Goal: Contribute content: Contribute content

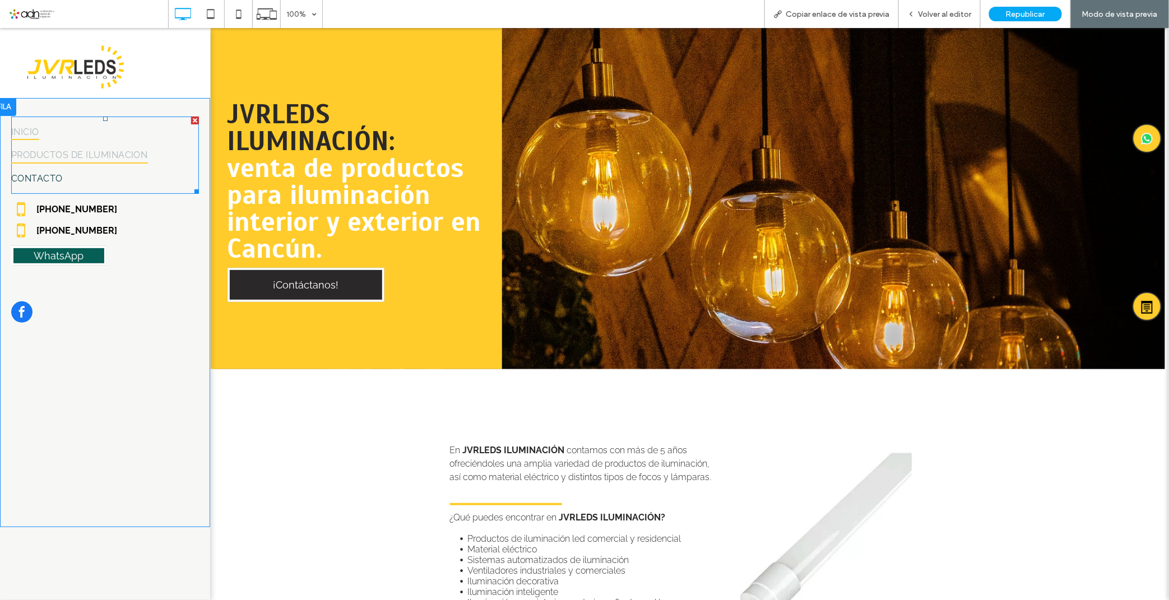
click at [37, 129] on span "INICIO" at bounding box center [25, 131] width 28 height 16
click at [61, 149] on span "PRODUCTOS DE ILUMINACION" at bounding box center [79, 154] width 137 height 16
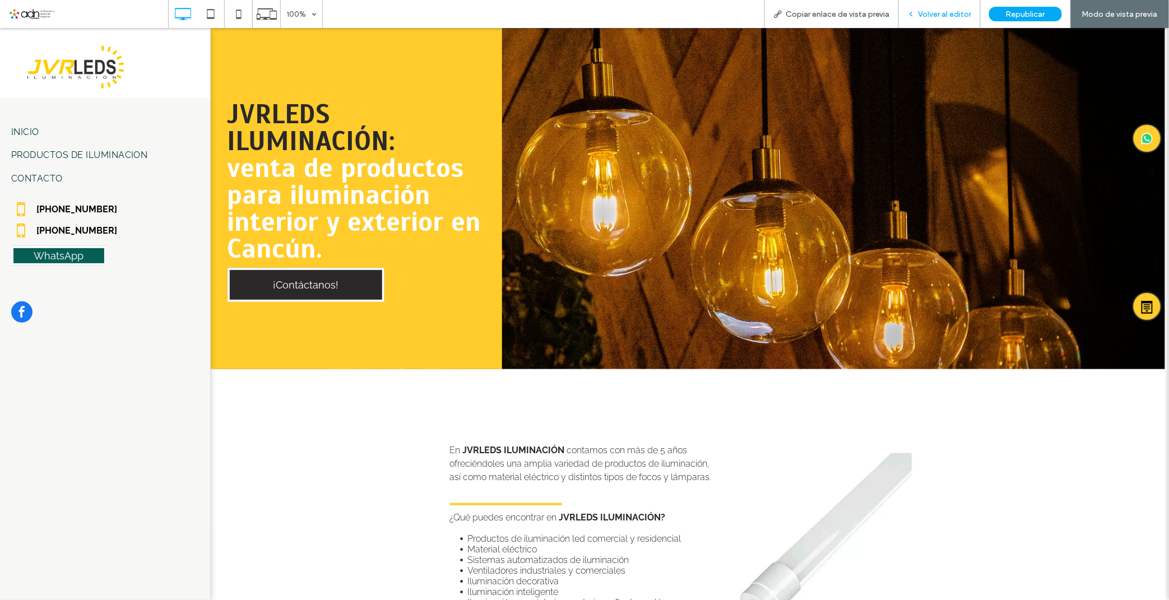
click at [944, 18] on div "Volver al editor" at bounding box center [940, 14] width 82 height 28
click at [1017, 21] on div "Republicar" at bounding box center [1025, 14] width 73 height 15
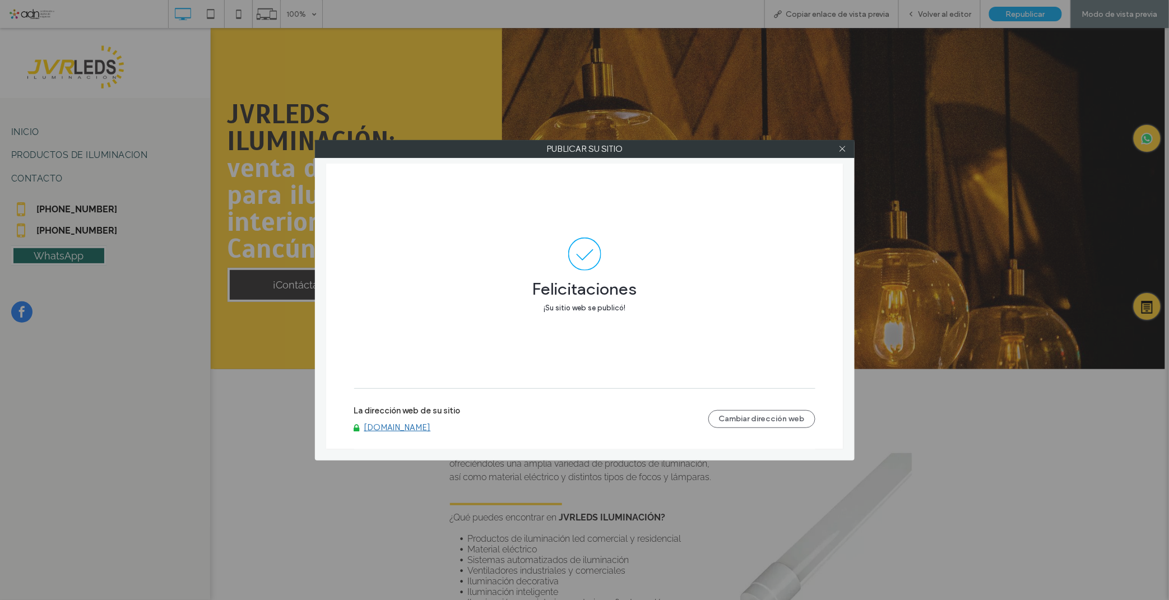
click at [431, 430] on link "[DOMAIN_NAME]" at bounding box center [397, 428] width 67 height 10
click at [830, 155] on label "Publicar su sitio" at bounding box center [585, 149] width 539 height 17
click at [837, 150] on div at bounding box center [843, 149] width 17 height 17
click at [842, 149] on icon at bounding box center [843, 149] width 8 height 8
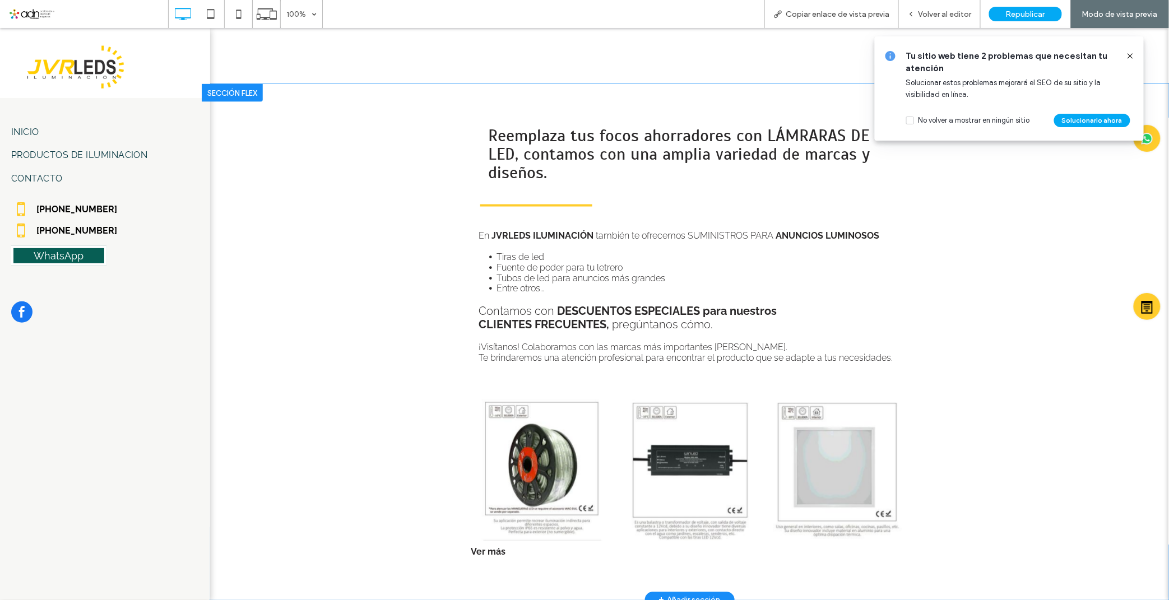
scroll to position [996, 0]
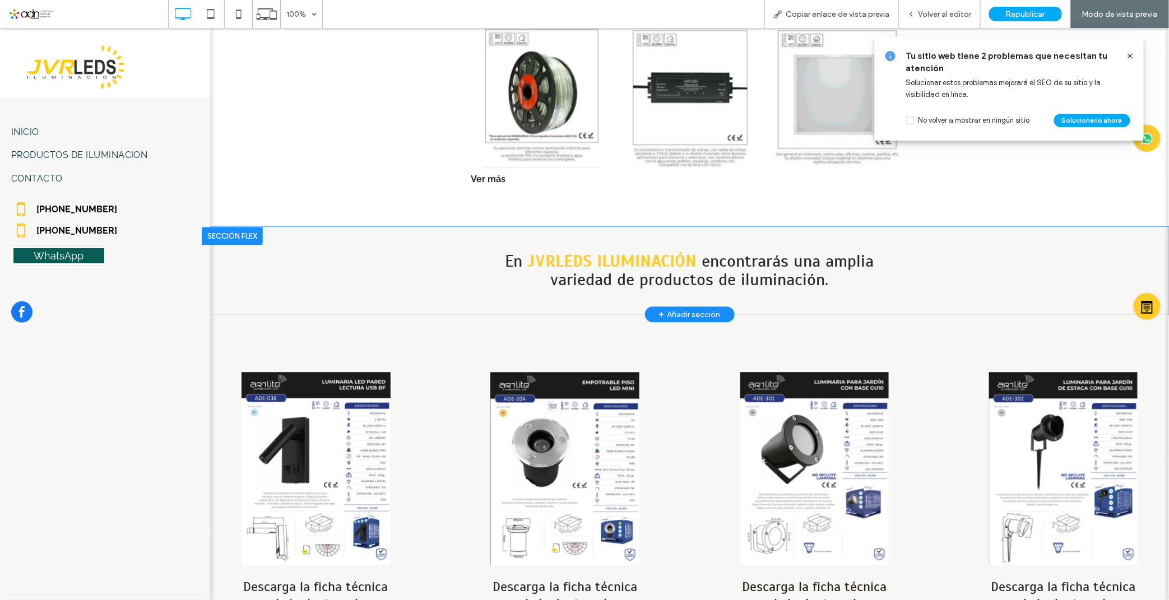
click at [323, 233] on div "En JVRLEDS ILUMINACIÓN encontrarás una amplia variedad de productos de iluminac…" at bounding box center [689, 269] width 959 height 87
click at [1133, 56] on icon at bounding box center [1130, 56] width 9 height 9
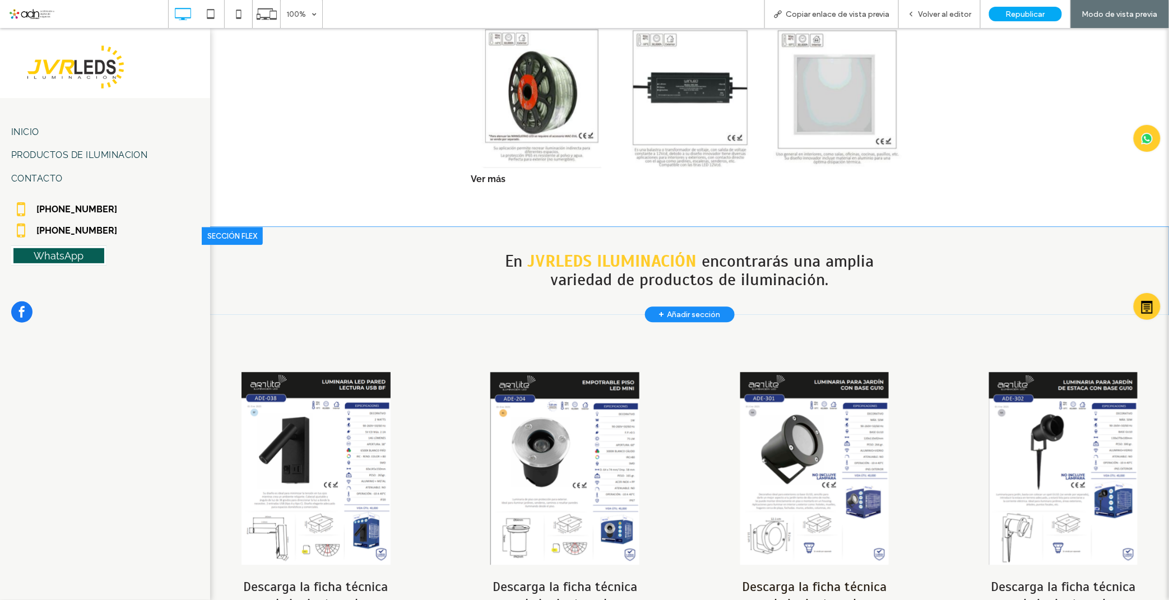
click at [281, 249] on div "En JVRLEDS ILUMINACIÓN encontrarás una amplia variedad de productos de iluminac…" at bounding box center [689, 269] width 959 height 87
drag, startPoint x: 281, startPoint y: 249, endPoint x: 236, endPoint y: 243, distance: 45.3
click at [236, 243] on div "En JVRLEDS ILUMINACIÓN encontrarás una amplia variedad de productos de iluminac…" at bounding box center [689, 269] width 959 height 87
click at [925, 18] on span "Volver al editor" at bounding box center [945, 15] width 53 height 10
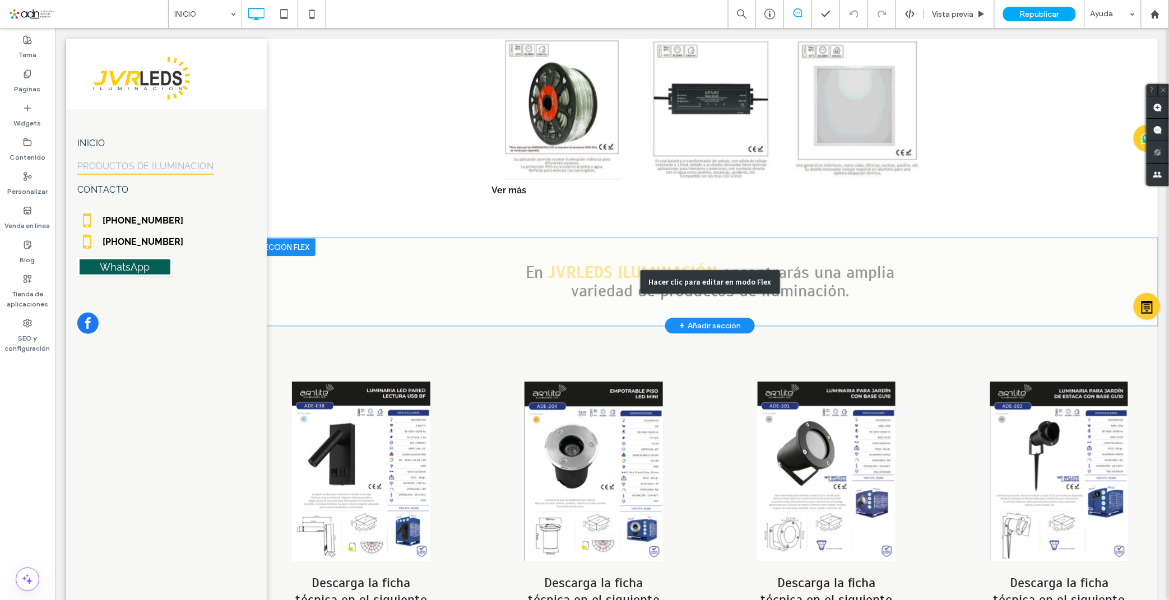
click at [351, 261] on div "Hacer clic para editar en modo Flex" at bounding box center [709, 281] width 895 height 87
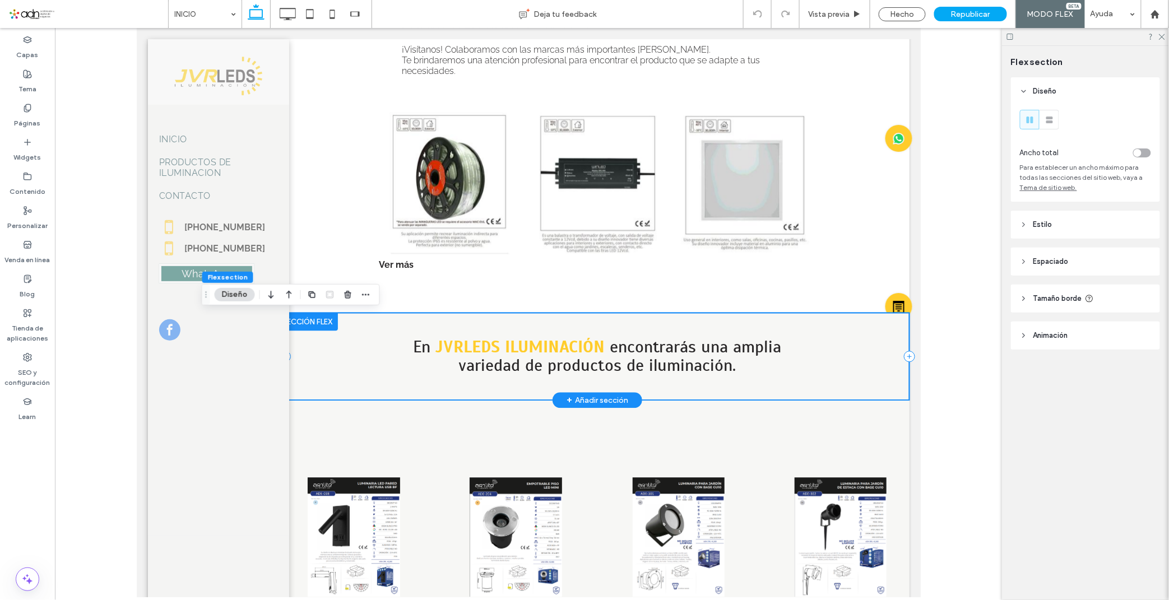
scroll to position [934, 0]
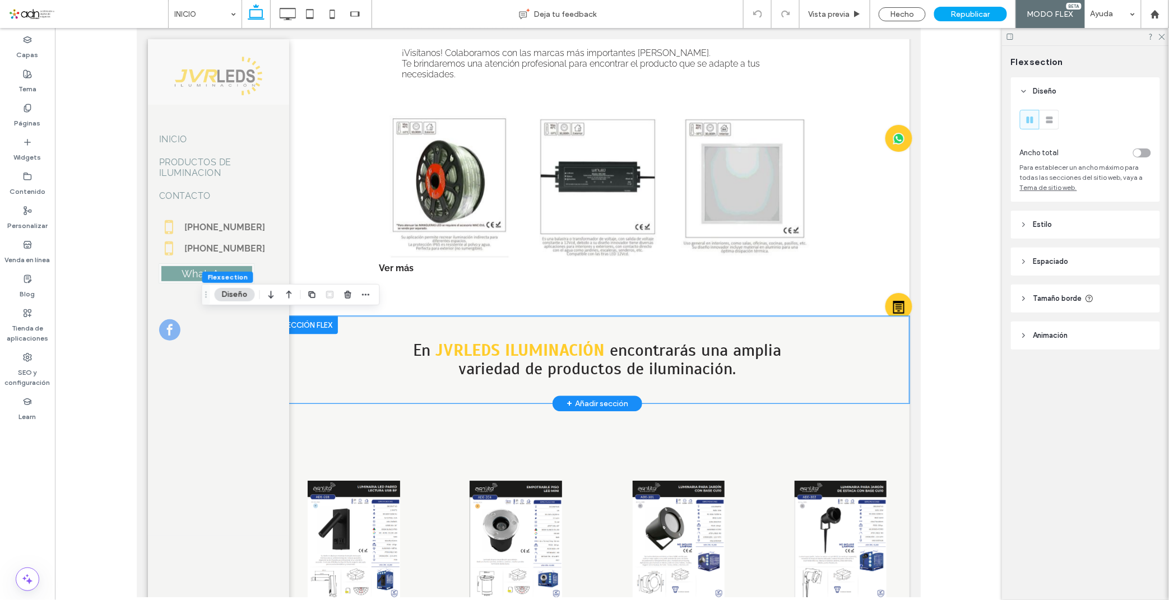
click at [319, 326] on div at bounding box center [306, 325] width 61 height 18
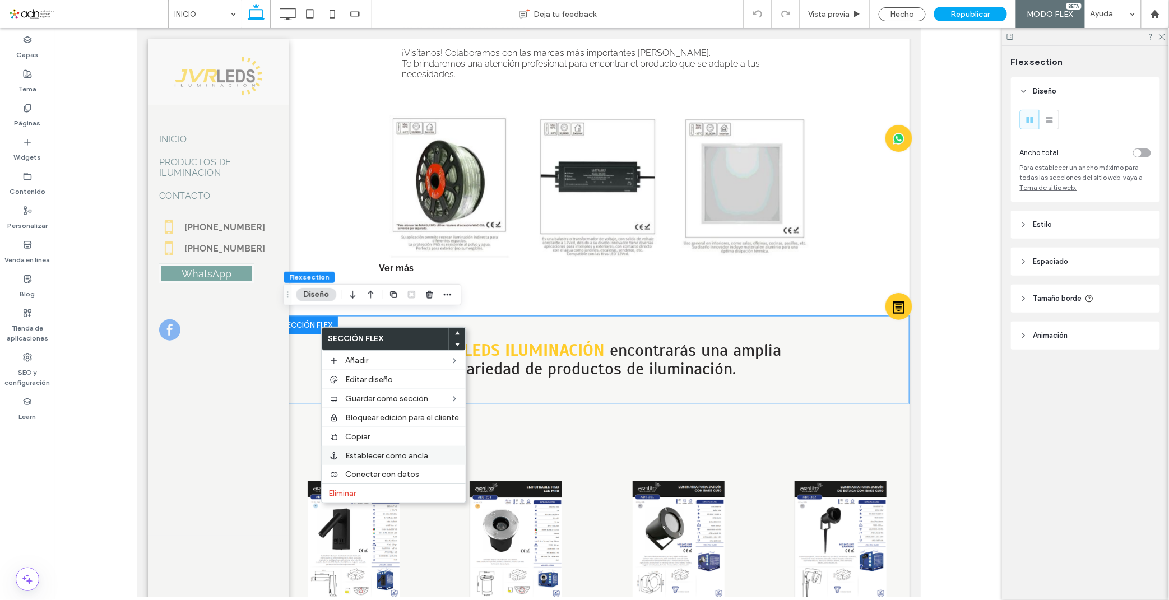
click at [424, 461] on div "Establecer como ancla" at bounding box center [394, 455] width 144 height 19
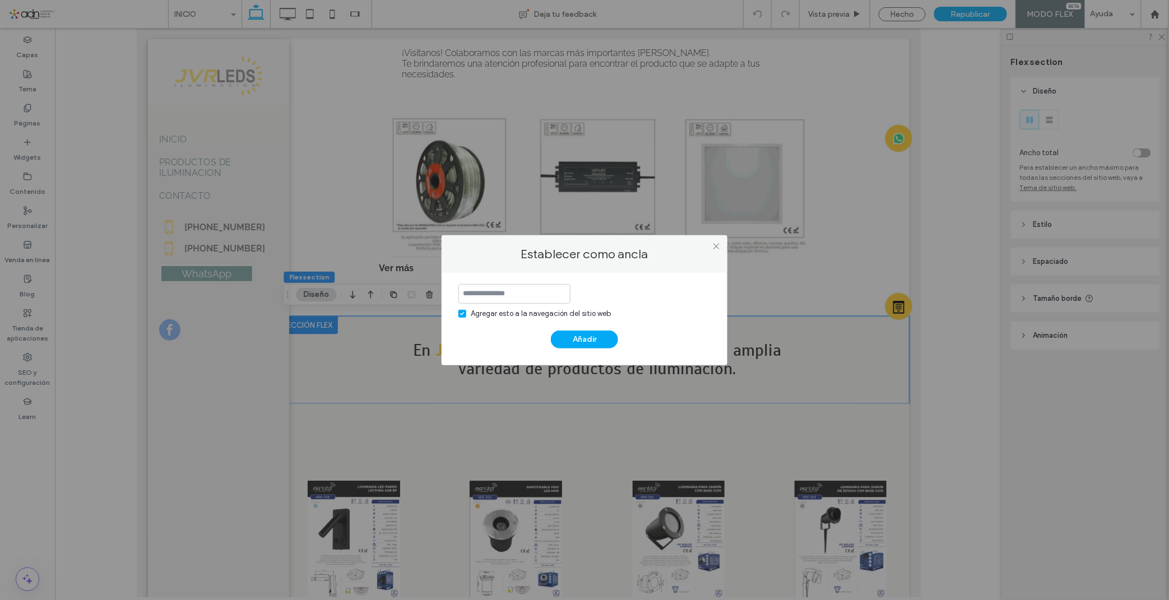
click at [503, 290] on input at bounding box center [515, 294] width 112 height 20
type input "**********"
click at [464, 312] on icon at bounding box center [462, 313] width 4 height 3
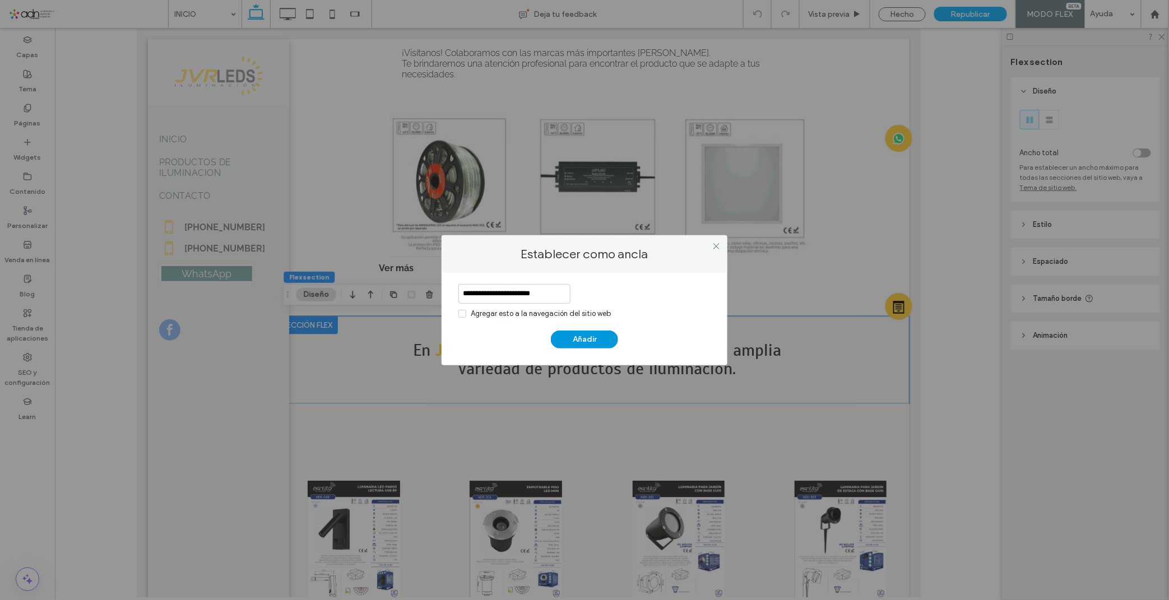
click at [580, 343] on button "Añadir" at bounding box center [584, 340] width 67 height 18
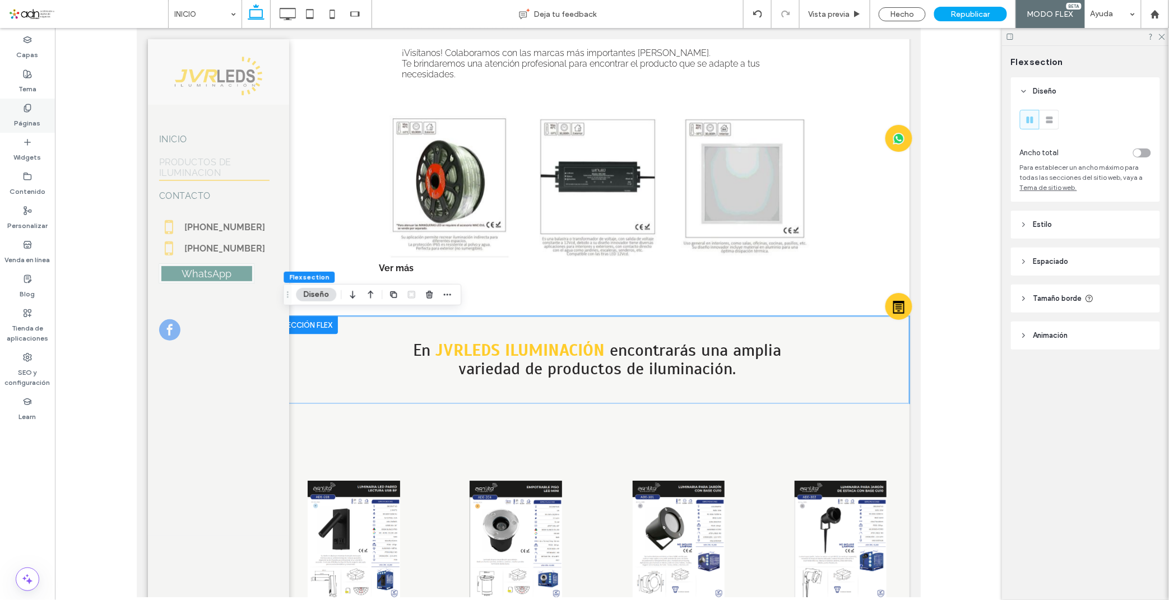
click at [31, 115] on label "Páginas" at bounding box center [28, 121] width 26 height 16
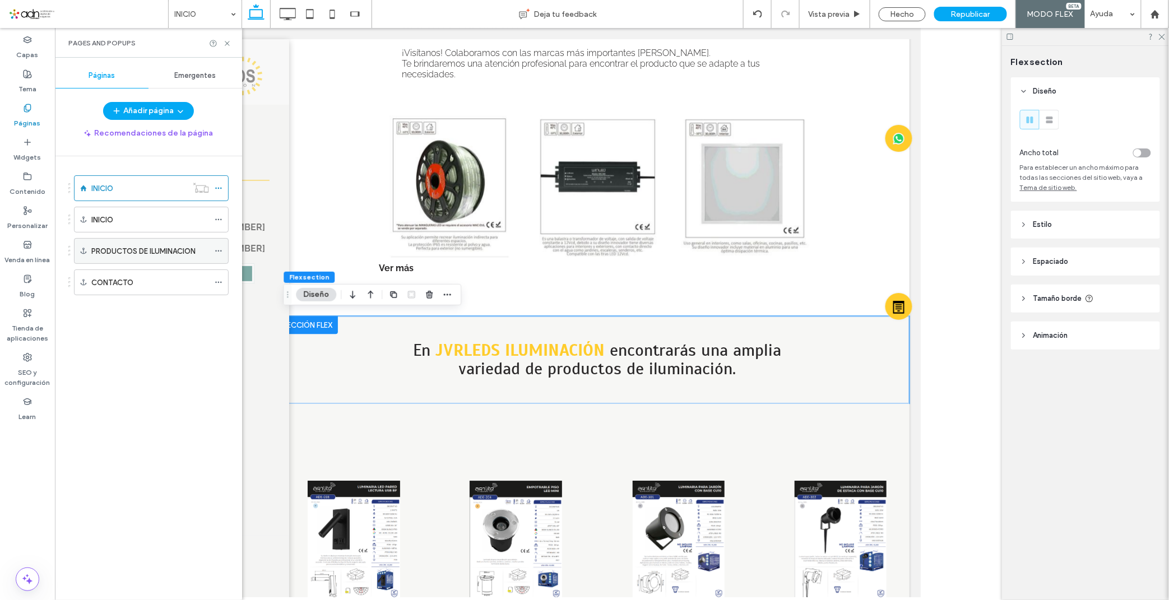
click at [217, 252] on icon at bounding box center [219, 251] width 8 height 8
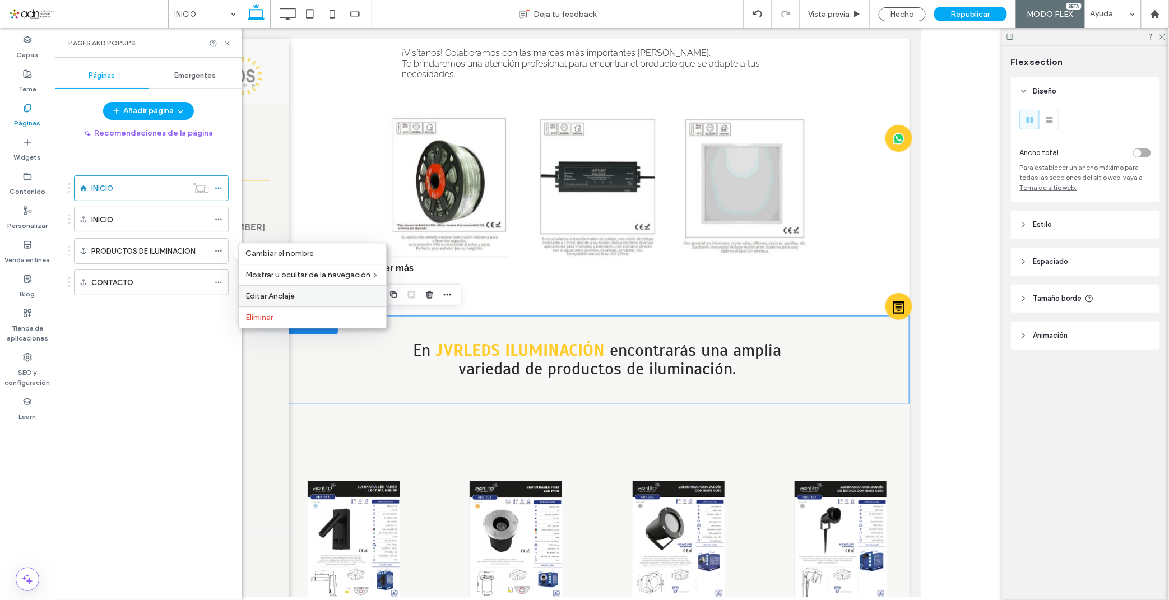
click at [289, 299] on span "Editar Anclaje" at bounding box center [270, 296] width 49 height 10
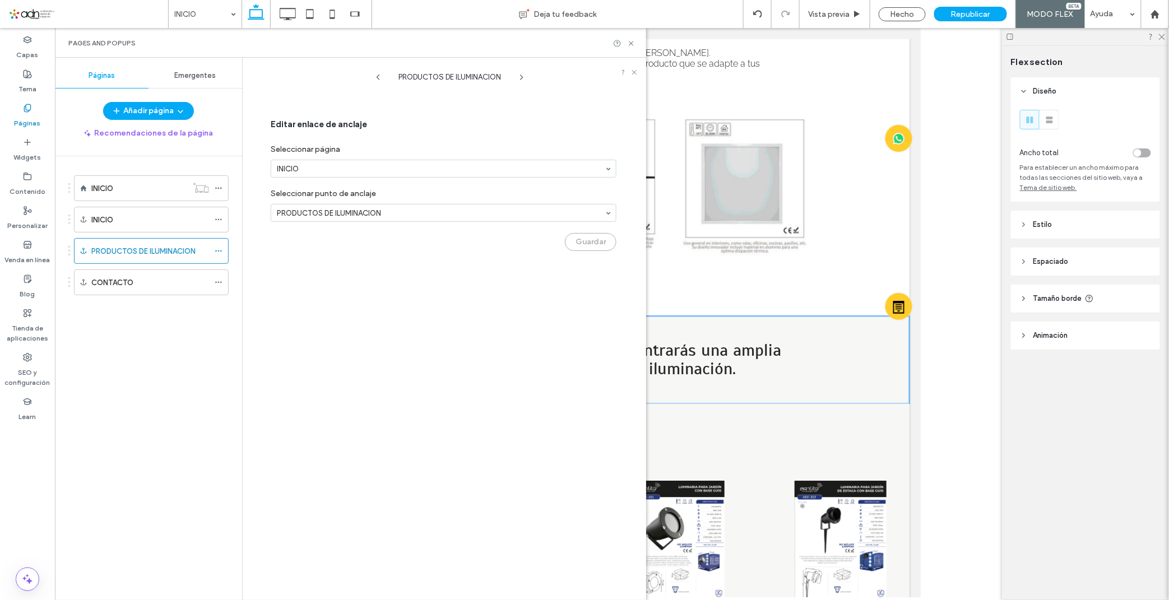
click at [394, 243] on div "Guardar" at bounding box center [444, 240] width 346 height 24
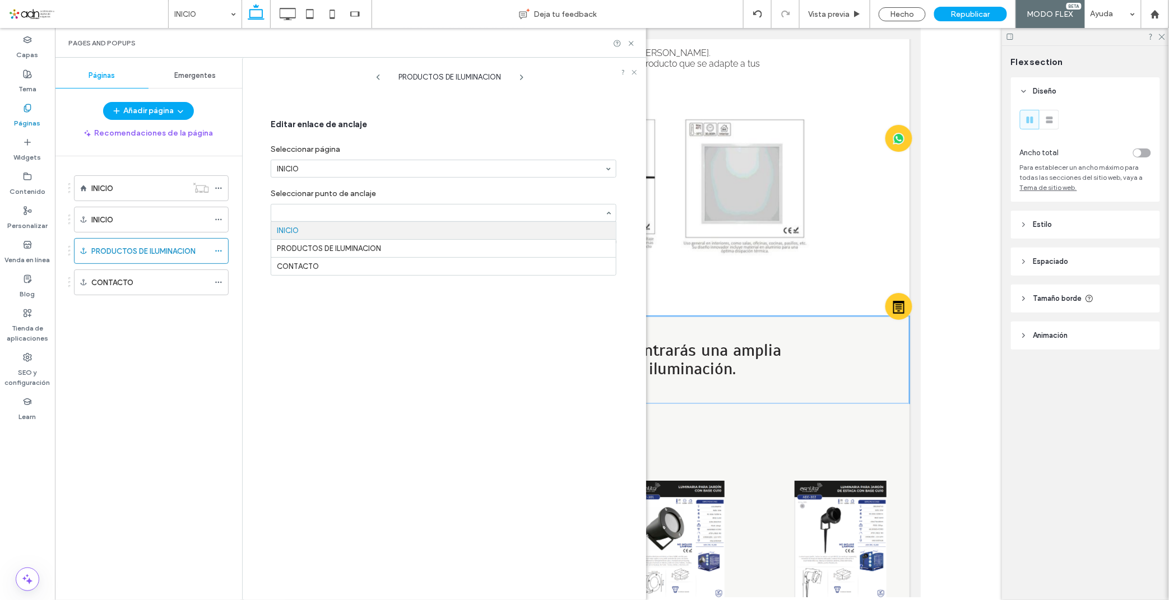
click at [492, 207] on div at bounding box center [443, 213] width 345 height 17
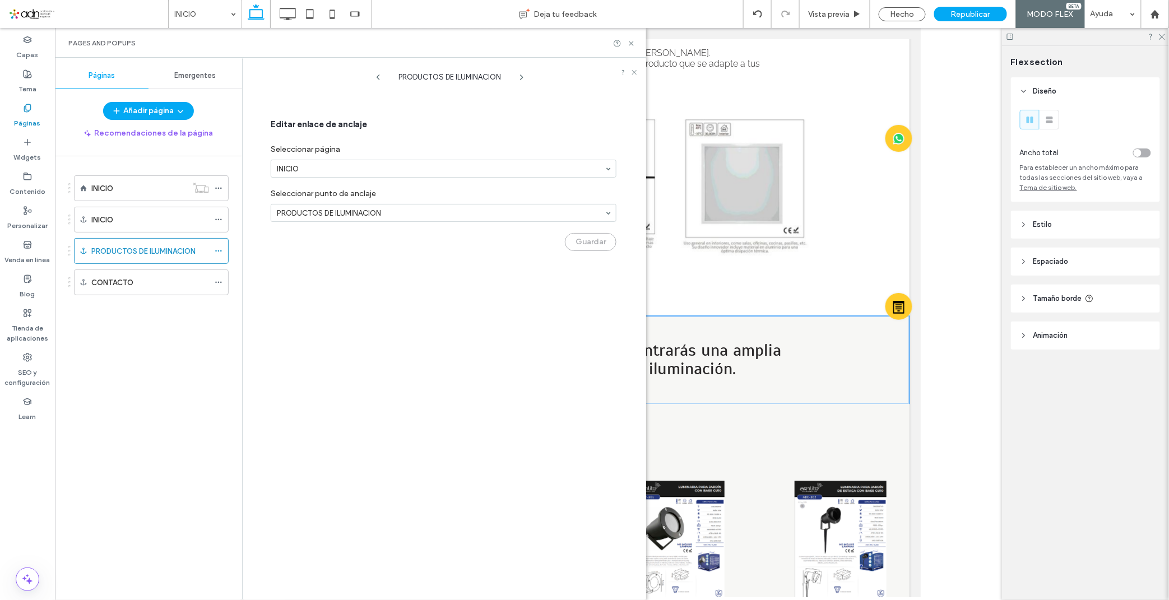
click at [432, 291] on div "PRODUCTOS DE ILUMINACION Editar enlace de anclaje Seleccionar página INICIO Sel…" at bounding box center [450, 331] width 392 height 537
click at [138, 287] on div "CONTACTO" at bounding box center [150, 283] width 118 height 12
click at [137, 284] on div "CONTACTO" at bounding box center [150, 283] width 118 height 12
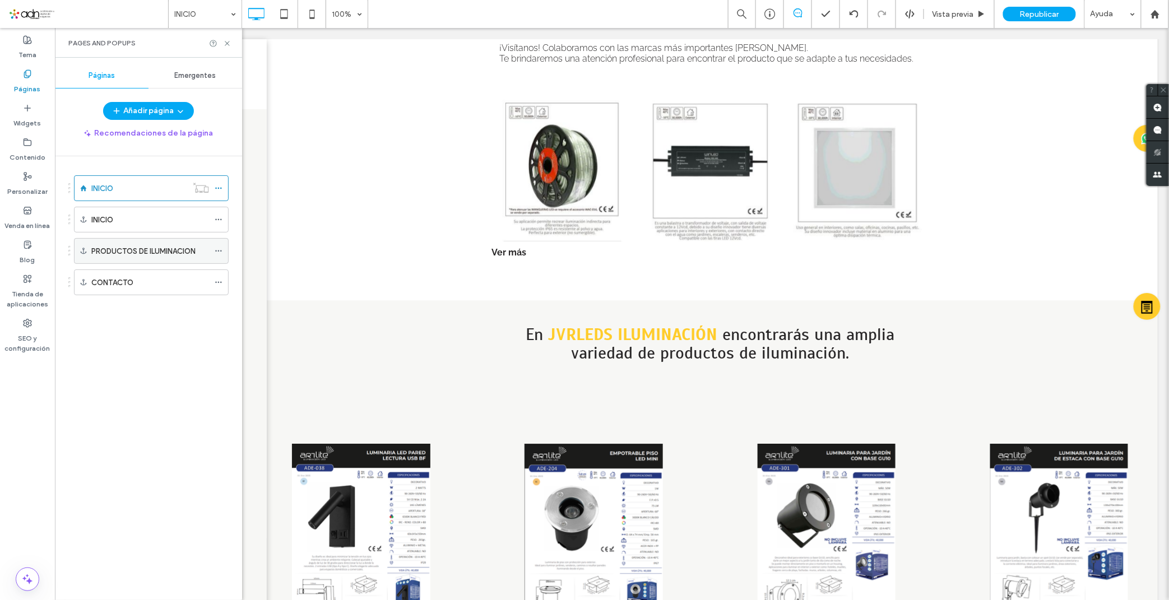
click at [146, 253] on label "PRODUCTOS DE ILUMINACION" at bounding box center [143, 252] width 104 height 20
click at [183, 250] on label "PRODUCTOS DE ILUMINACION" at bounding box center [143, 252] width 104 height 20
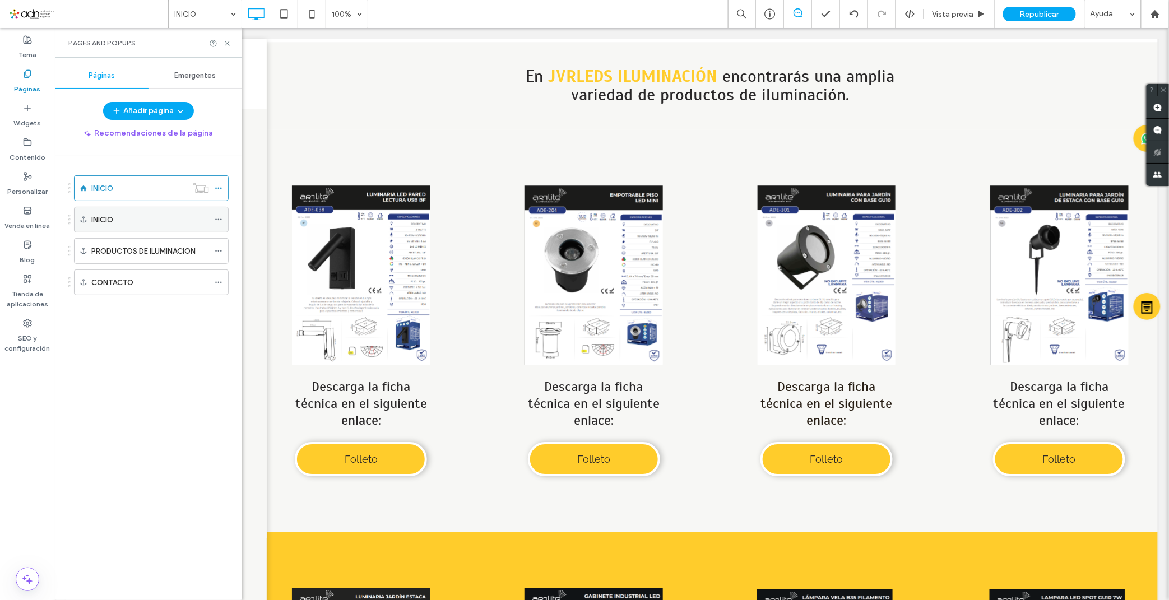
click at [133, 220] on div "INICIO" at bounding box center [150, 220] width 118 height 12
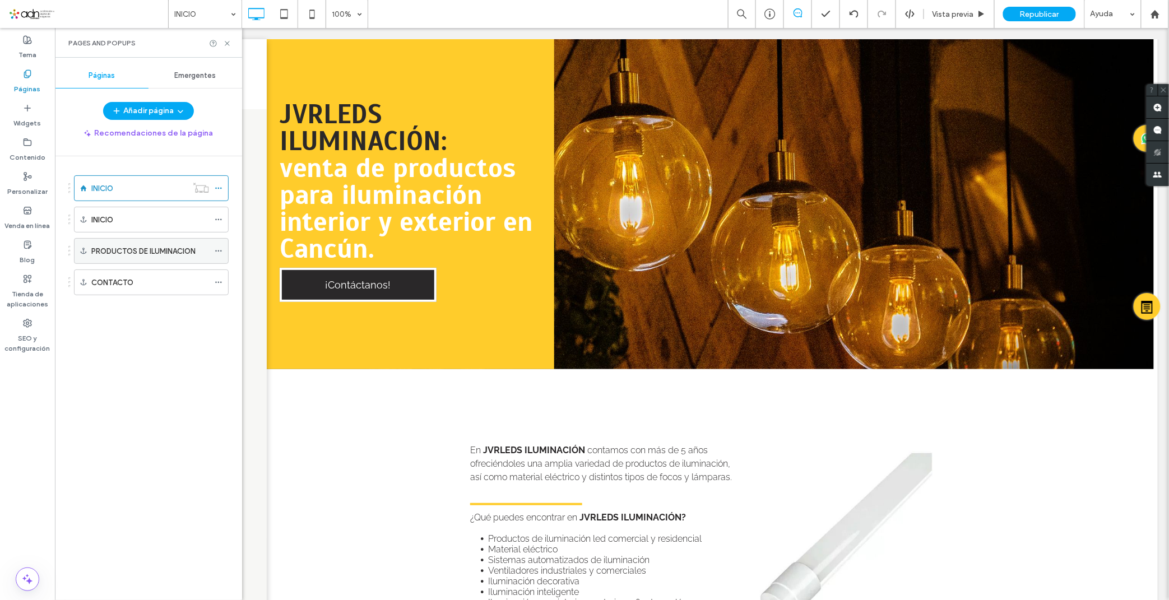
click at [149, 256] on label "PRODUCTOS DE ILUMINACION" at bounding box center [143, 252] width 104 height 20
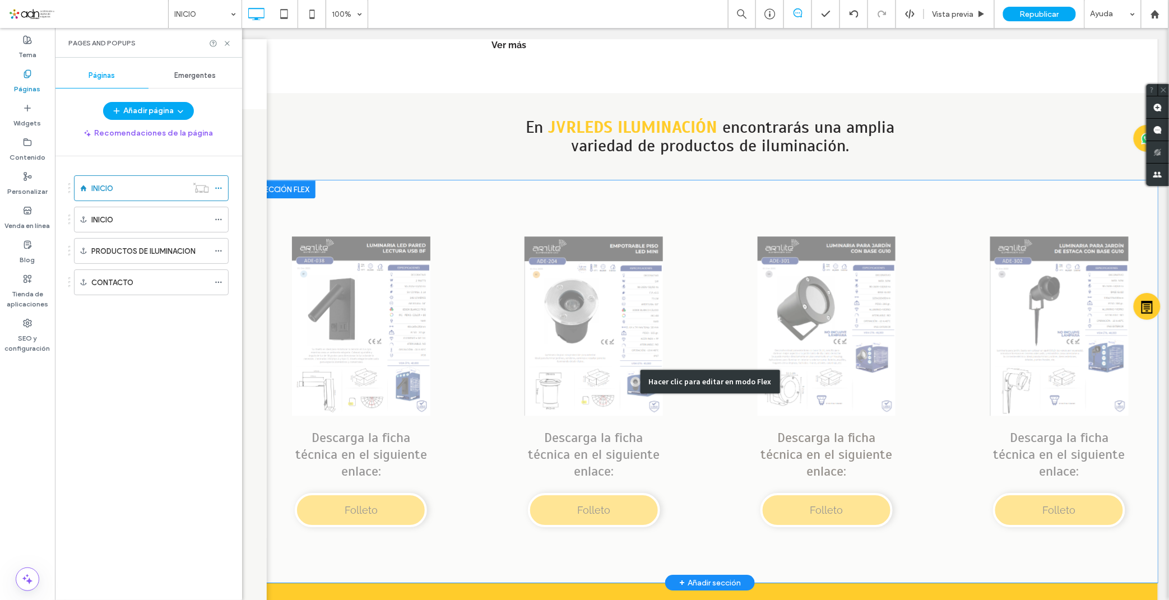
scroll to position [1079, 0]
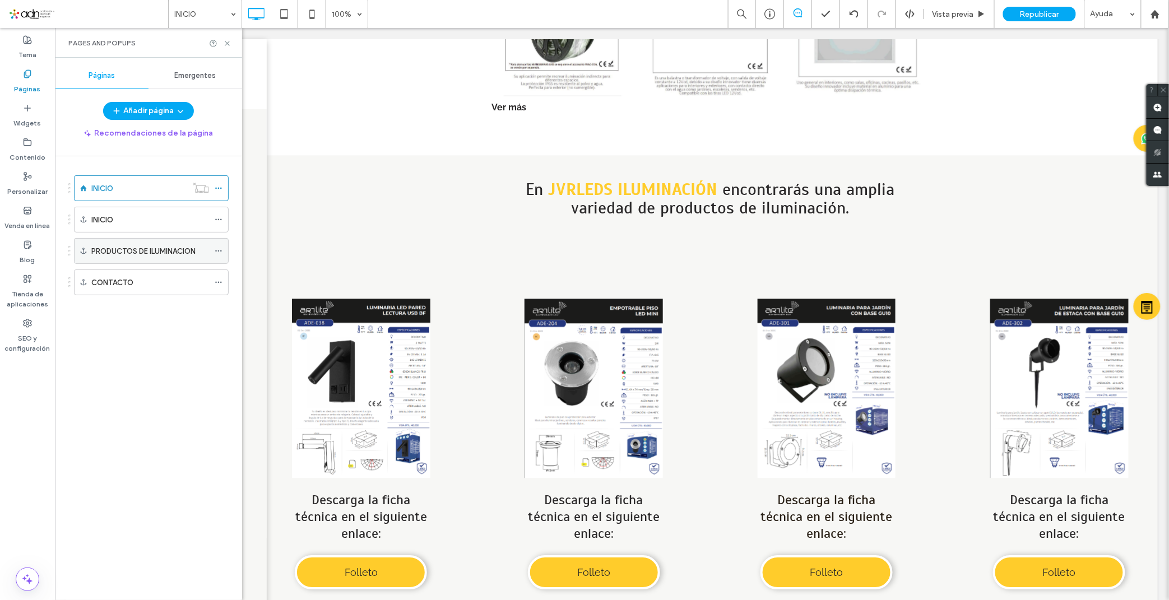
click at [180, 251] on label "PRODUCTOS DE ILUMINACION" at bounding box center [143, 252] width 104 height 20
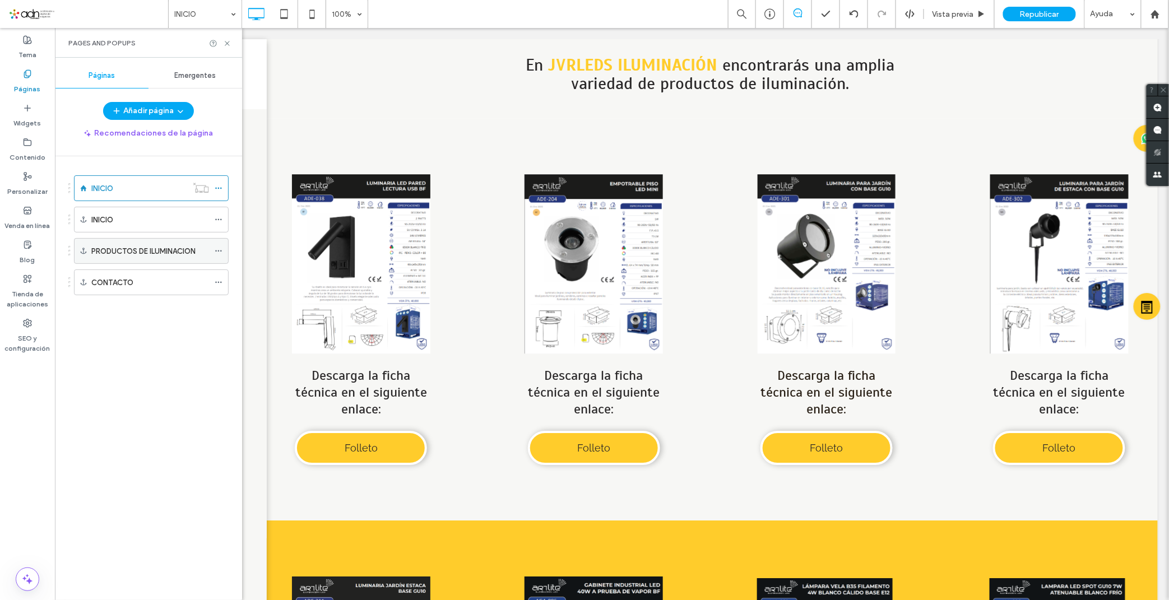
click at [220, 254] on icon at bounding box center [219, 251] width 8 height 8
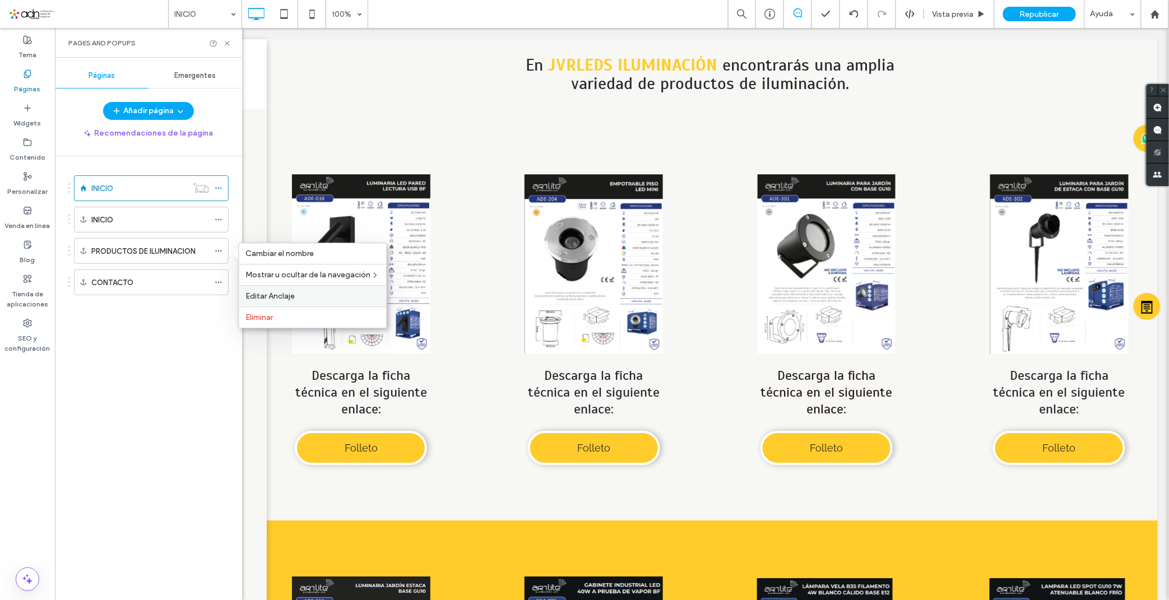
click at [301, 298] on label "Editar Anclaje" at bounding box center [313, 296] width 134 height 10
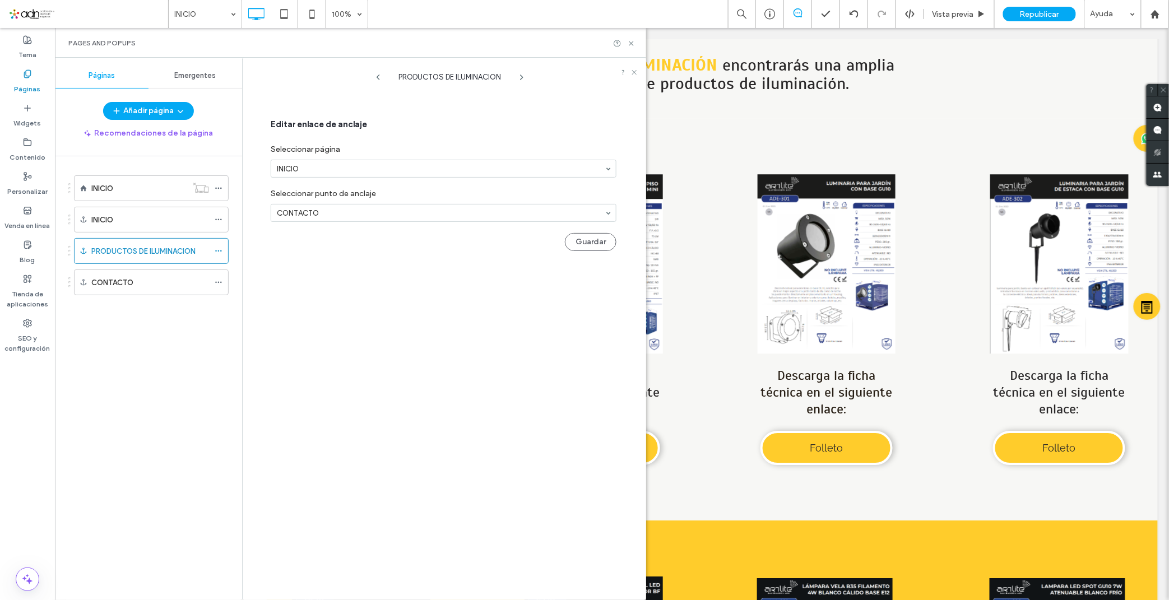
click at [402, 210] on input at bounding box center [441, 213] width 328 height 8
drag, startPoint x: 586, startPoint y: 243, endPoint x: 578, endPoint y: 299, distance: 57.2
click at [587, 243] on div "Guardar" at bounding box center [444, 240] width 346 height 24
click at [631, 47] on icon at bounding box center [631, 43] width 8 height 8
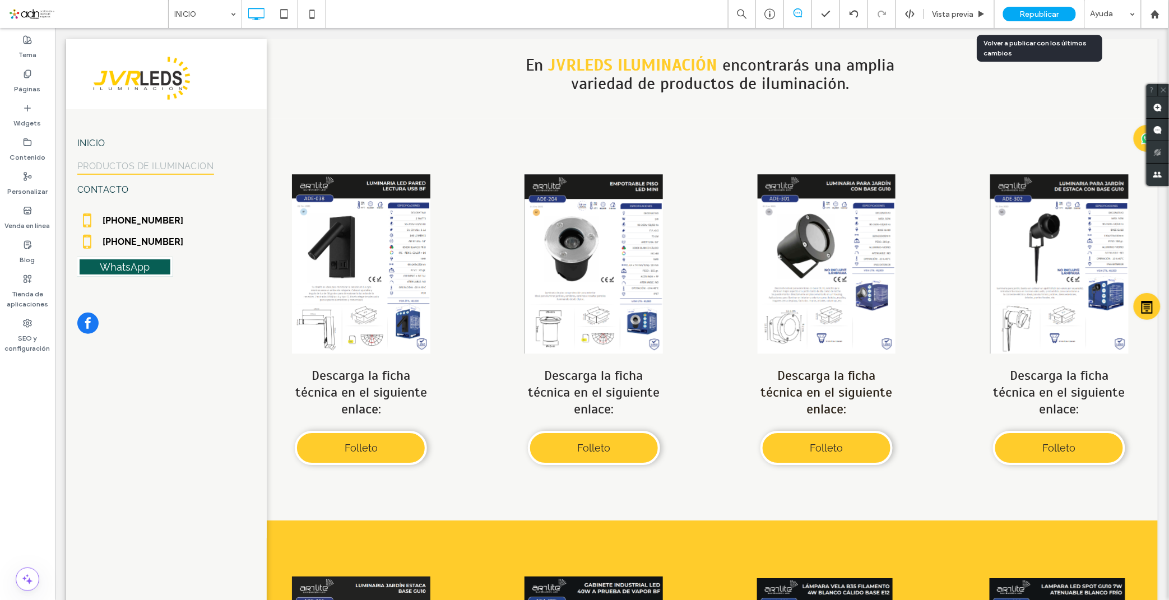
click at [1033, 10] on span "Republicar" at bounding box center [1039, 15] width 39 height 10
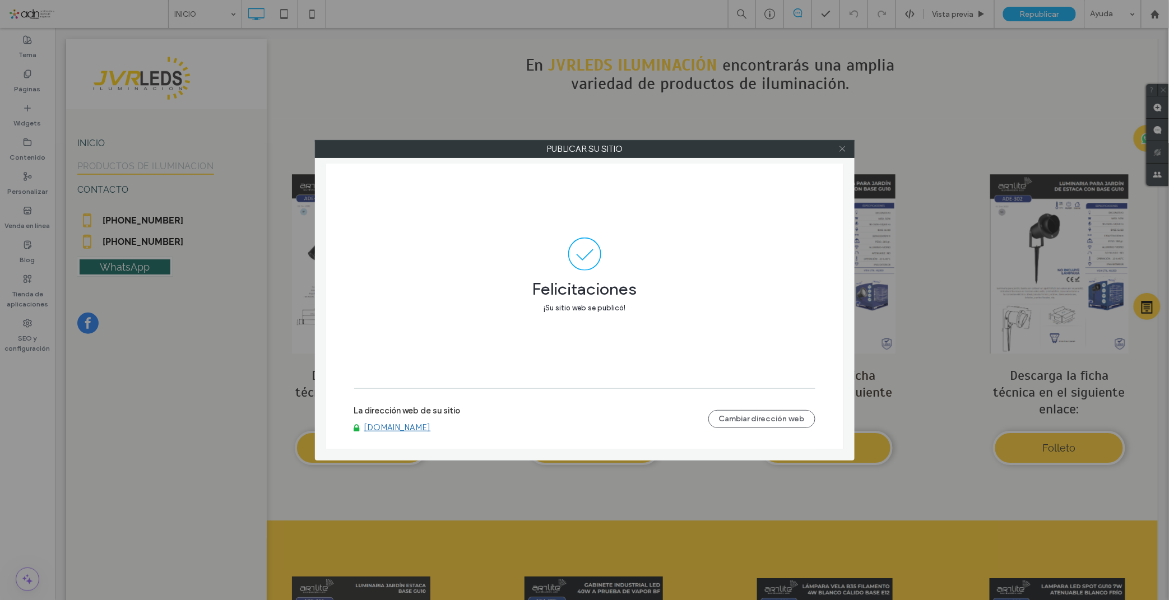
click at [843, 148] on icon at bounding box center [843, 149] width 8 height 8
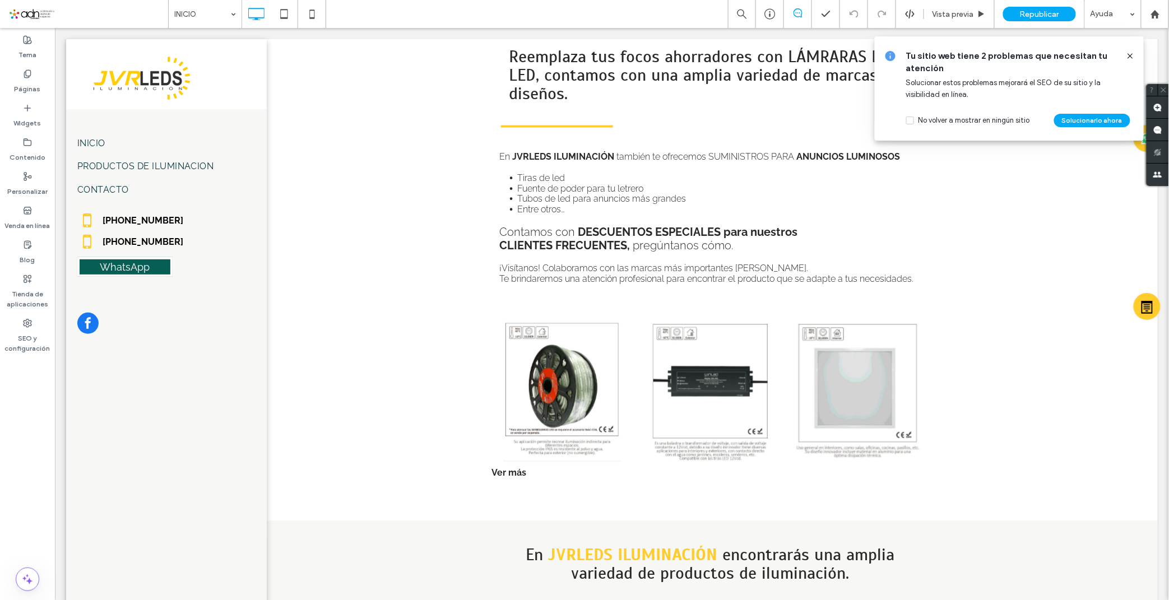
scroll to position [705, 0]
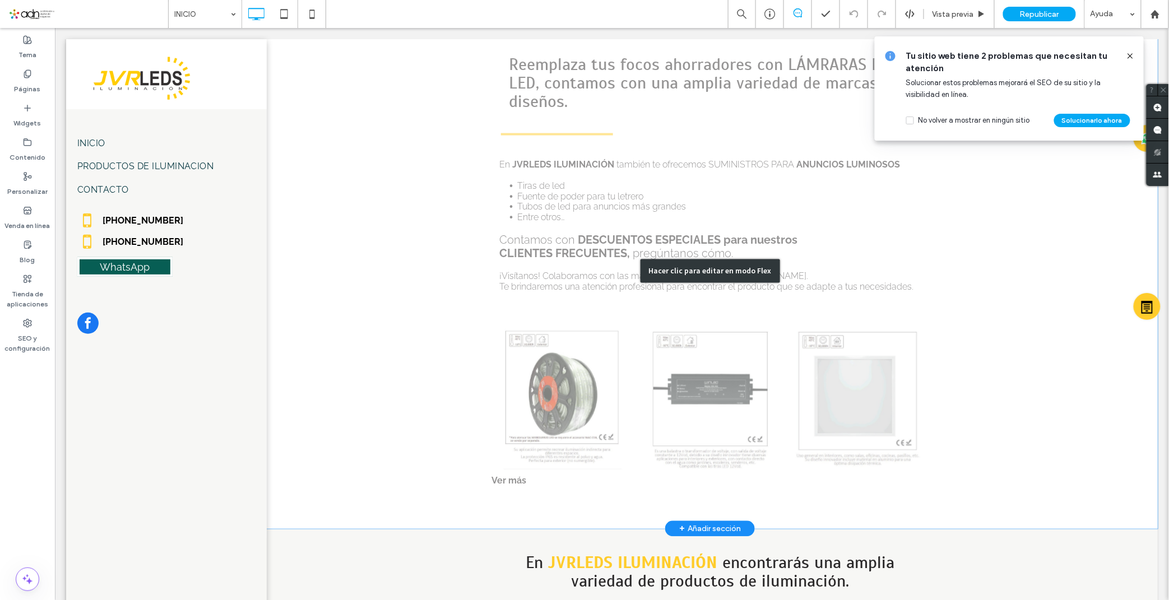
click at [540, 418] on div "Hacer clic para editar en modo Flex" at bounding box center [709, 270] width 895 height 516
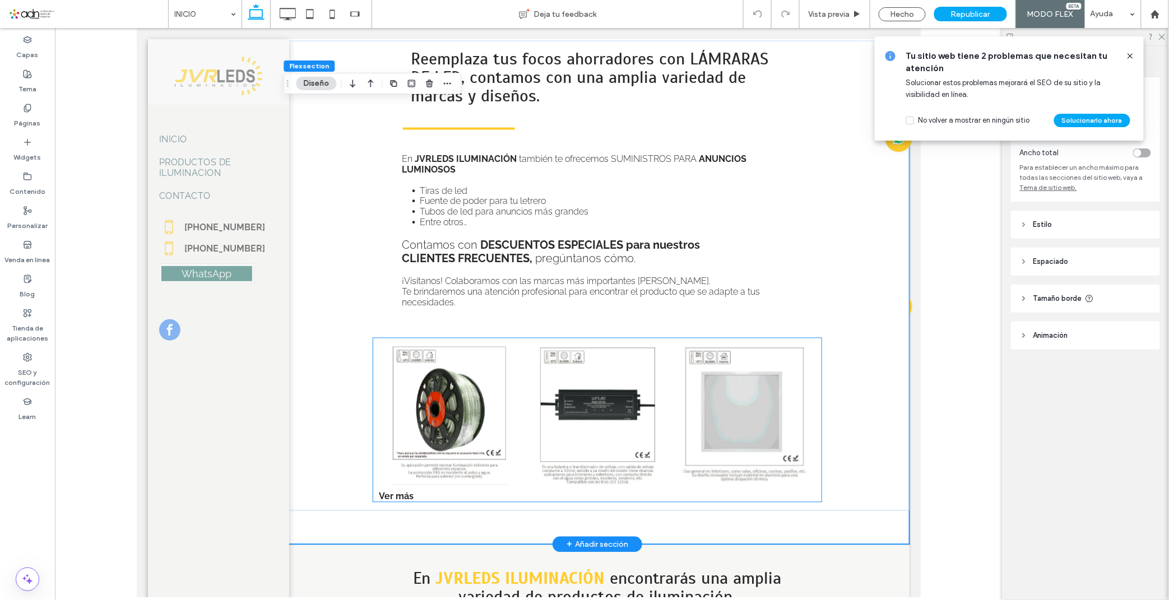
click at [384, 493] on div "Ver más" at bounding box center [597, 496] width 448 height 11
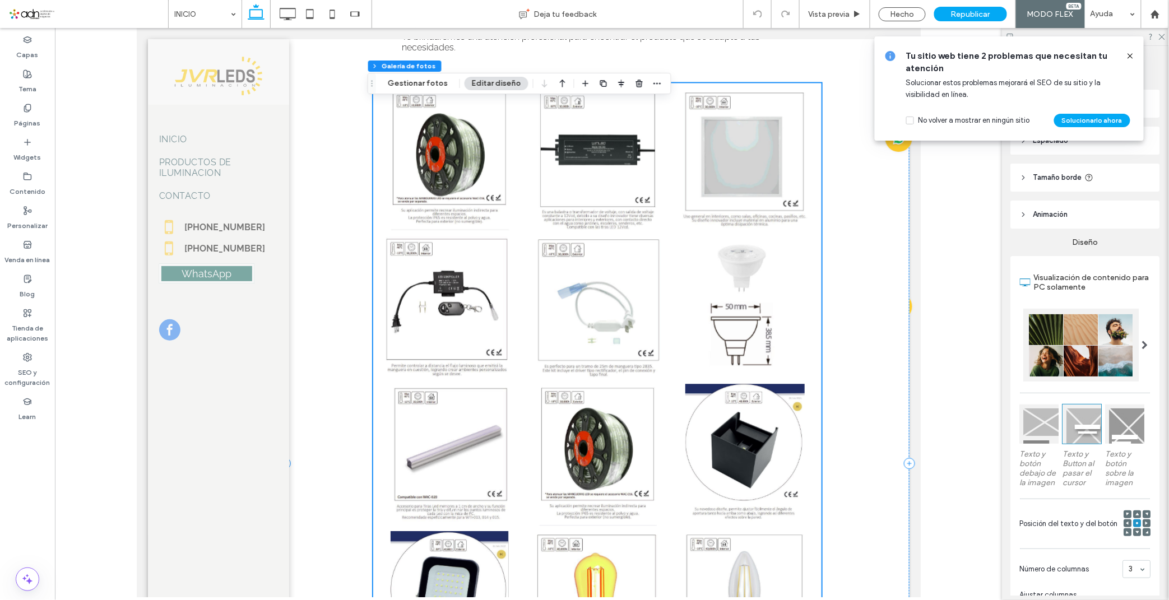
scroll to position [955, 0]
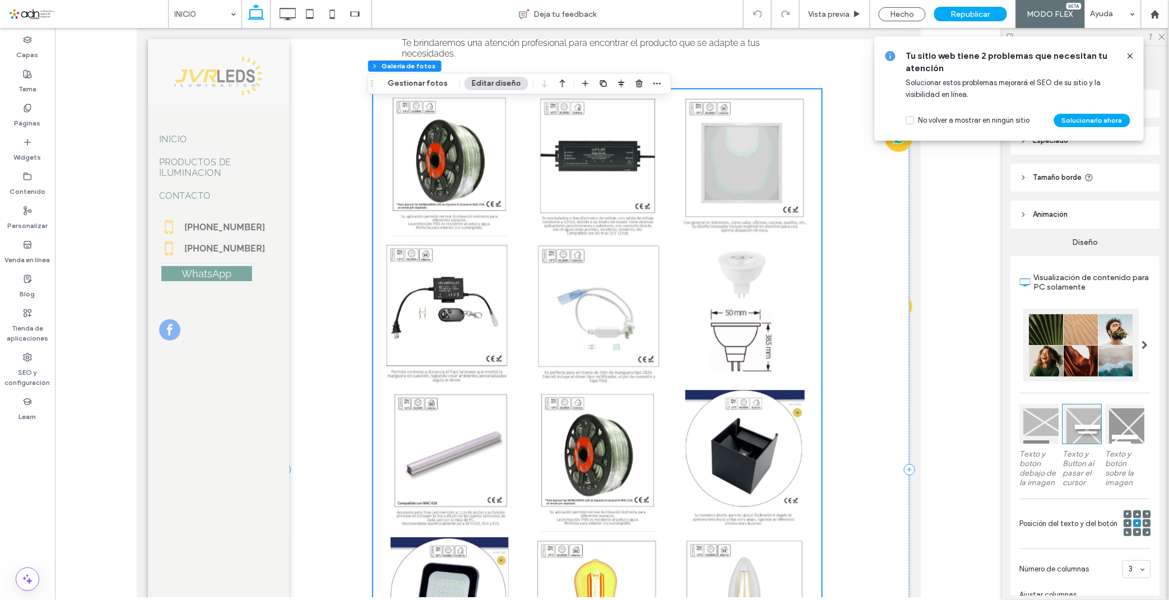
click at [515, 186] on link at bounding box center [449, 165] width 142 height 142
click at [422, 81] on button "Gestionar fotos" at bounding box center [418, 83] width 75 height 13
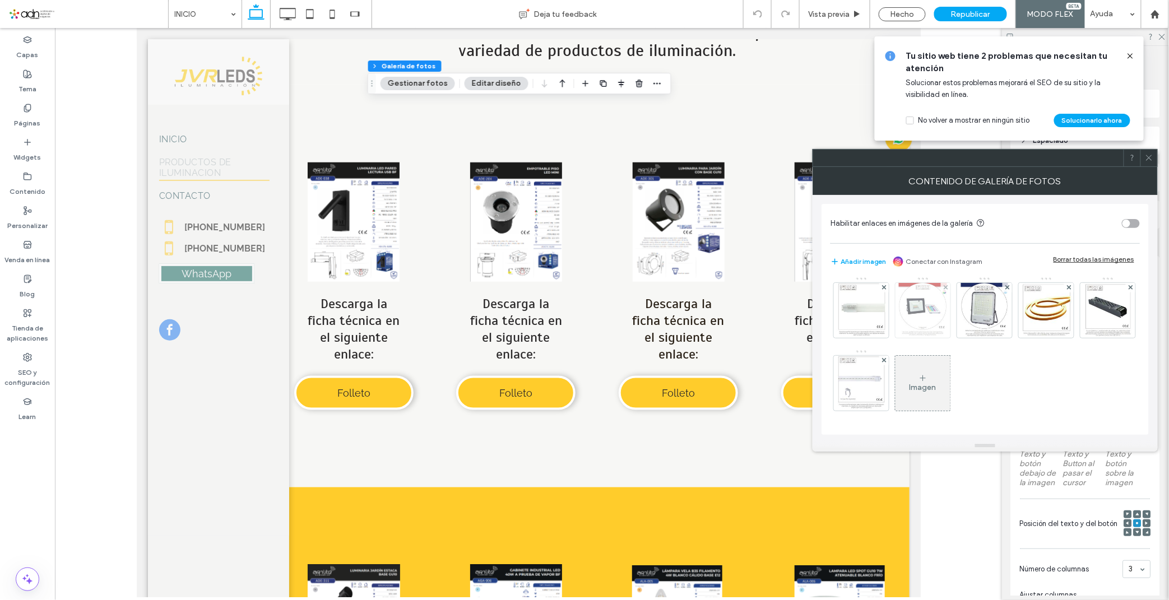
scroll to position [0, 0]
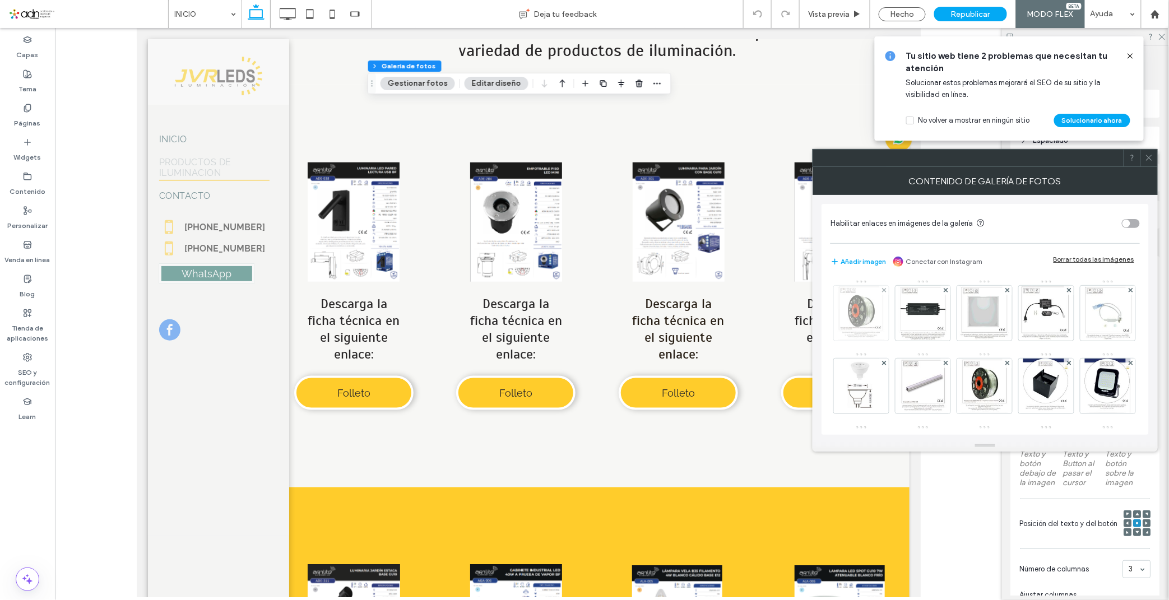
click at [872, 326] on img at bounding box center [861, 313] width 47 height 55
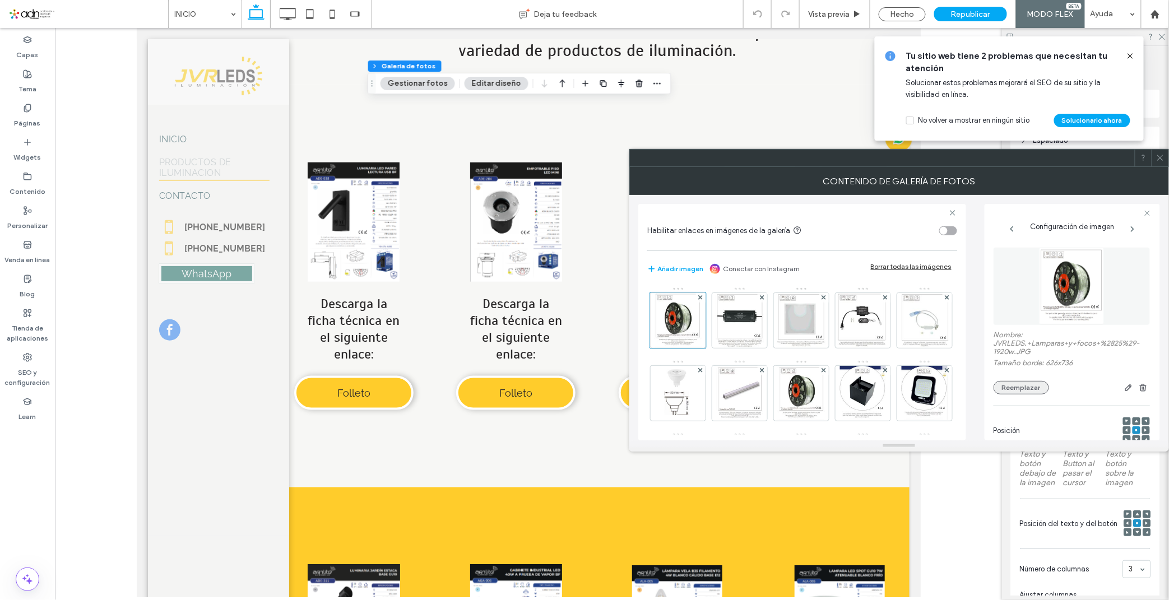
click at [1037, 390] on button "Reemplazar" at bounding box center [1021, 387] width 55 height 13
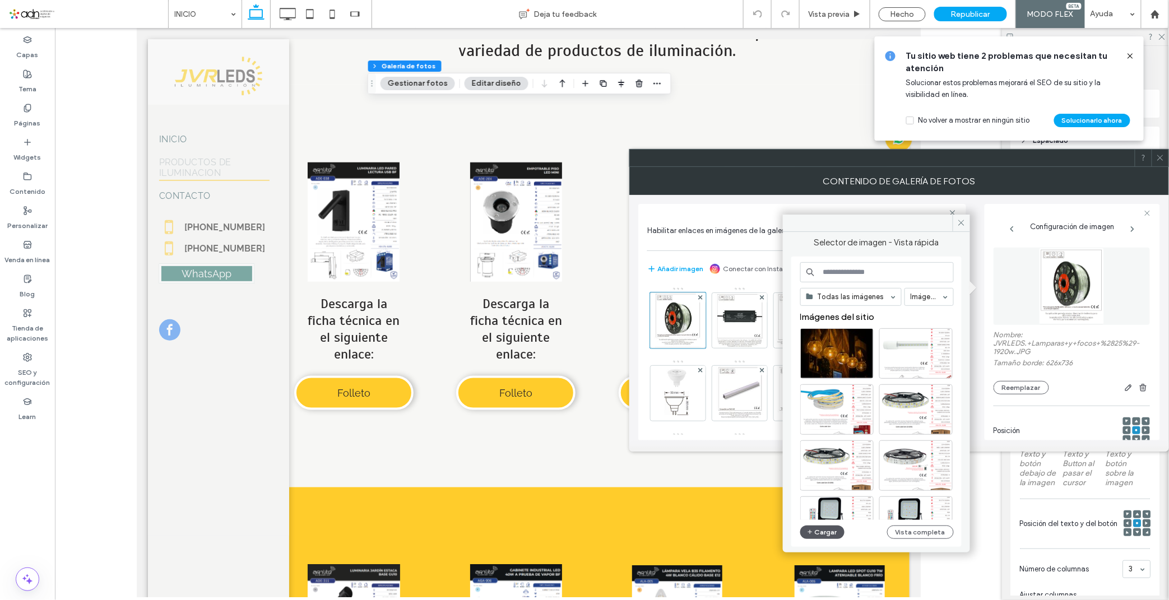
click at [828, 526] on button "Cargar" at bounding box center [822, 532] width 45 height 13
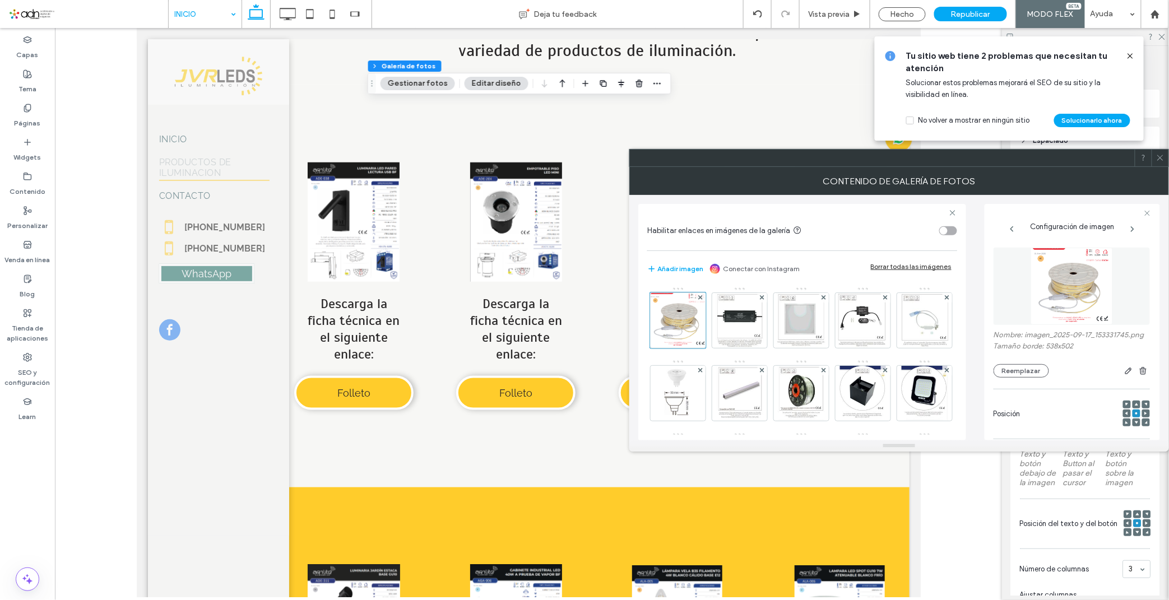
scroll to position [2574, 0]
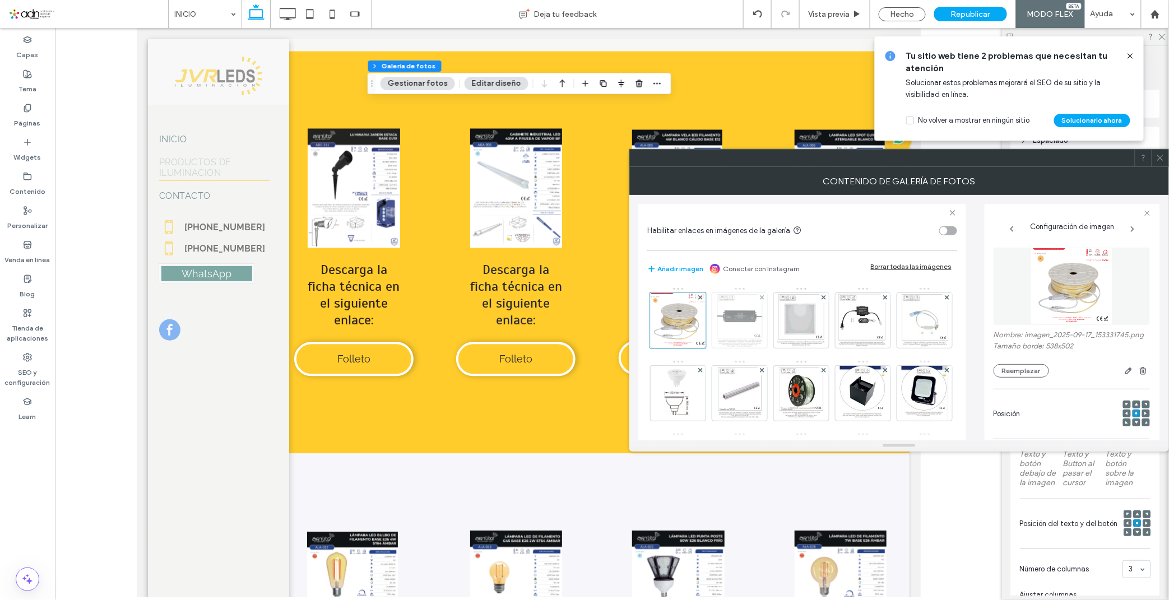
click at [745, 299] on img at bounding box center [740, 320] width 48 height 55
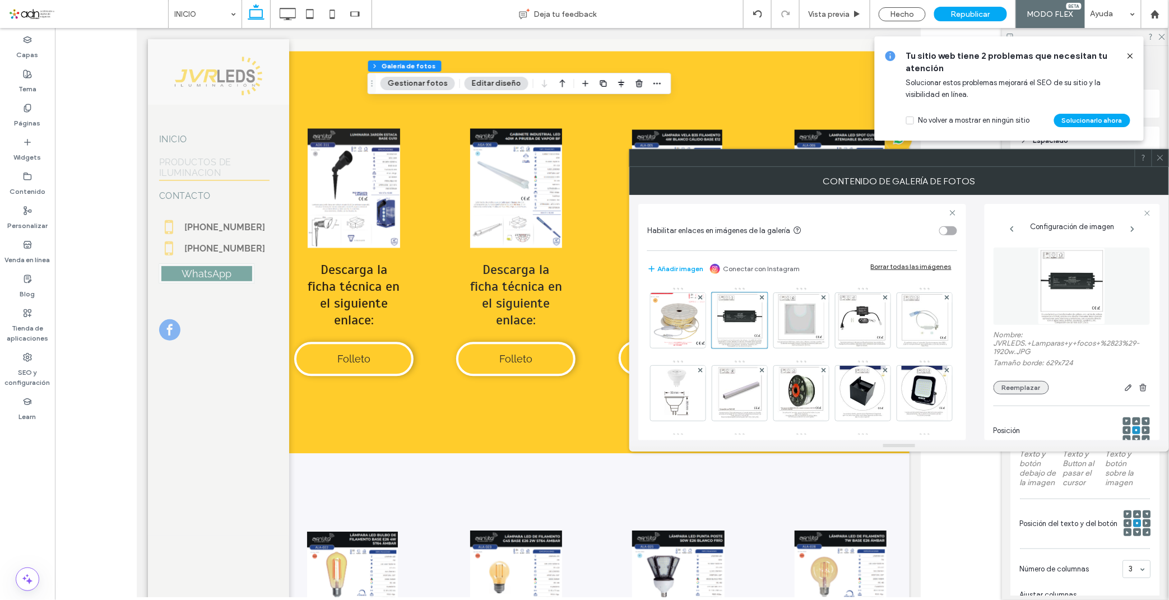
click at [1007, 392] on button "Reemplazar" at bounding box center [1021, 387] width 55 height 13
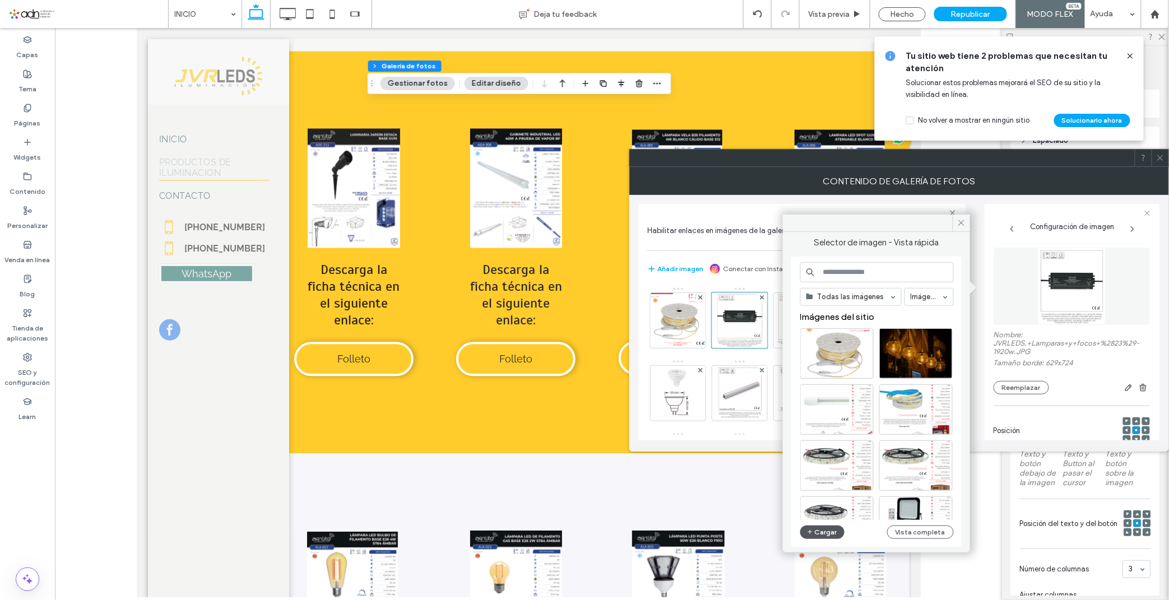
click at [830, 535] on button "Cargar" at bounding box center [822, 532] width 45 height 13
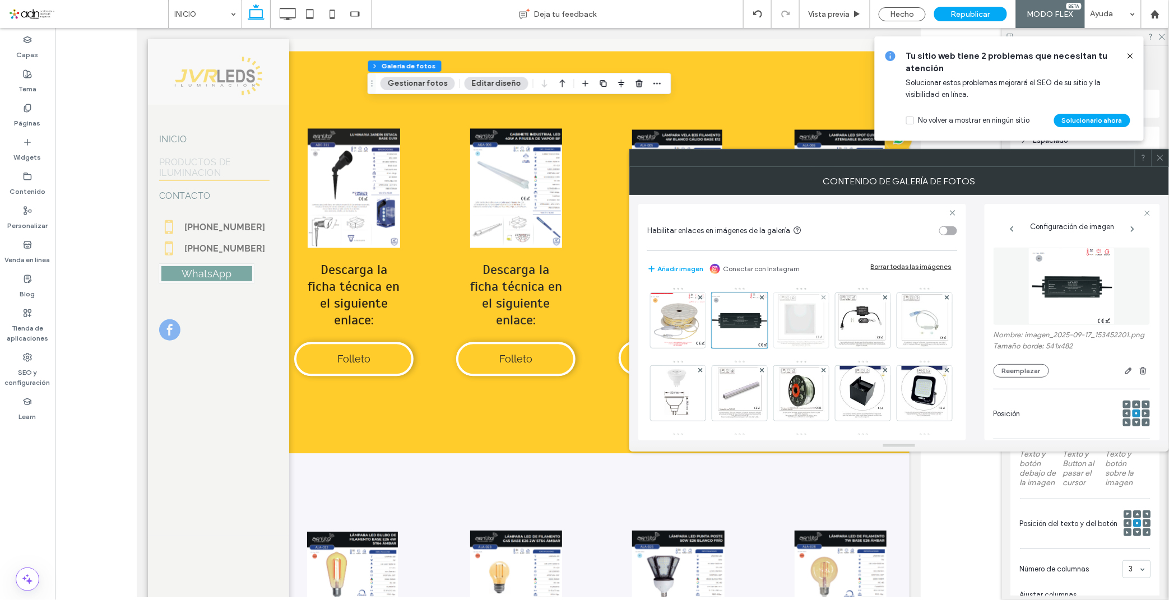
click at [820, 328] on img at bounding box center [802, 320] width 50 height 55
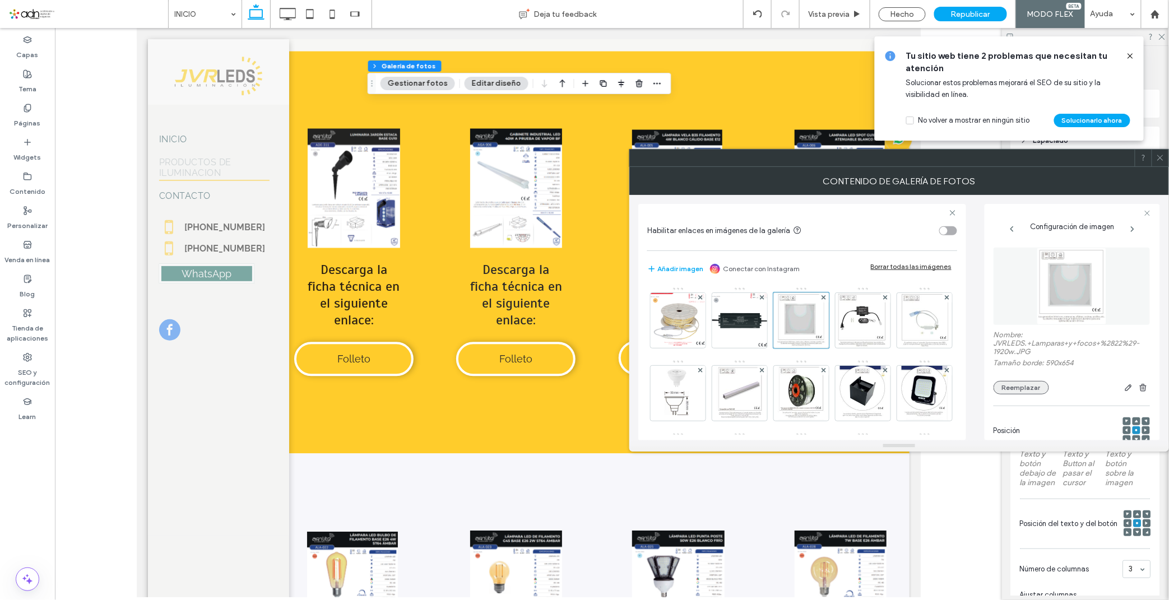
click at [1017, 391] on button "Reemplazar" at bounding box center [1021, 387] width 55 height 13
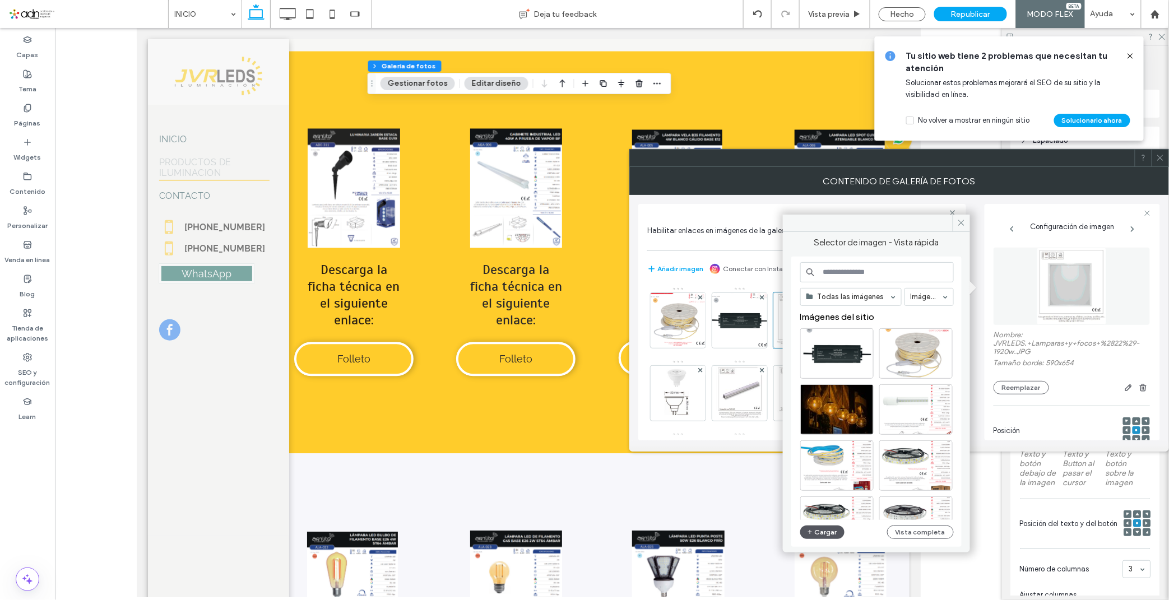
click at [818, 535] on button "Cargar" at bounding box center [822, 532] width 45 height 13
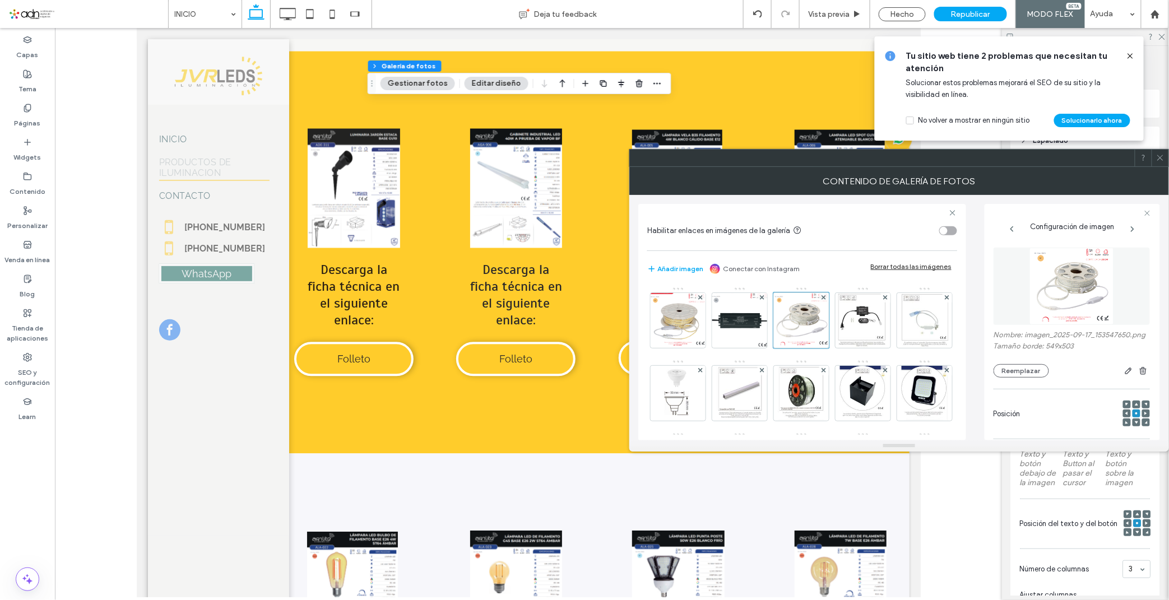
click at [1162, 158] on icon at bounding box center [1160, 158] width 8 height 8
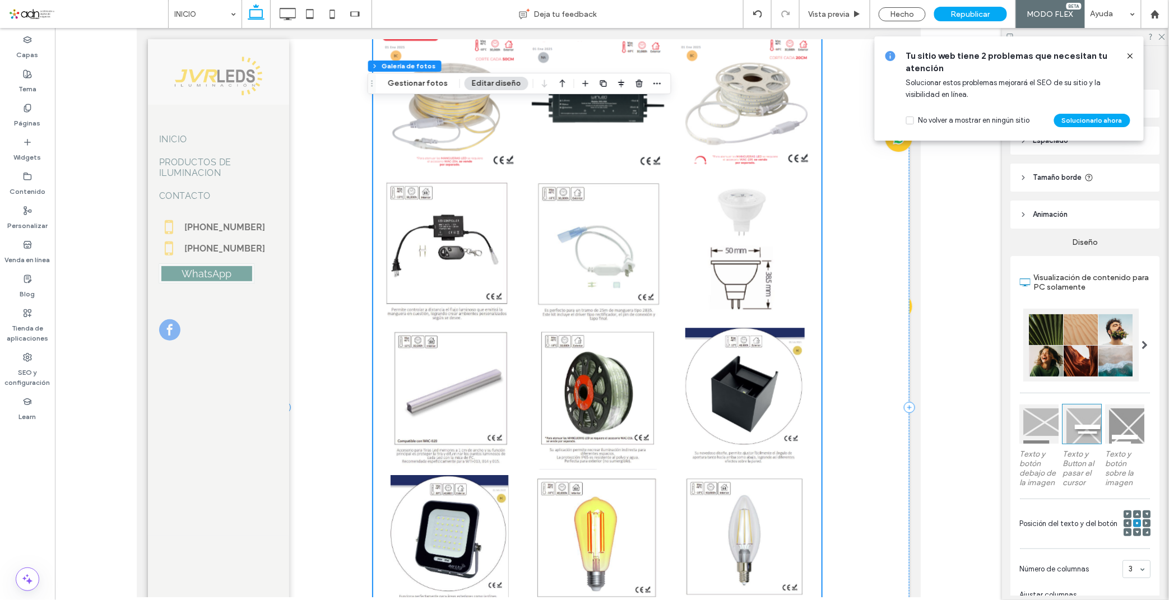
scroll to position [768, 0]
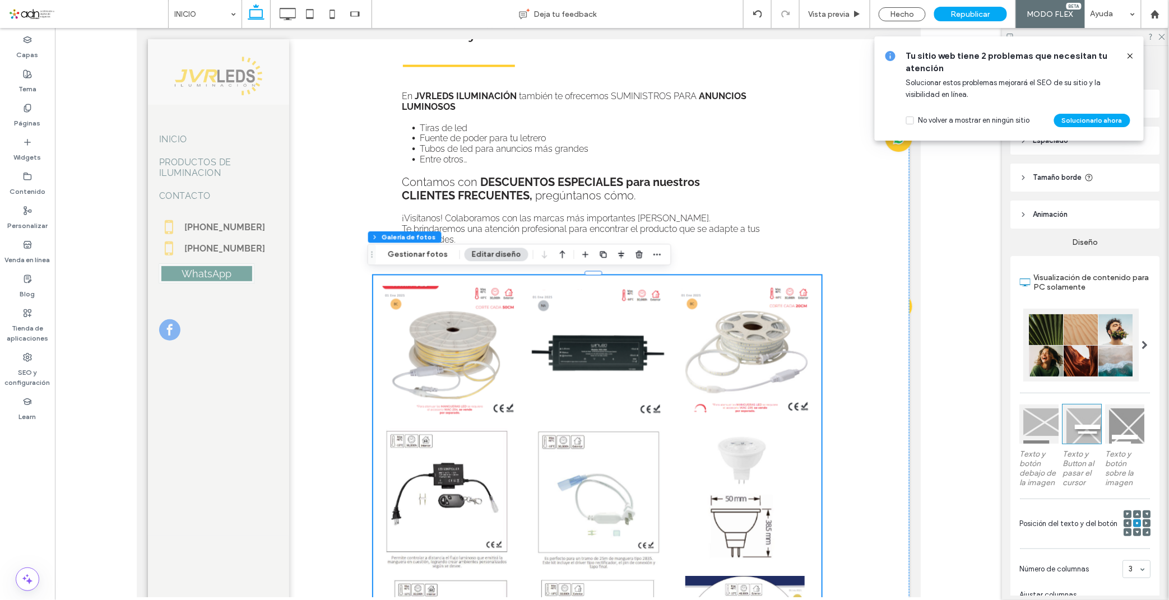
click at [576, 305] on link at bounding box center [597, 352] width 142 height 142
click at [405, 262] on div "Flex section Flex column Galería de fotos Gestionar fotos Editar diseño" at bounding box center [520, 254] width 304 height 21
click at [412, 251] on button "Gestionar fotos" at bounding box center [418, 254] width 75 height 13
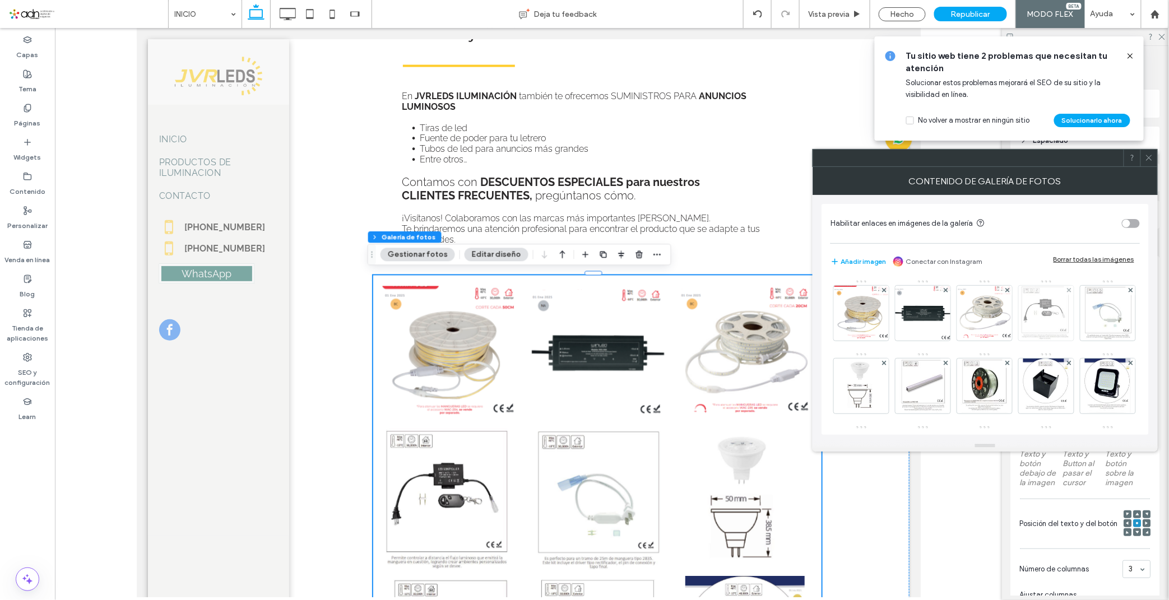
click at [1034, 313] on img at bounding box center [1046, 313] width 50 height 55
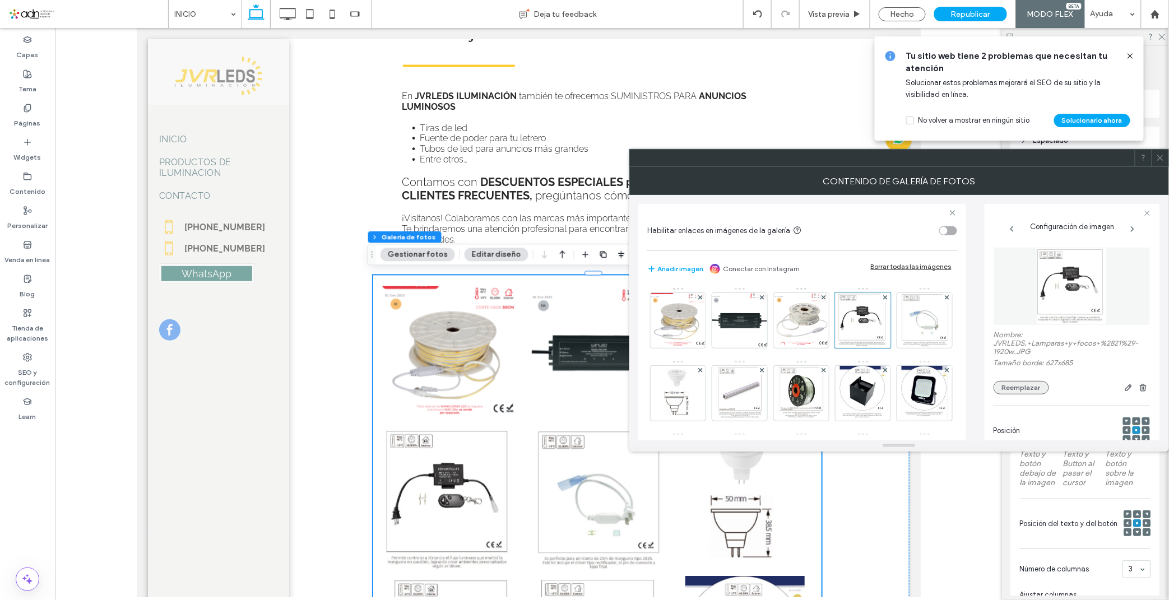
click at [1004, 385] on button "Reemplazar" at bounding box center [1021, 387] width 55 height 13
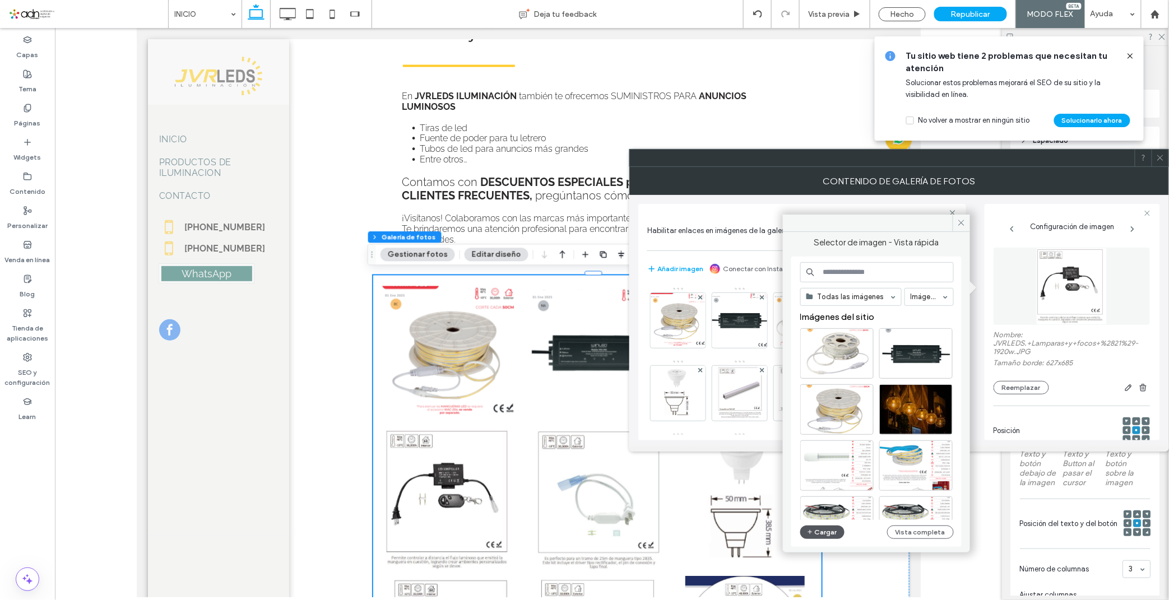
click at [821, 532] on button "Cargar" at bounding box center [822, 532] width 45 height 13
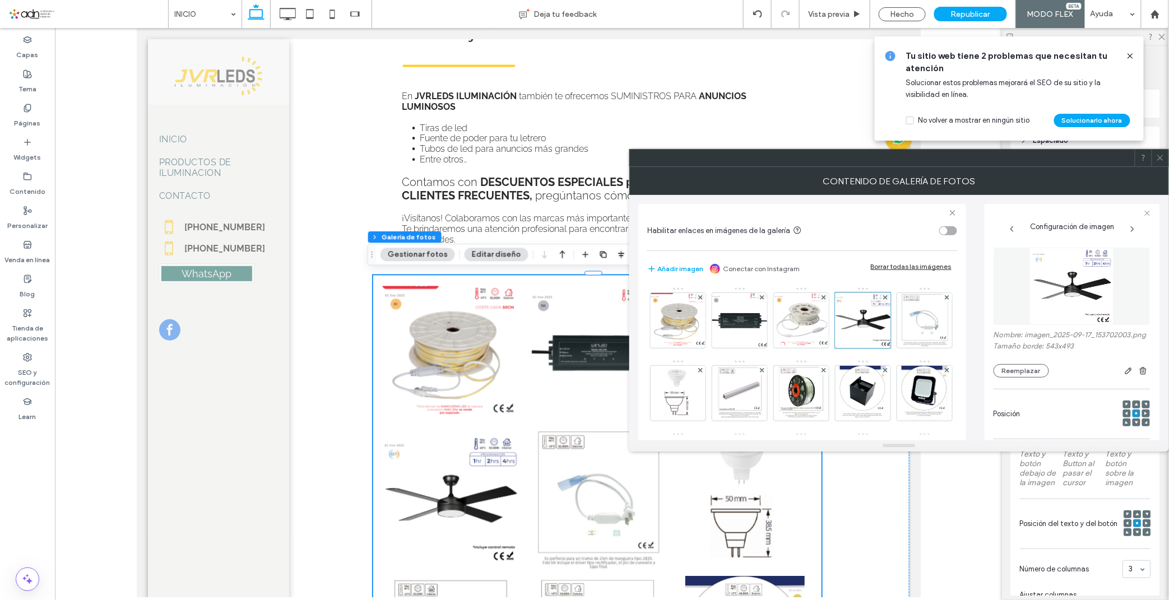
click at [1163, 158] on icon at bounding box center [1160, 158] width 8 height 8
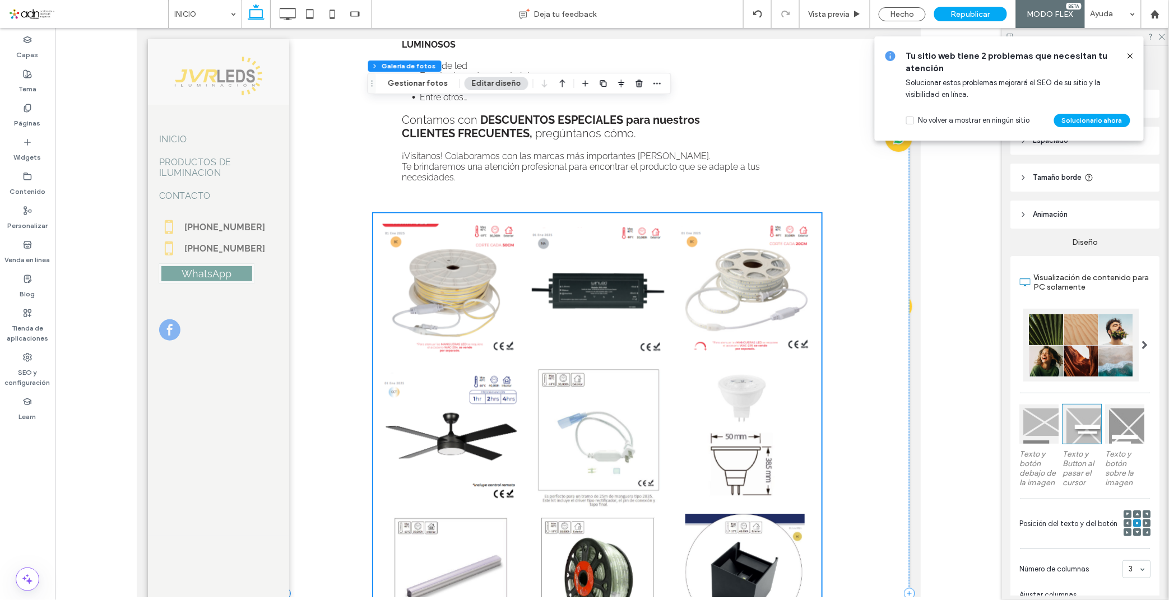
scroll to position [955, 0]
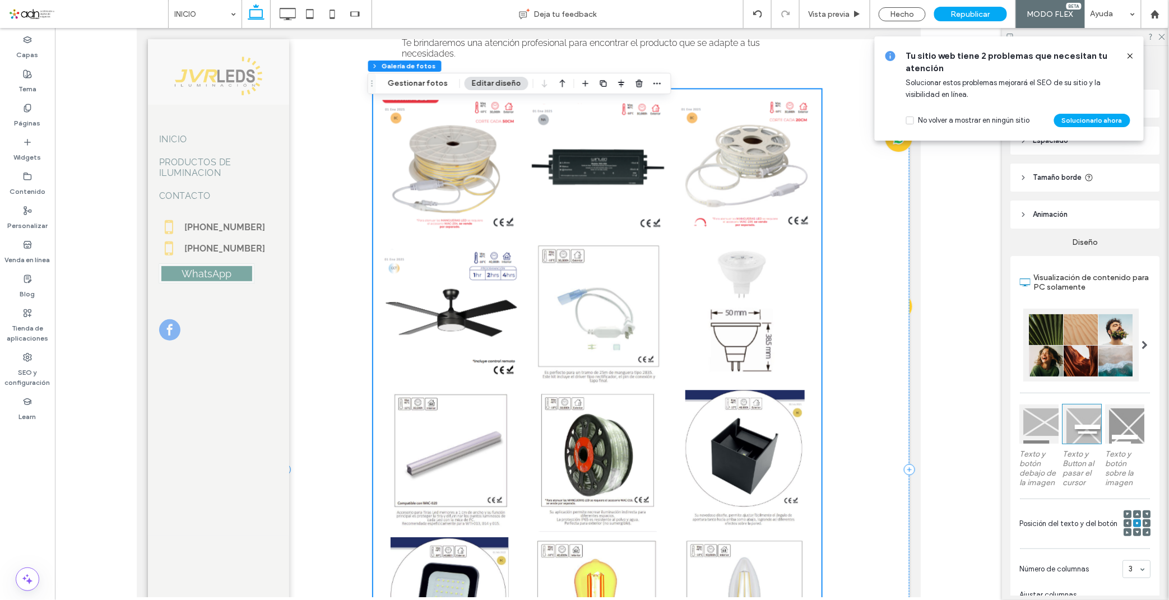
click at [586, 288] on link at bounding box center [597, 313] width 142 height 142
click at [418, 87] on button "Gestionar fotos" at bounding box center [418, 83] width 75 height 13
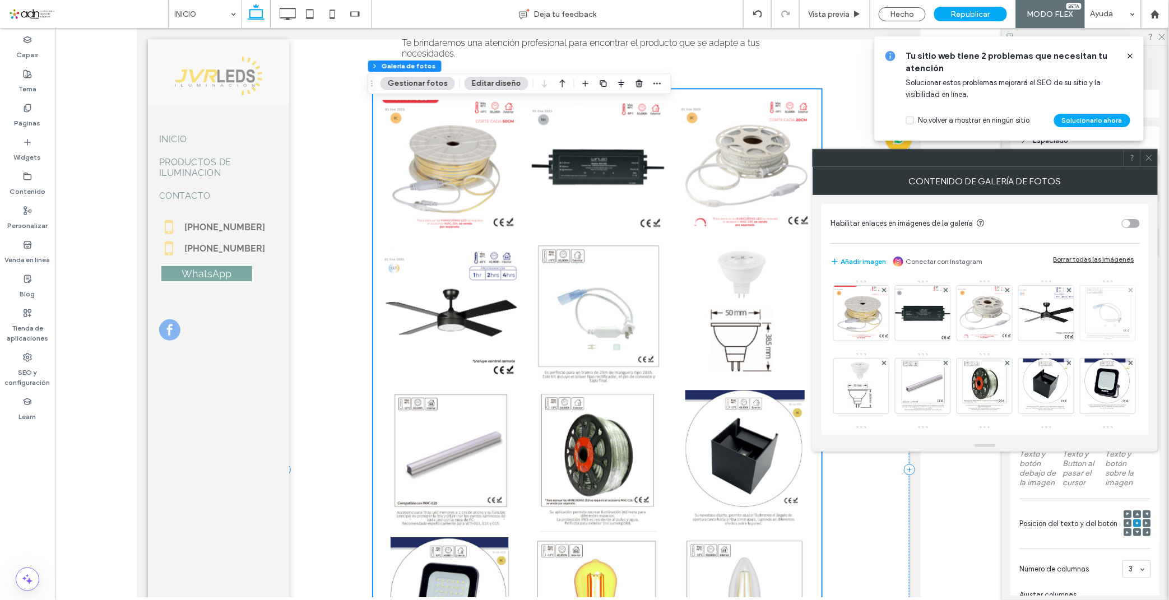
click at [1083, 341] on img at bounding box center [1108, 313] width 51 height 55
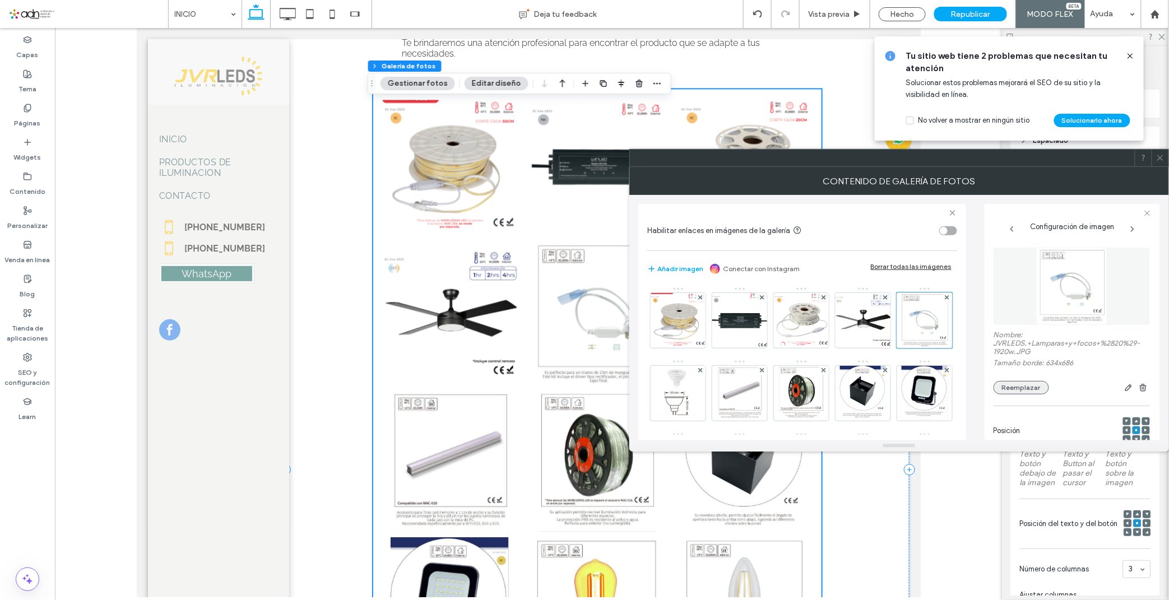
click at [1013, 390] on button "Reemplazar" at bounding box center [1021, 387] width 55 height 13
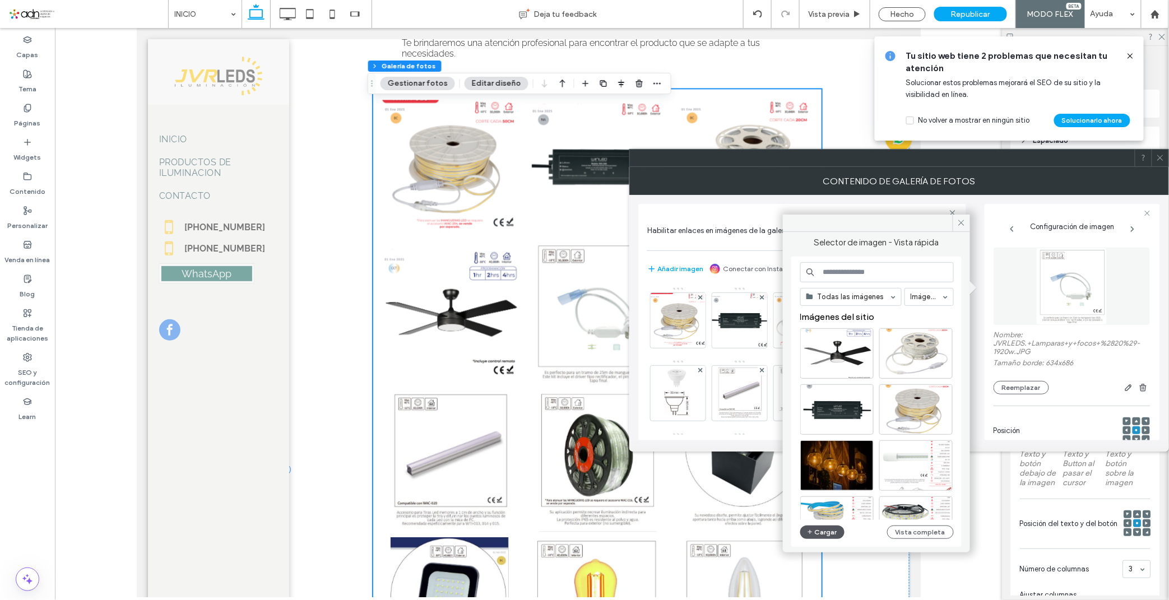
click at [827, 534] on button "Cargar" at bounding box center [822, 532] width 45 height 13
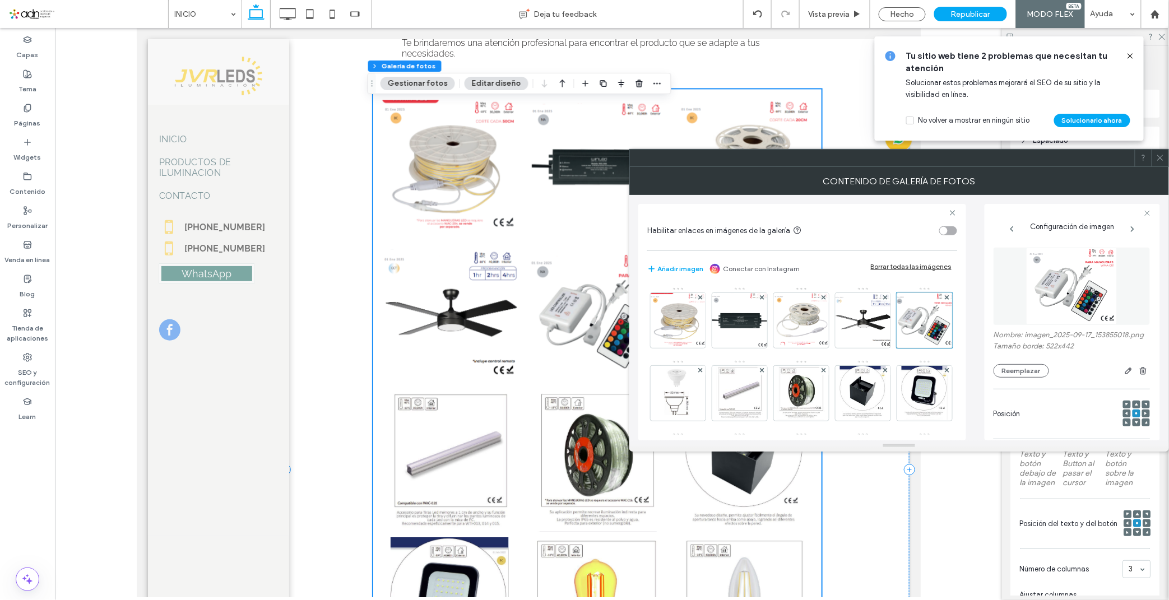
click at [1162, 154] on icon at bounding box center [1160, 158] width 8 height 8
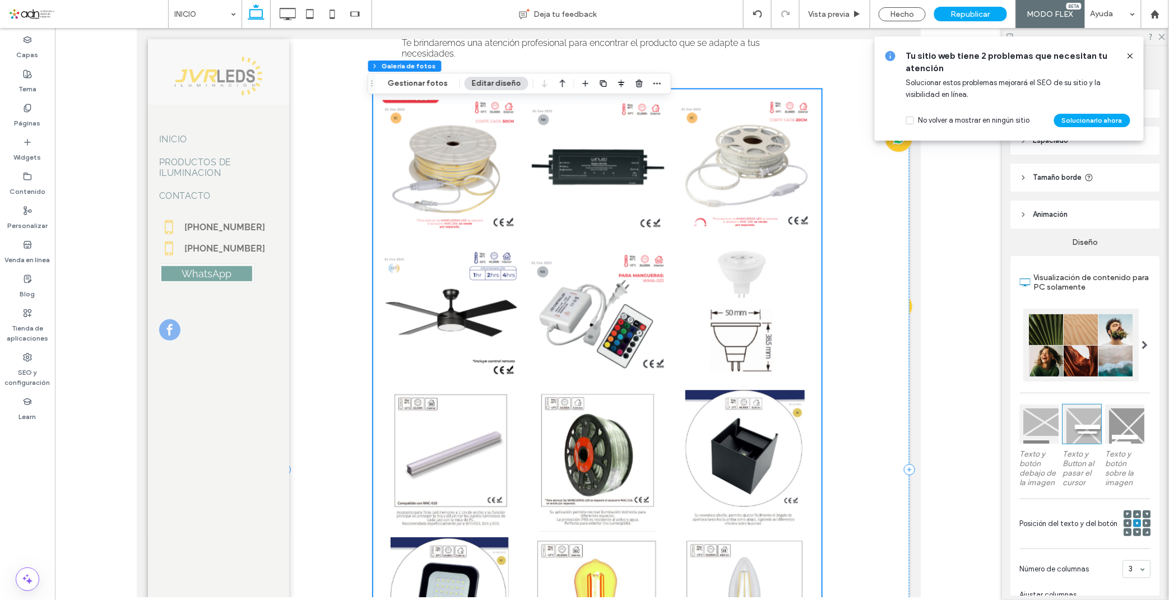
scroll to position [1017, 0]
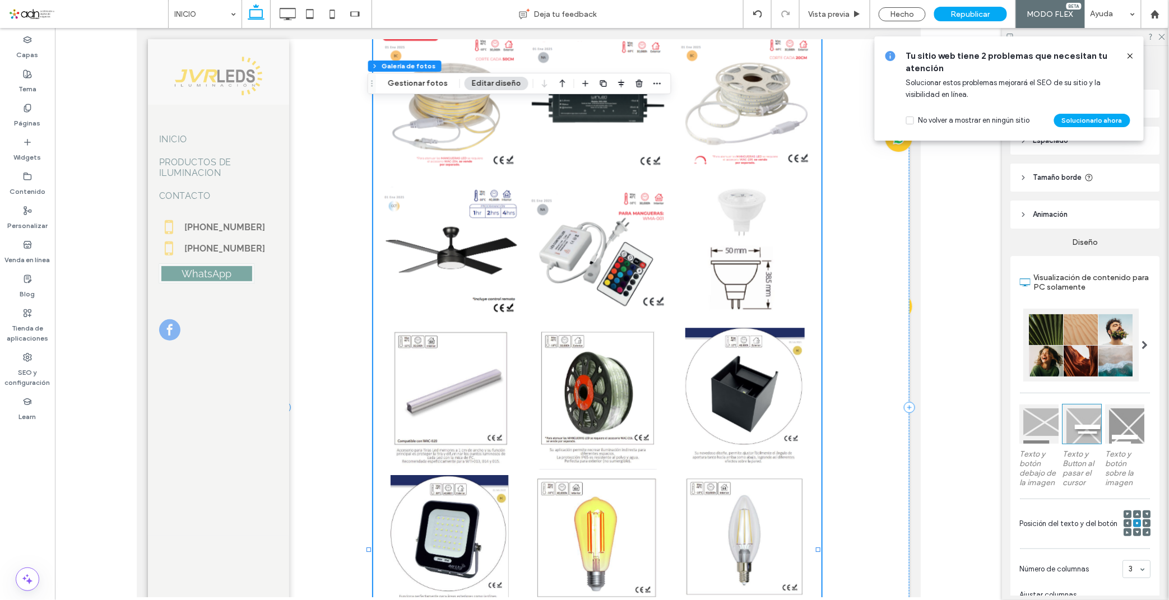
click at [715, 252] on link at bounding box center [744, 250] width 142 height 142
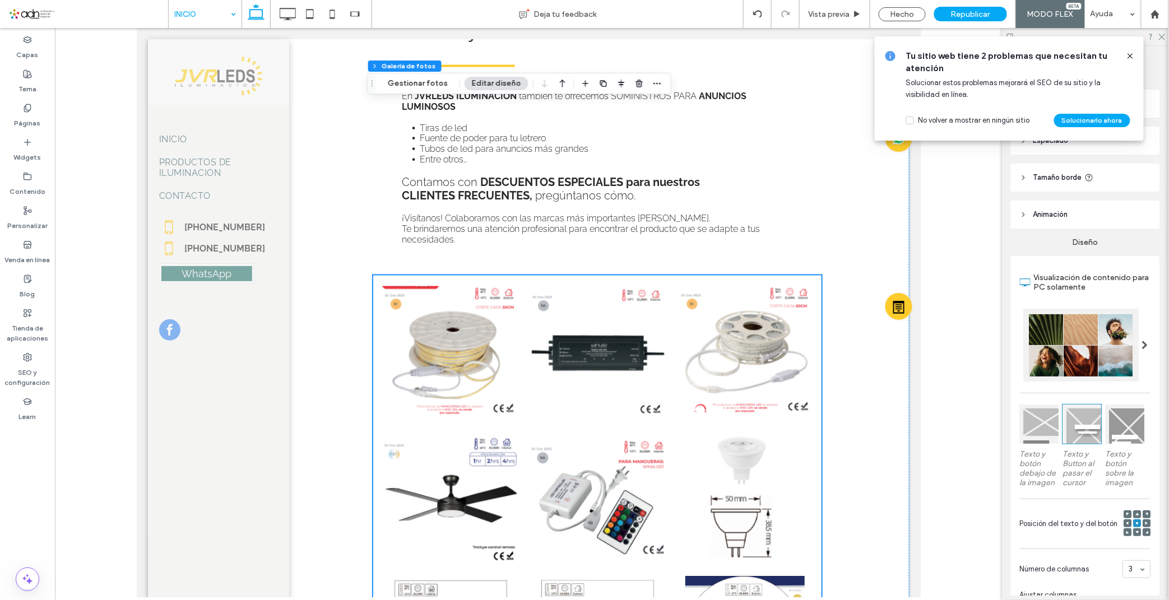
scroll to position [1079, 0]
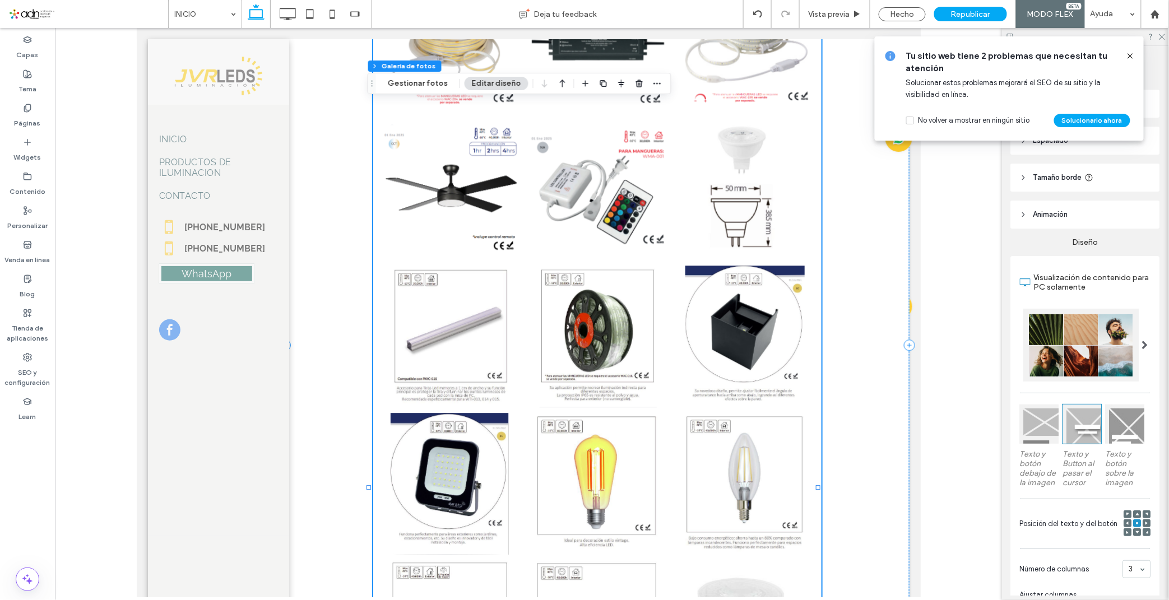
click at [726, 209] on link at bounding box center [744, 188] width 142 height 142
drag, startPoint x: 428, startPoint y: 87, endPoint x: 628, endPoint y: 144, distance: 208.0
click at [428, 87] on button "Gestionar fotos" at bounding box center [418, 83] width 75 height 13
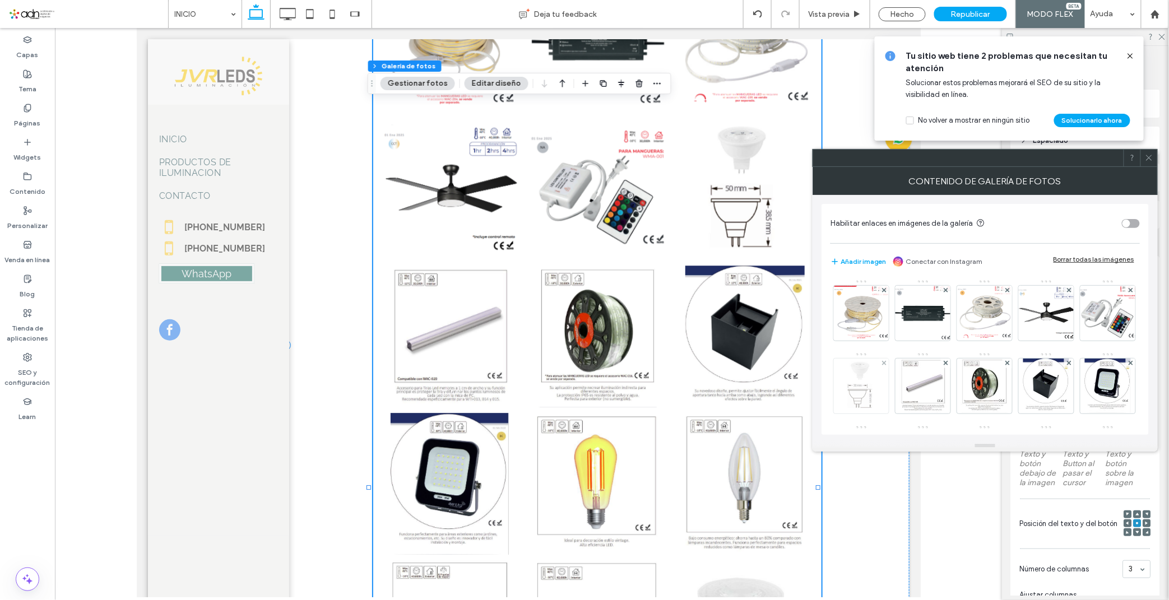
click at [878, 395] on img at bounding box center [861, 386] width 33 height 55
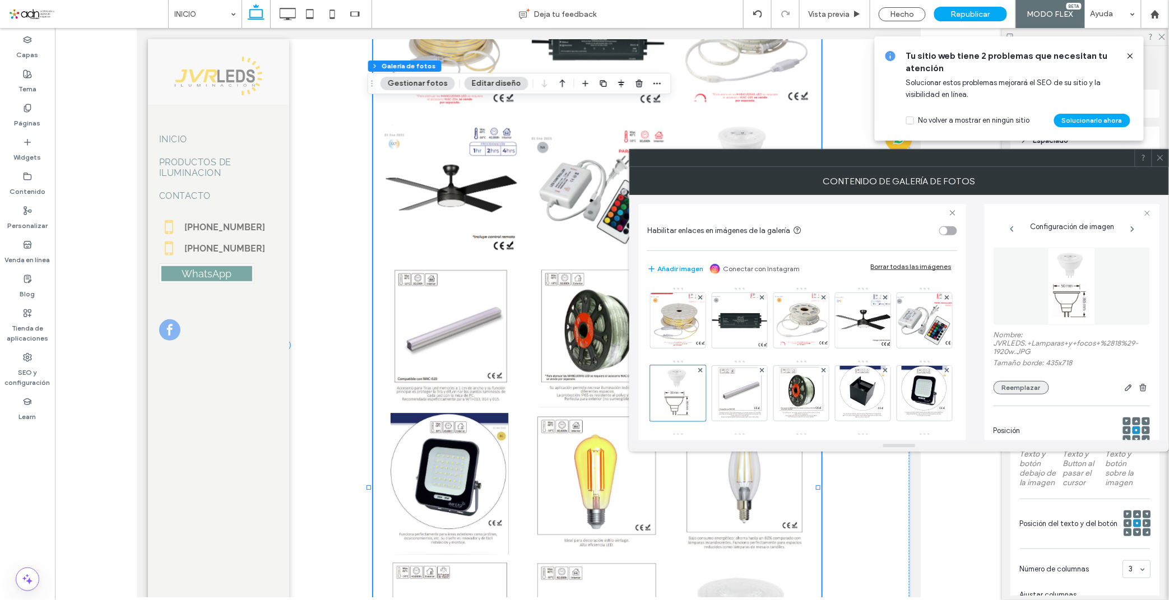
click at [1027, 387] on button "Reemplazar" at bounding box center [1021, 387] width 55 height 13
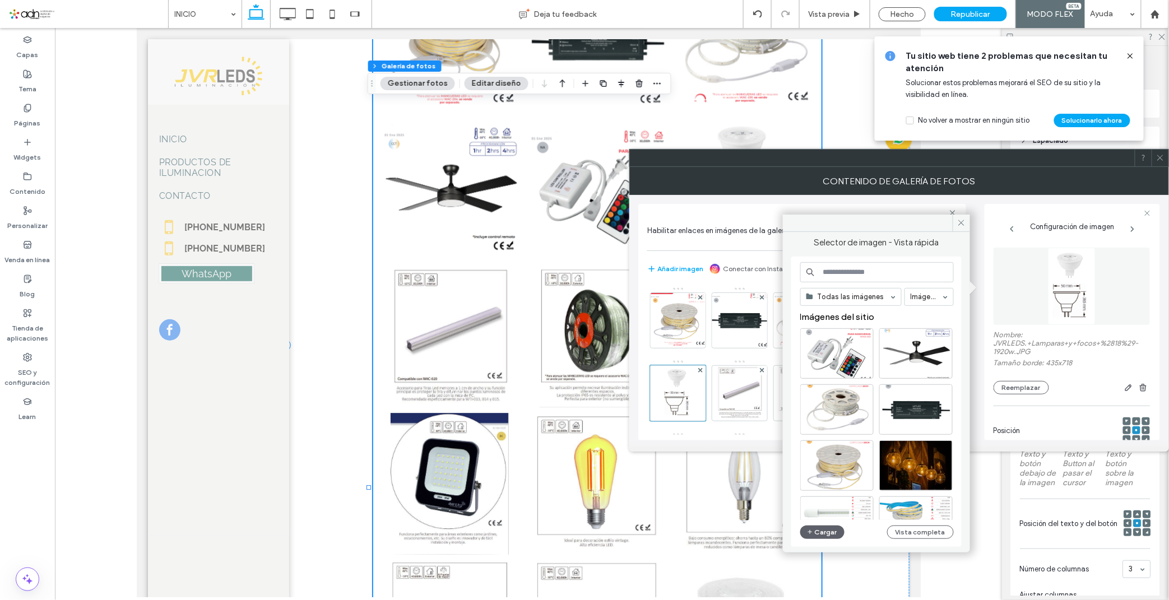
click at [821, 539] on div "Todas las imágenes Imágenes Imágenes del sitio Cargar Vista completa" at bounding box center [877, 402] width 154 height 280
click at [821, 533] on button "Cargar" at bounding box center [822, 532] width 45 height 13
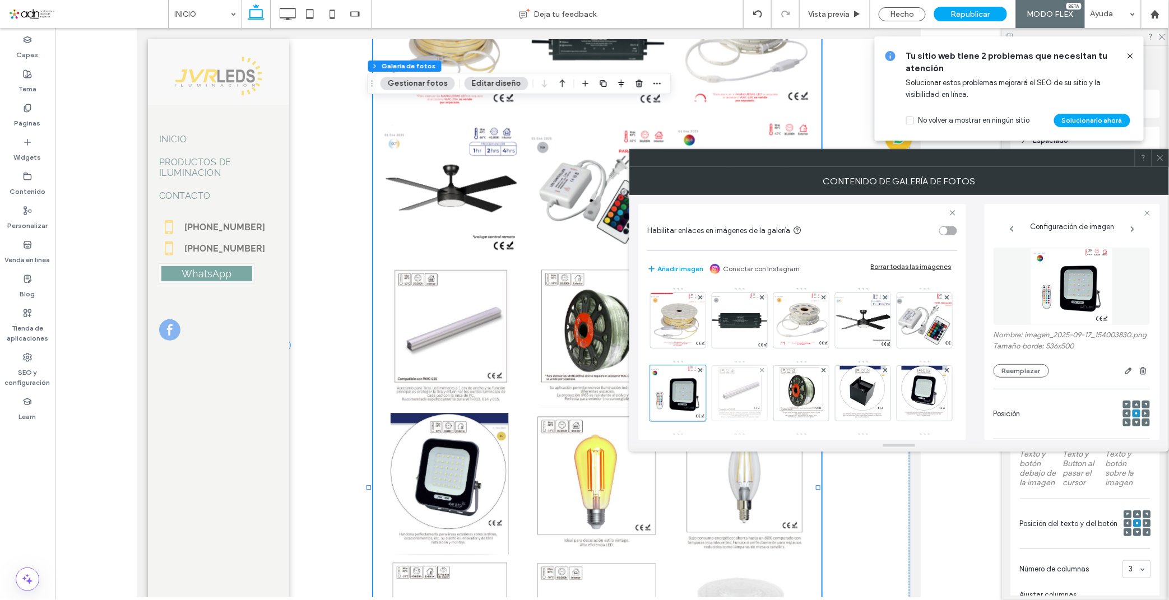
click at [764, 396] on img at bounding box center [740, 393] width 48 height 55
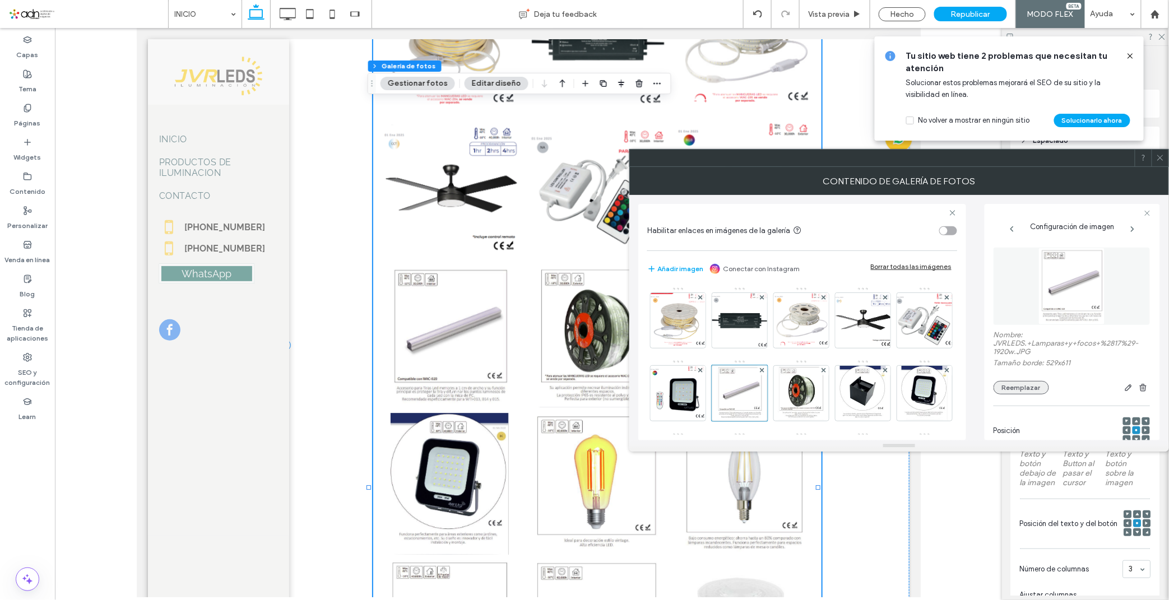
click at [1010, 391] on button "Reemplazar" at bounding box center [1021, 387] width 55 height 13
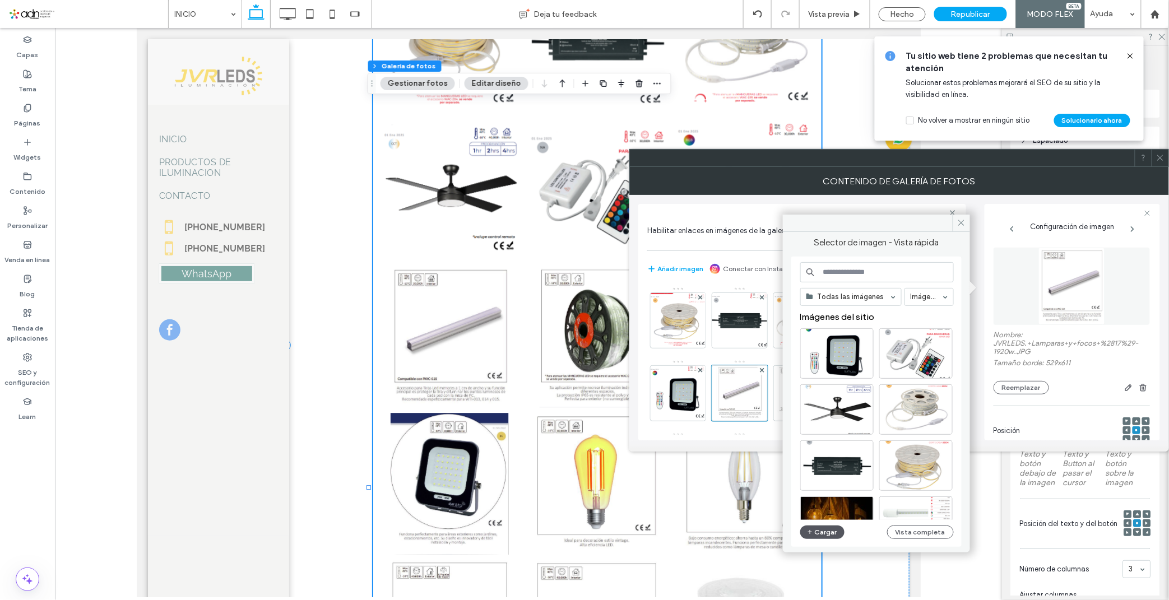
click at [821, 530] on button "Cargar" at bounding box center [822, 532] width 45 height 13
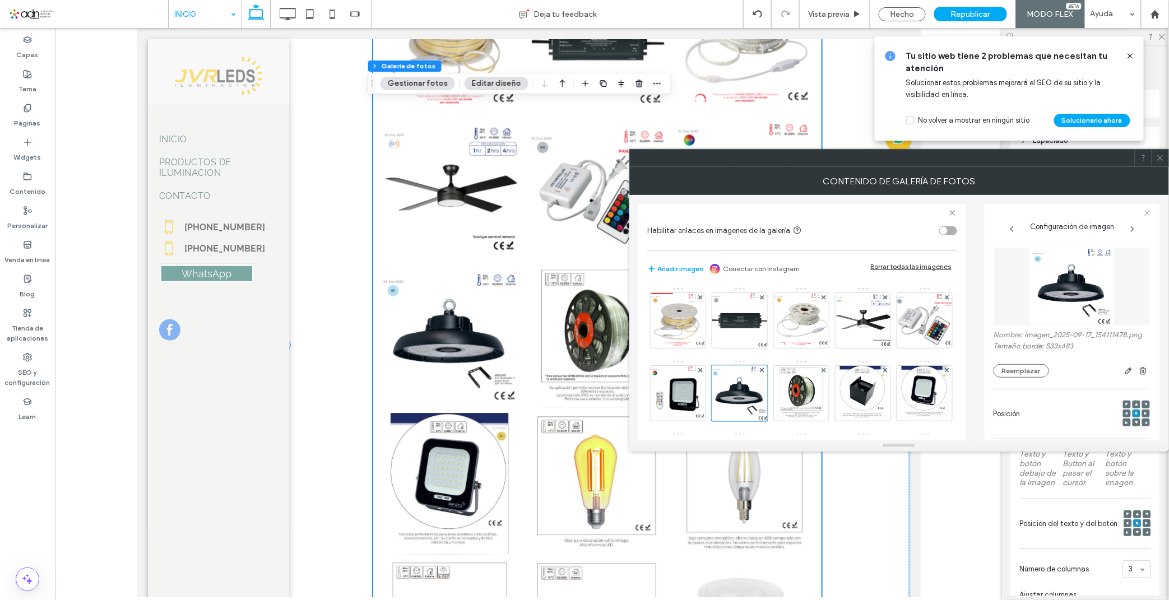
scroll to position [955, 0]
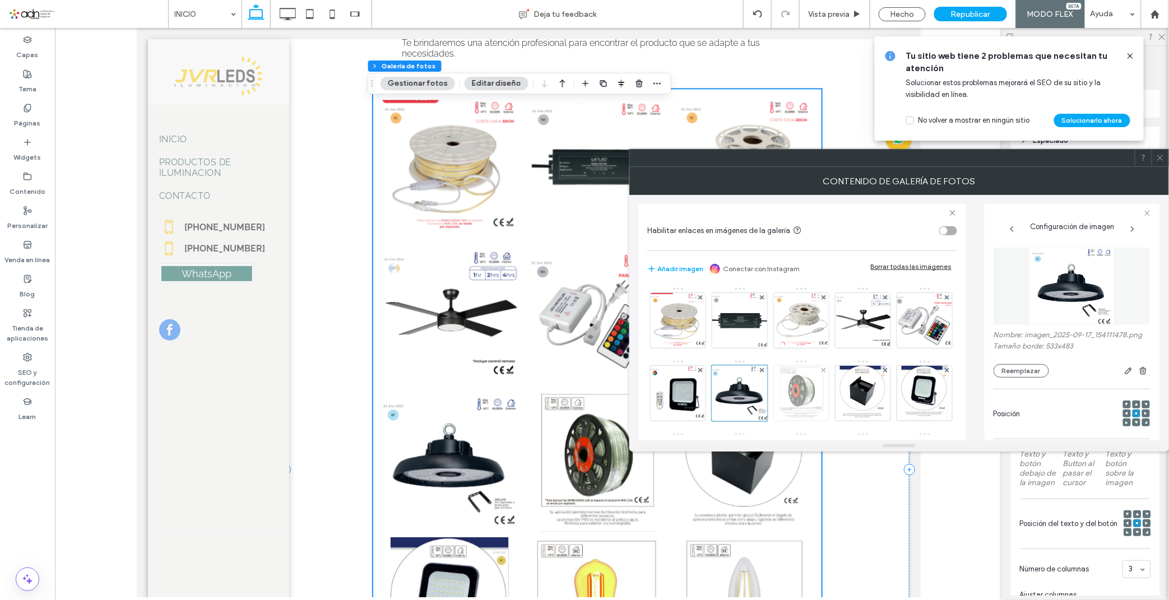
click at [825, 390] on img at bounding box center [801, 393] width 47 height 55
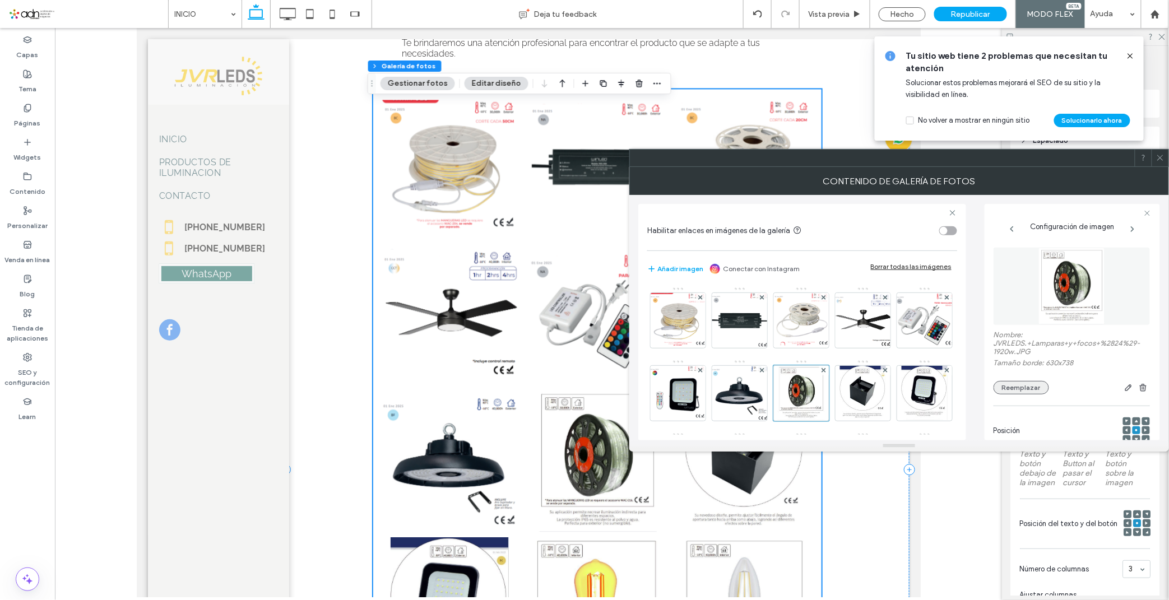
click at [1013, 385] on button "Reemplazar" at bounding box center [1021, 387] width 55 height 13
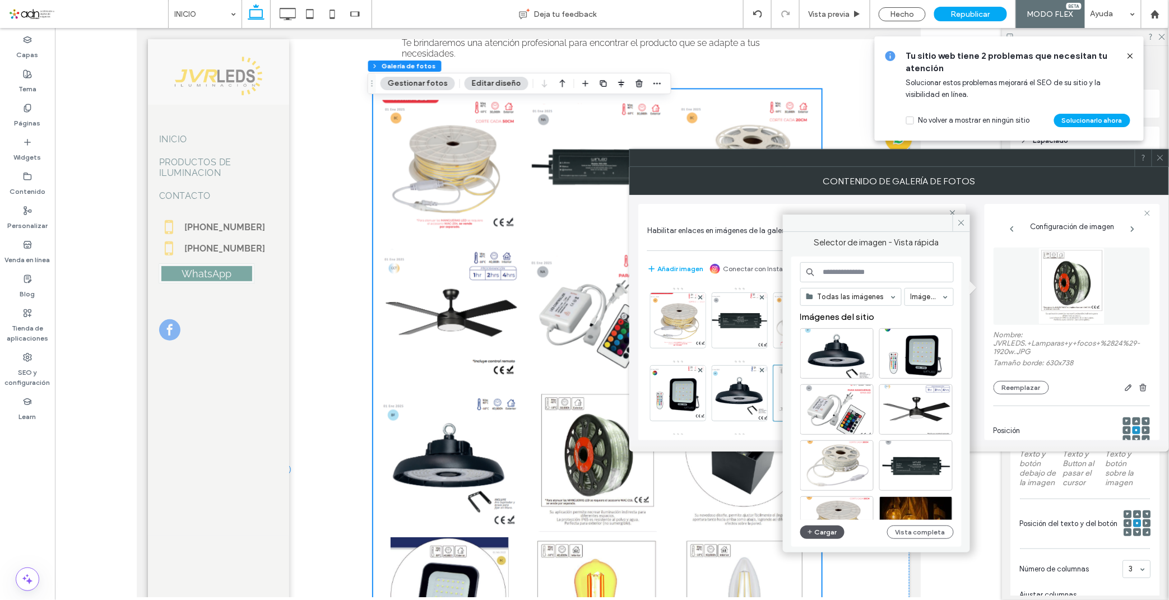
click at [831, 536] on button "Cargar" at bounding box center [822, 532] width 45 height 13
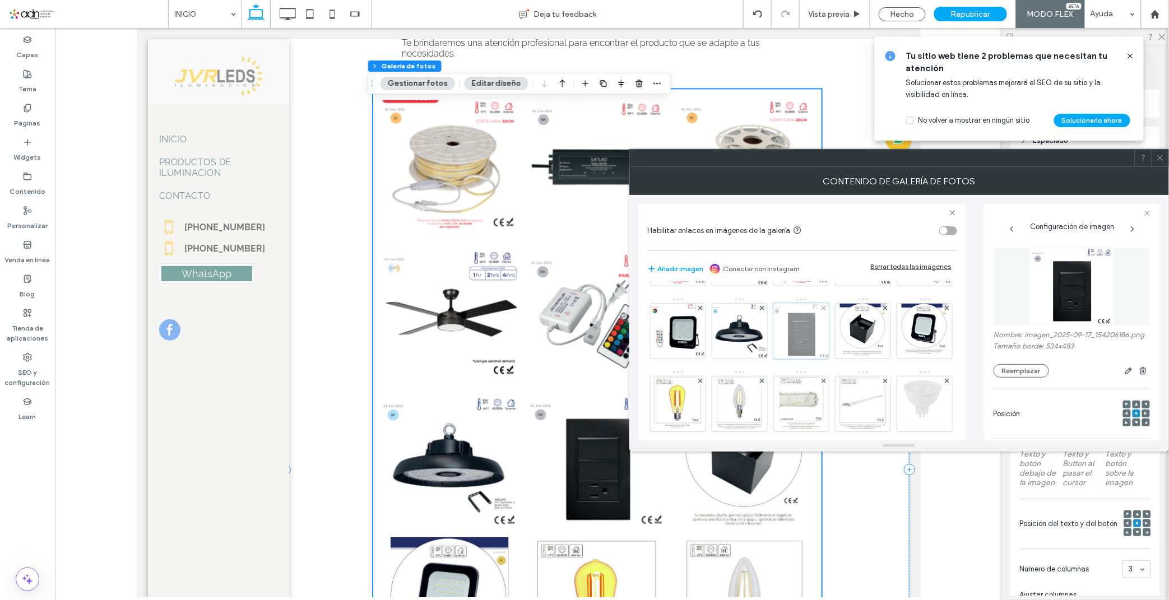
scroll to position [124, 0]
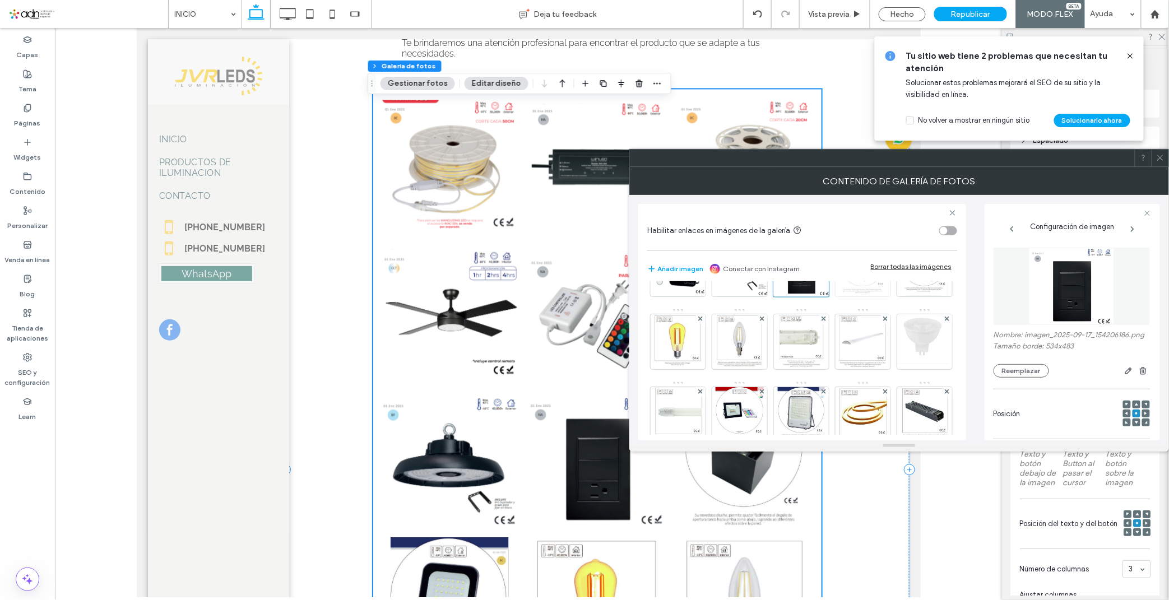
click at [840, 297] on img at bounding box center [863, 269] width 47 height 55
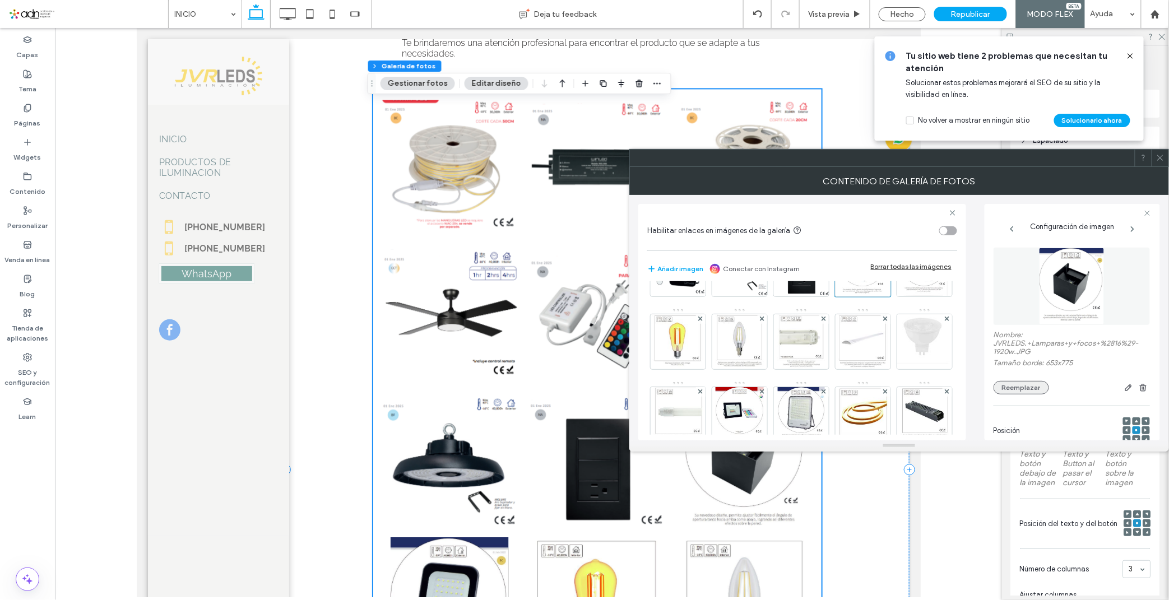
click at [1010, 391] on button "Reemplazar" at bounding box center [1021, 387] width 55 height 13
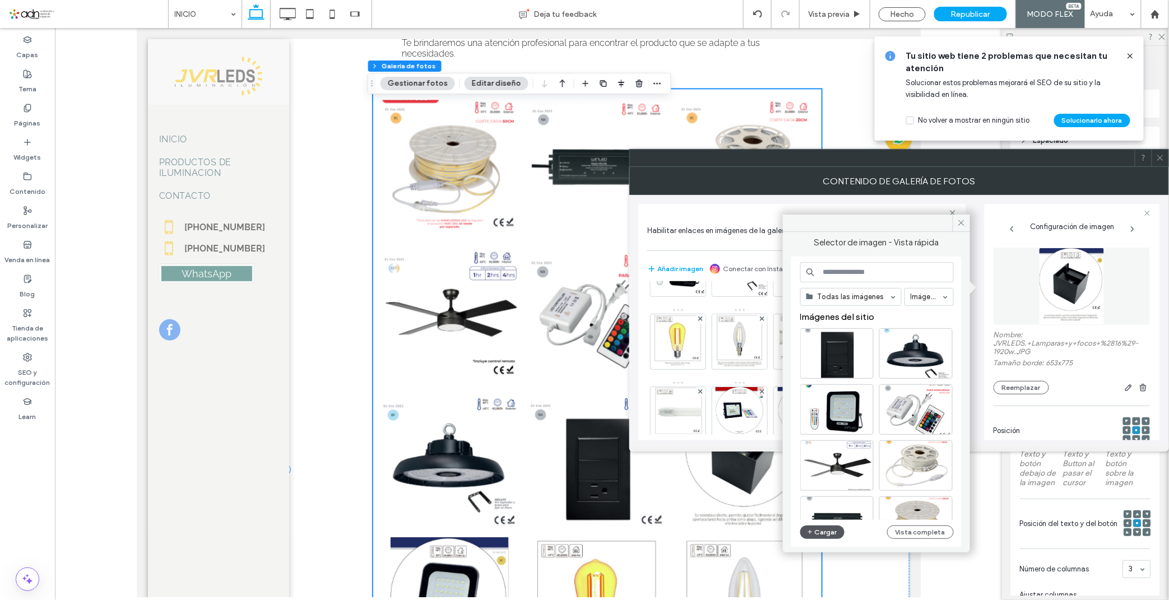
click at [816, 532] on button "Cargar" at bounding box center [822, 532] width 45 height 13
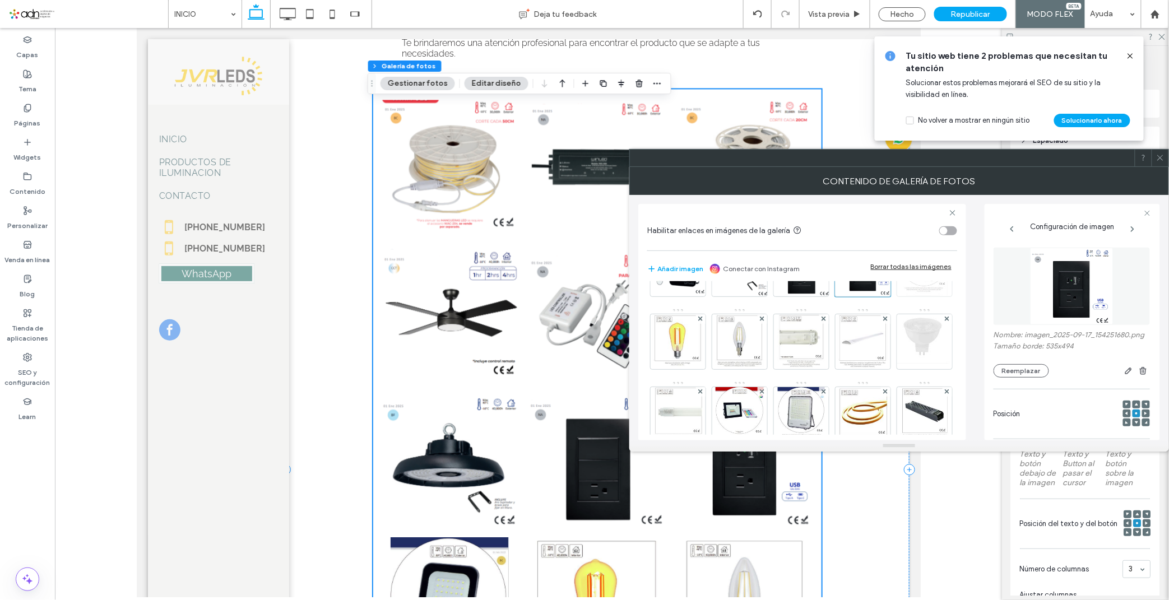
click at [902, 297] on img at bounding box center [925, 269] width 46 height 55
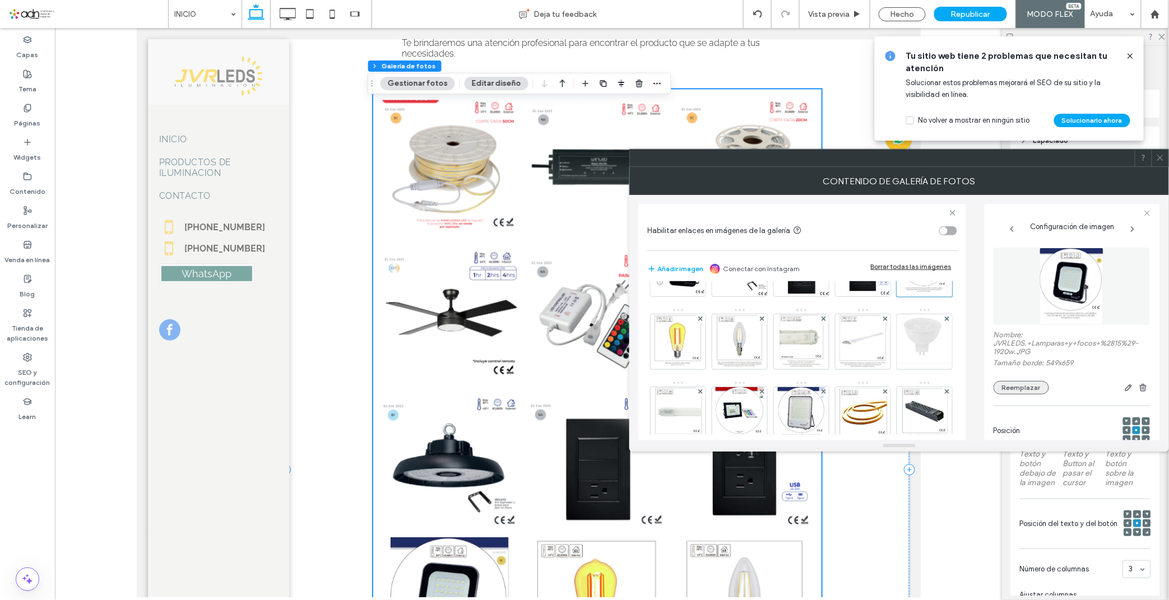
click at [1009, 391] on button "Reemplazar" at bounding box center [1021, 387] width 55 height 13
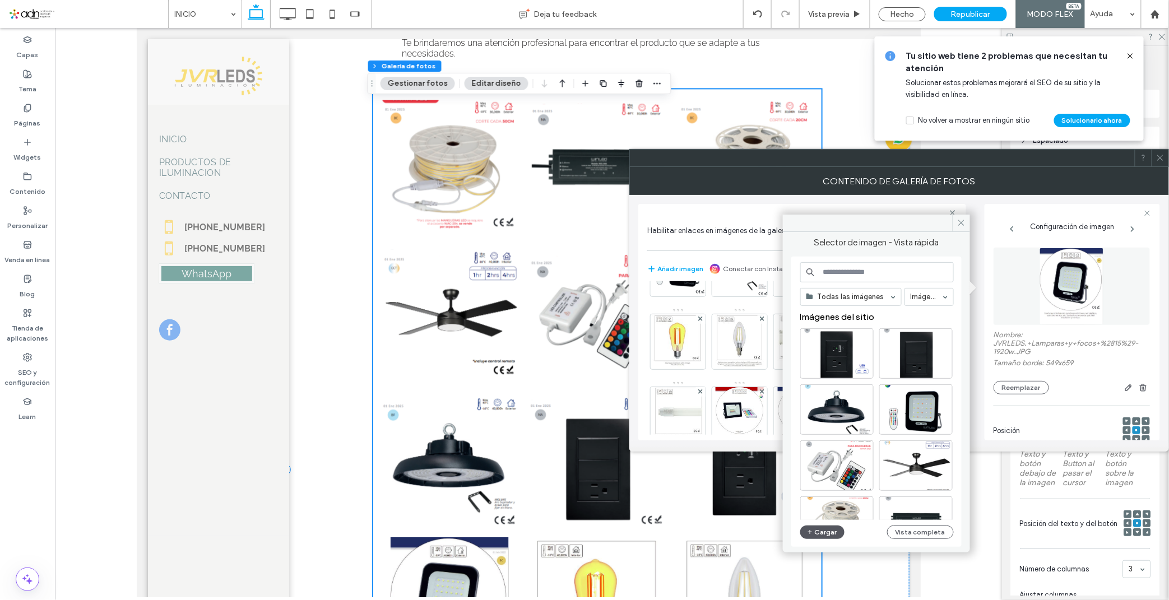
click at [814, 534] on button "Cargar" at bounding box center [822, 532] width 45 height 13
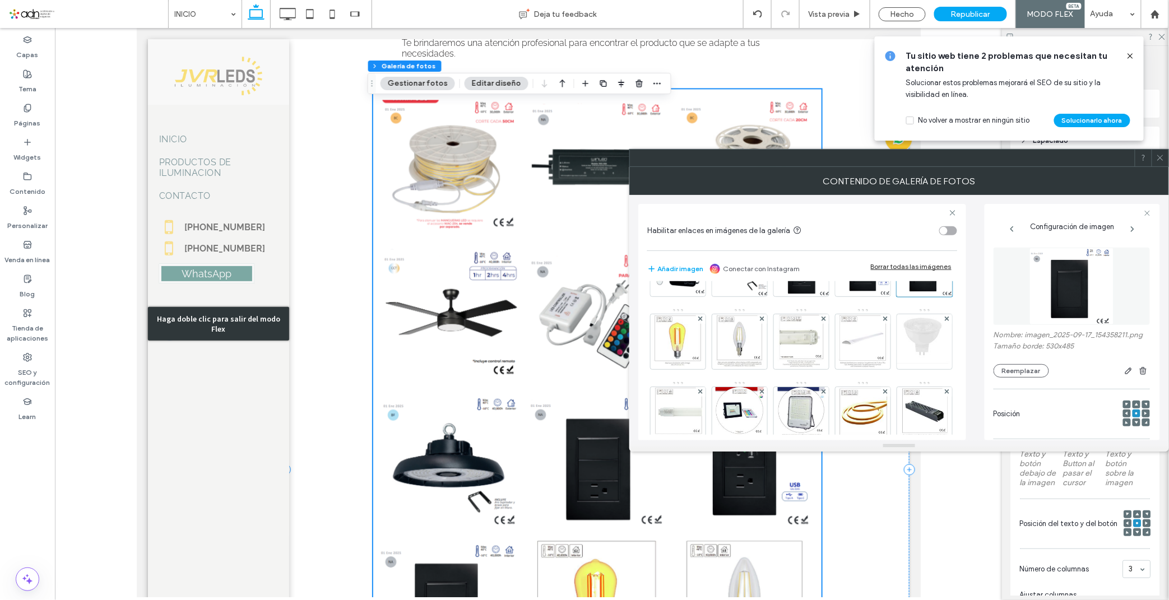
click at [299, 393] on div "Reemplaza tus focos ahorradores con LÁMRARAS DE LED, contamos con una amplia va…" at bounding box center [597, 469] width 624 height 1356
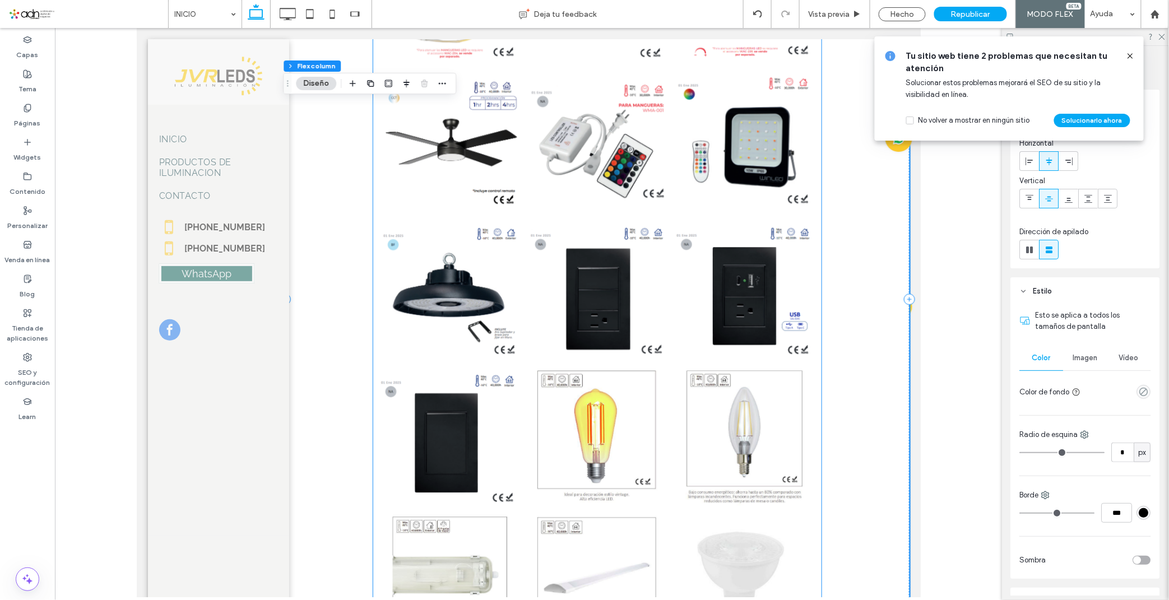
scroll to position [1203, 0]
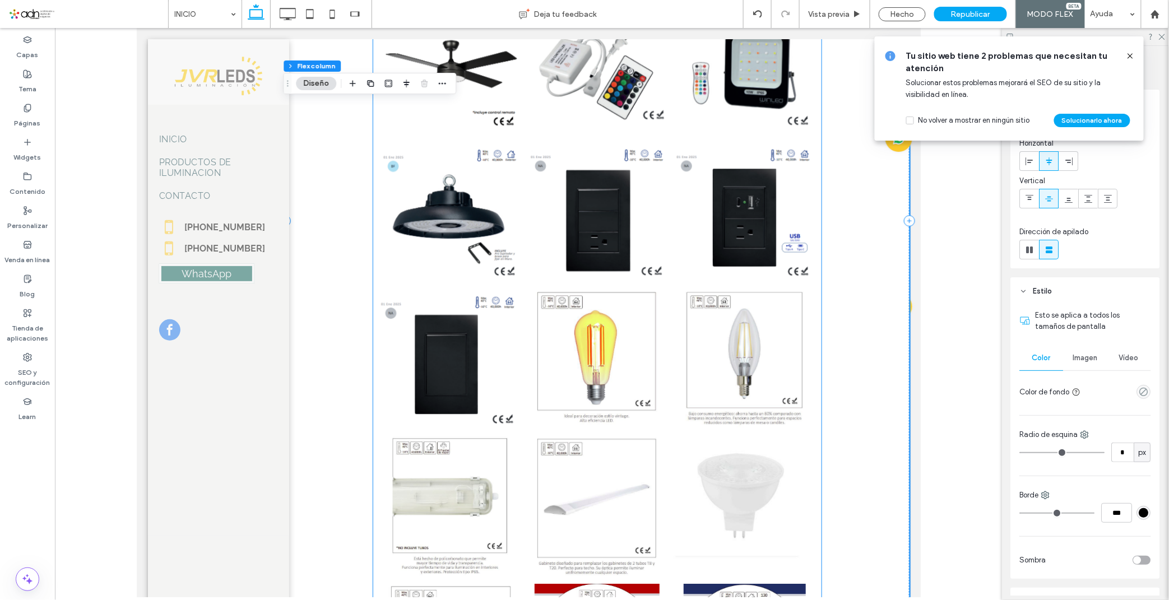
click at [590, 382] on link at bounding box center [597, 359] width 142 height 142
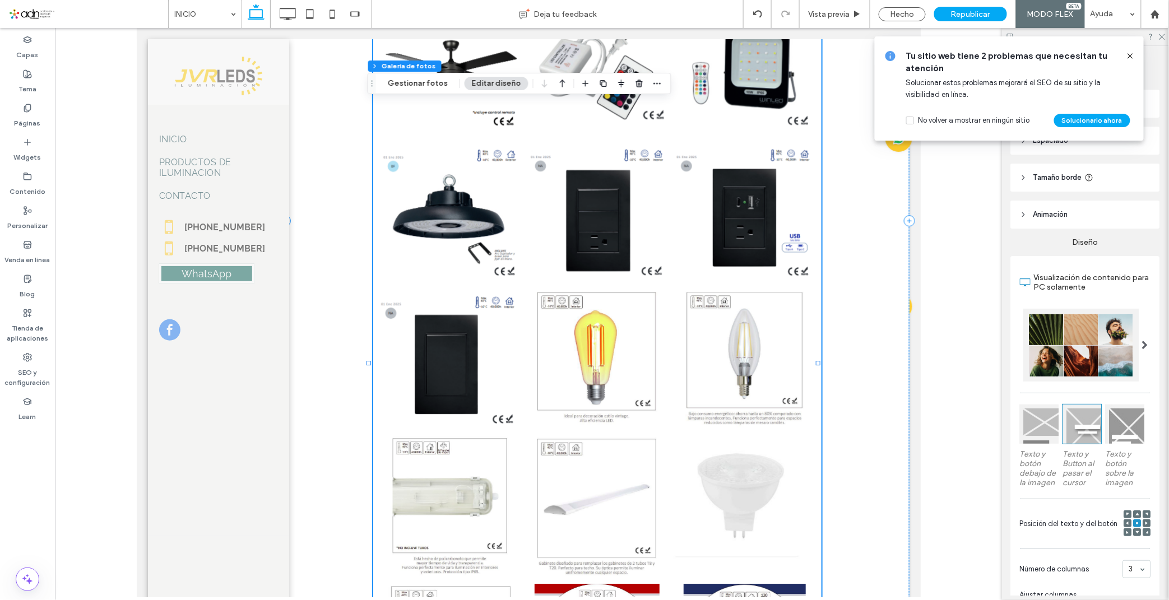
click at [568, 376] on link at bounding box center [597, 359] width 142 height 142
click at [409, 81] on button "Gestionar fotos" at bounding box center [418, 83] width 75 height 13
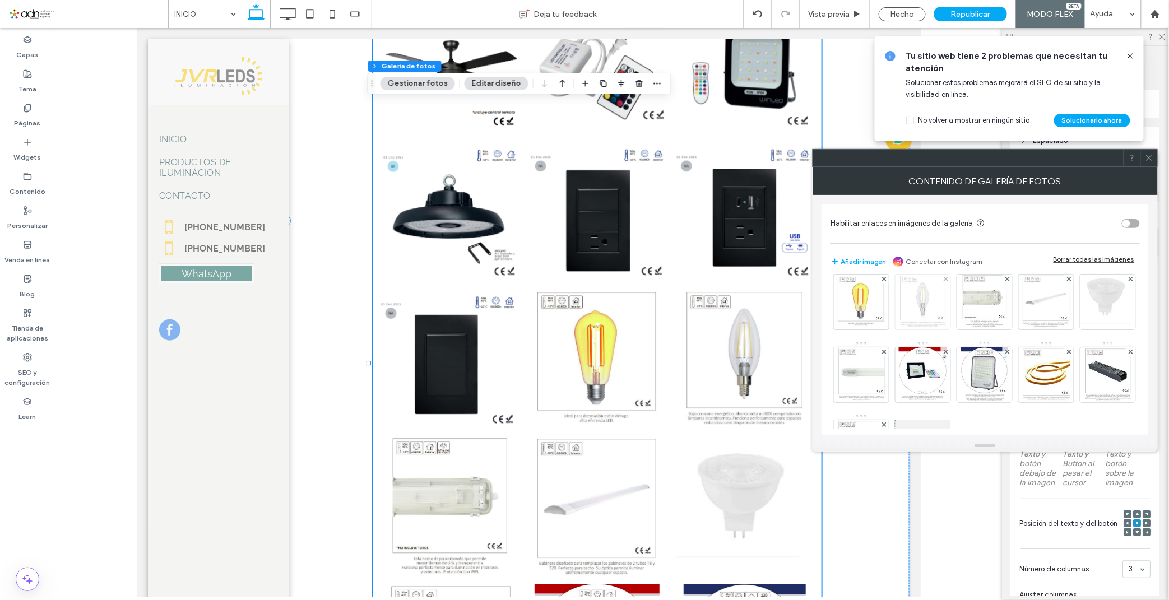
scroll to position [108, 0]
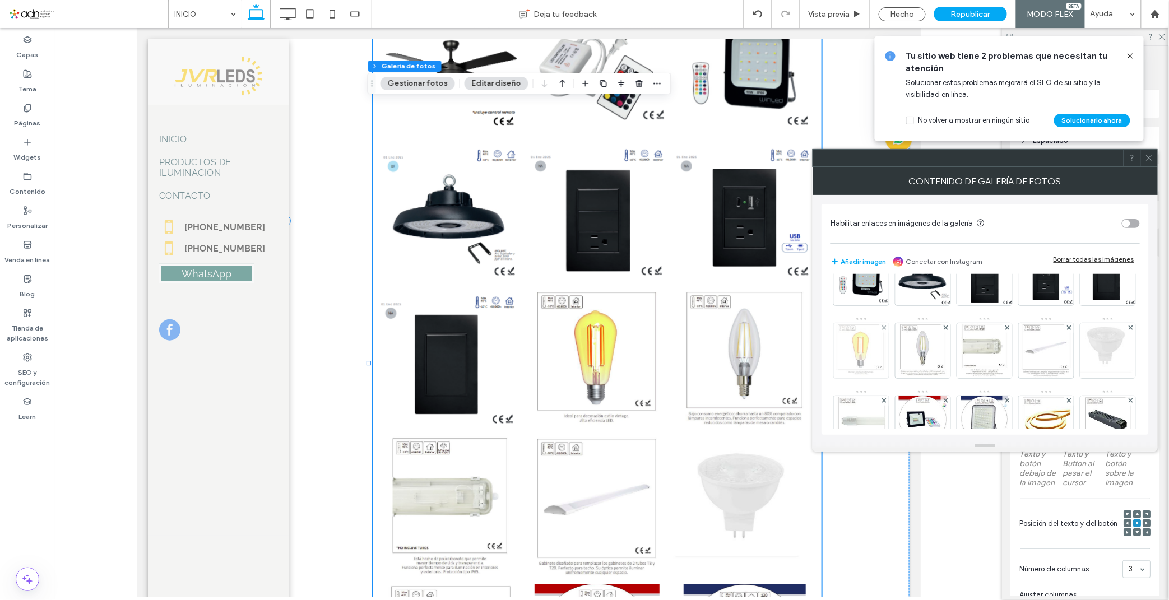
click at [887, 360] on img at bounding box center [861, 350] width 50 height 55
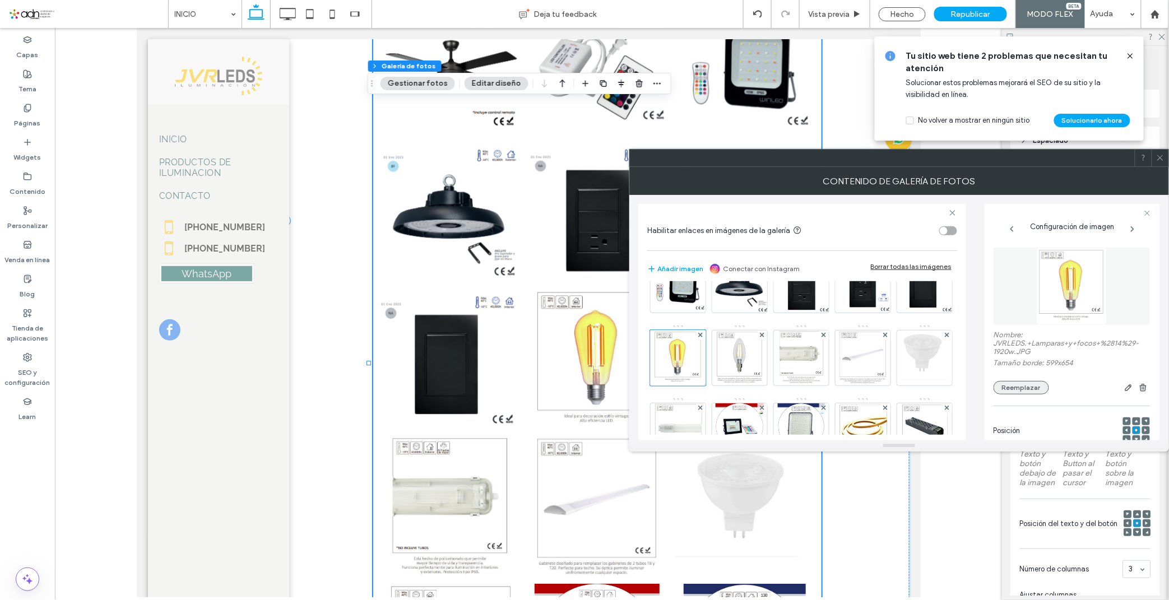
click at [1018, 393] on button "Reemplazar" at bounding box center [1021, 387] width 55 height 13
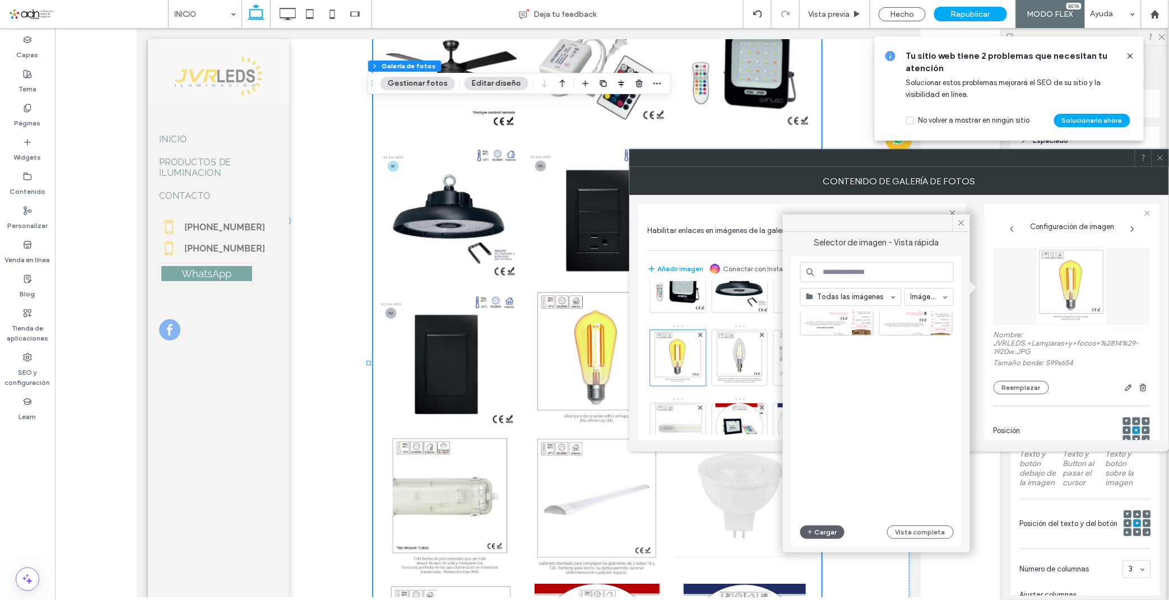
scroll to position [62, 0]
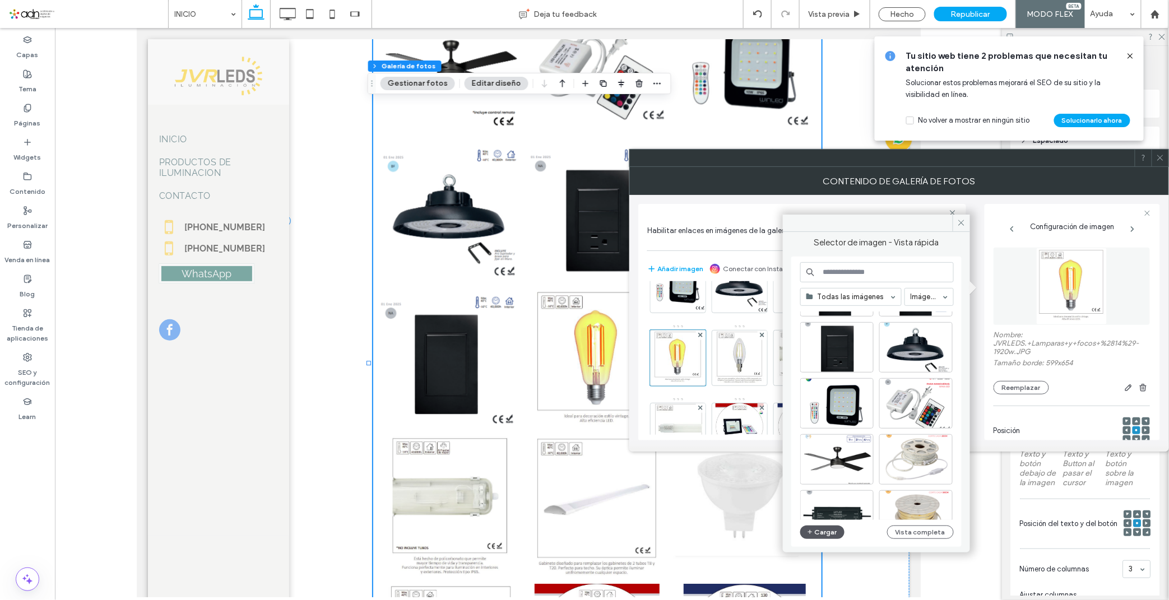
click at [811, 531] on icon "button" at bounding box center [810, 532] width 7 height 9
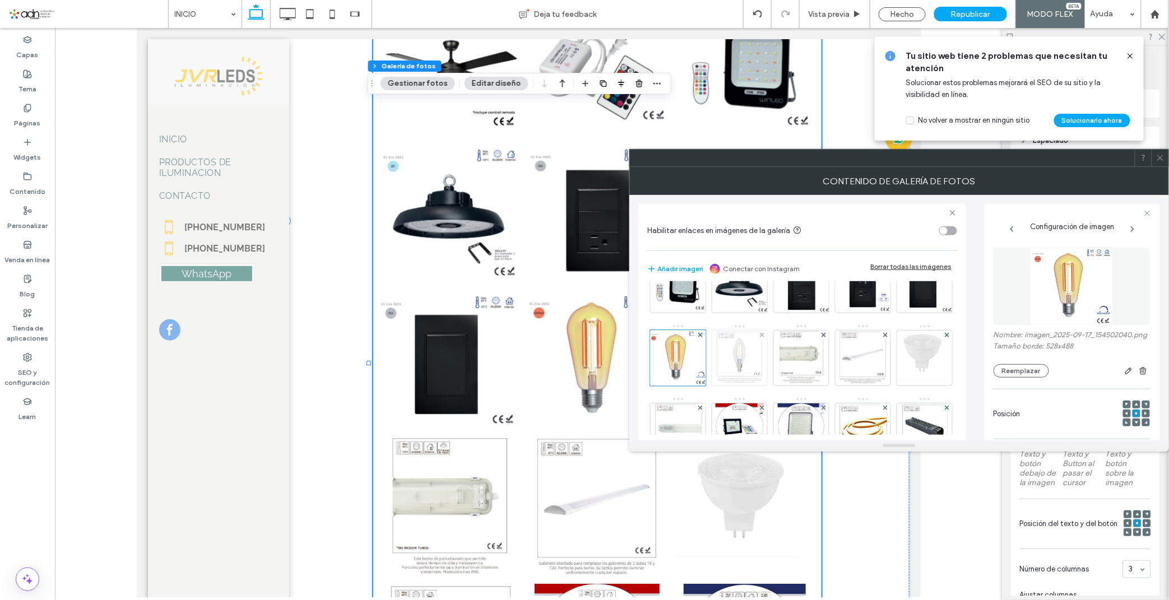
click at [764, 372] on img at bounding box center [740, 358] width 48 height 55
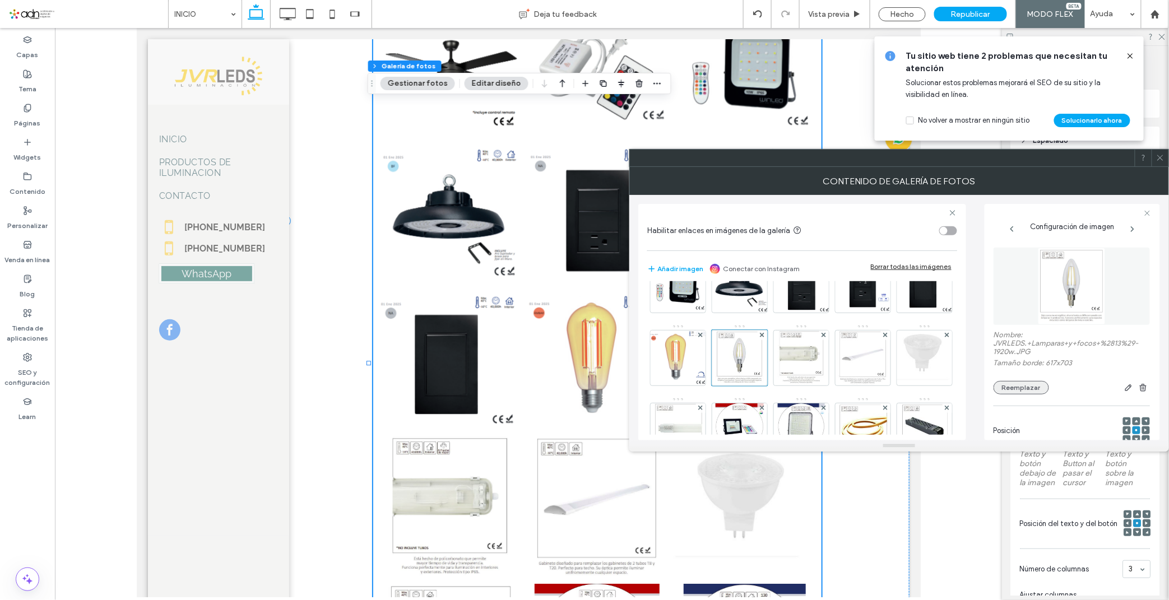
click at [1021, 390] on button "Reemplazar" at bounding box center [1021, 387] width 55 height 13
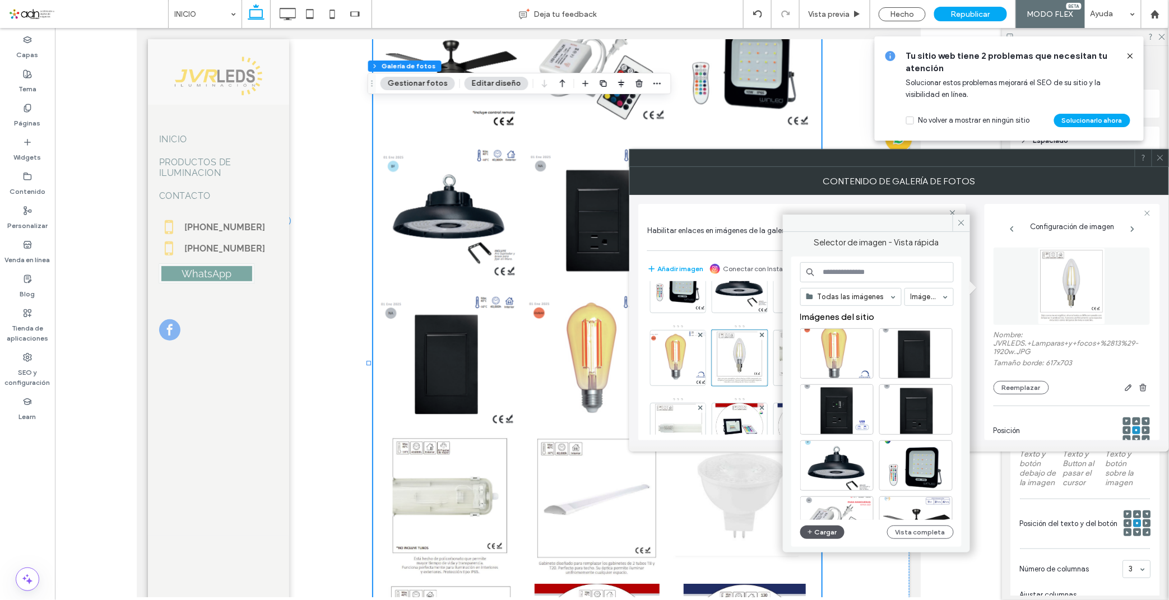
click at [826, 537] on button "Cargar" at bounding box center [822, 532] width 45 height 13
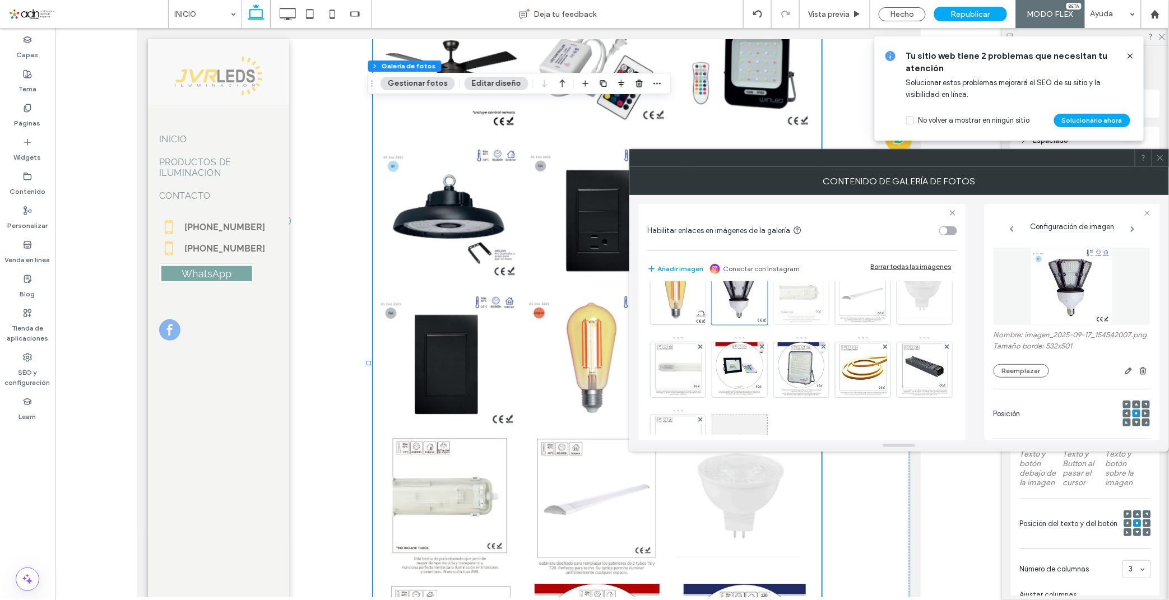
scroll to position [170, 0]
click at [778, 323] on img at bounding box center [802, 295] width 48 height 55
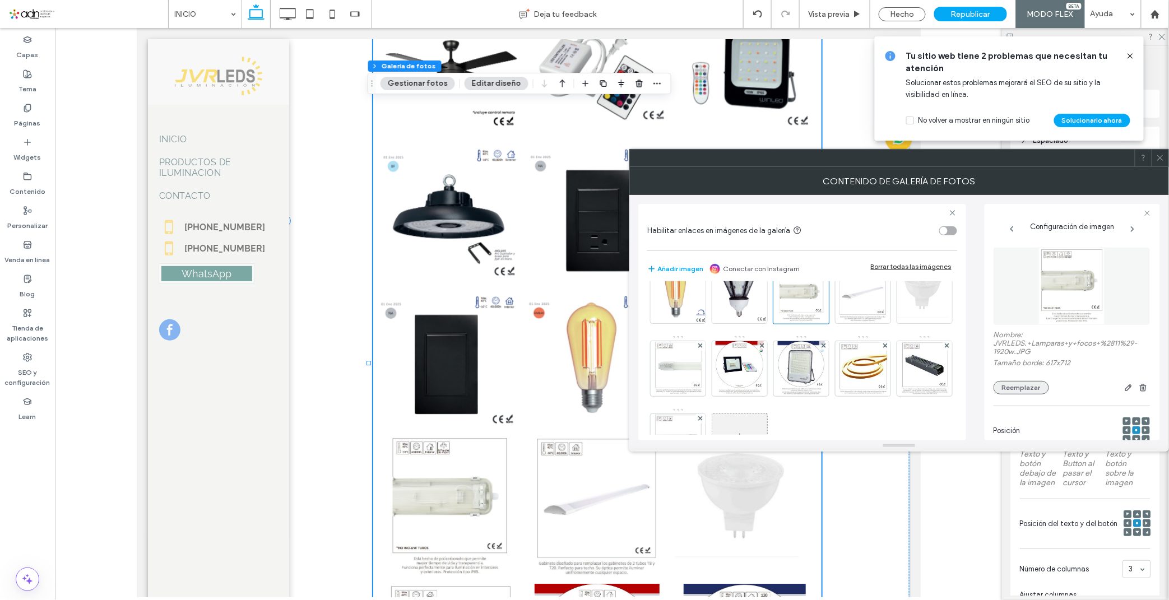
click at [1024, 387] on button "Reemplazar" at bounding box center [1021, 387] width 55 height 13
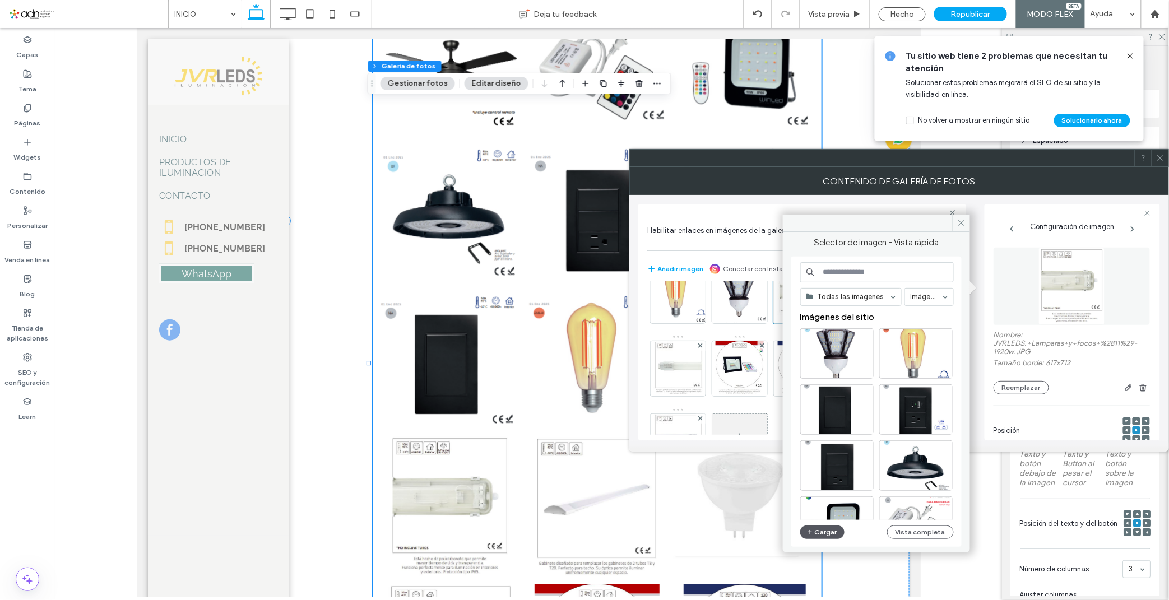
click at [833, 535] on button "Cargar" at bounding box center [822, 532] width 45 height 13
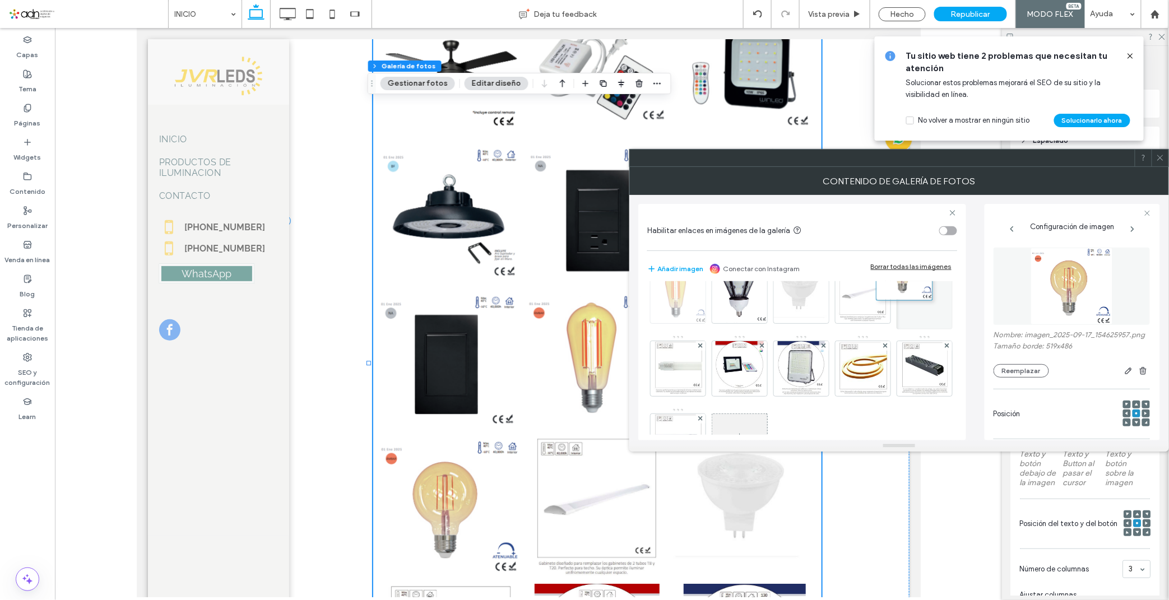
drag, startPoint x: 681, startPoint y: 370, endPoint x: 830, endPoint y: 312, distance: 159.4
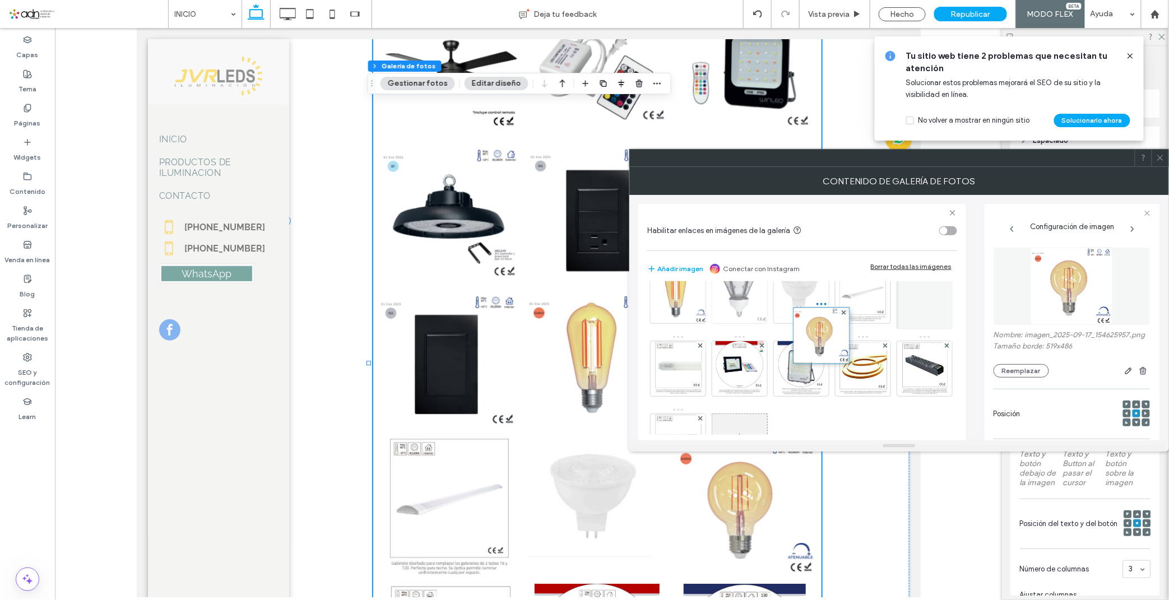
drag, startPoint x: 800, startPoint y: 364, endPoint x: 839, endPoint y: 290, distance: 84.0
click at [839, 290] on div "Imagen" at bounding box center [801, 299] width 309 height 364
drag, startPoint x: 793, startPoint y: 379, endPoint x: 705, endPoint y: 368, distance: 88.7
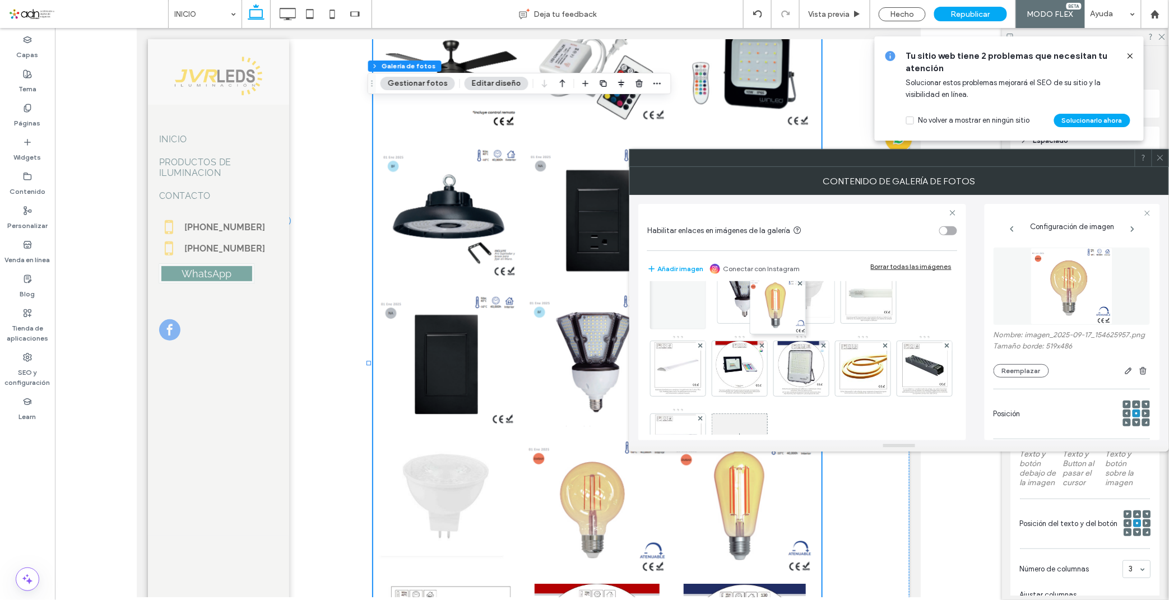
drag, startPoint x: 739, startPoint y: 371, endPoint x: 793, endPoint y: 277, distance: 107.8
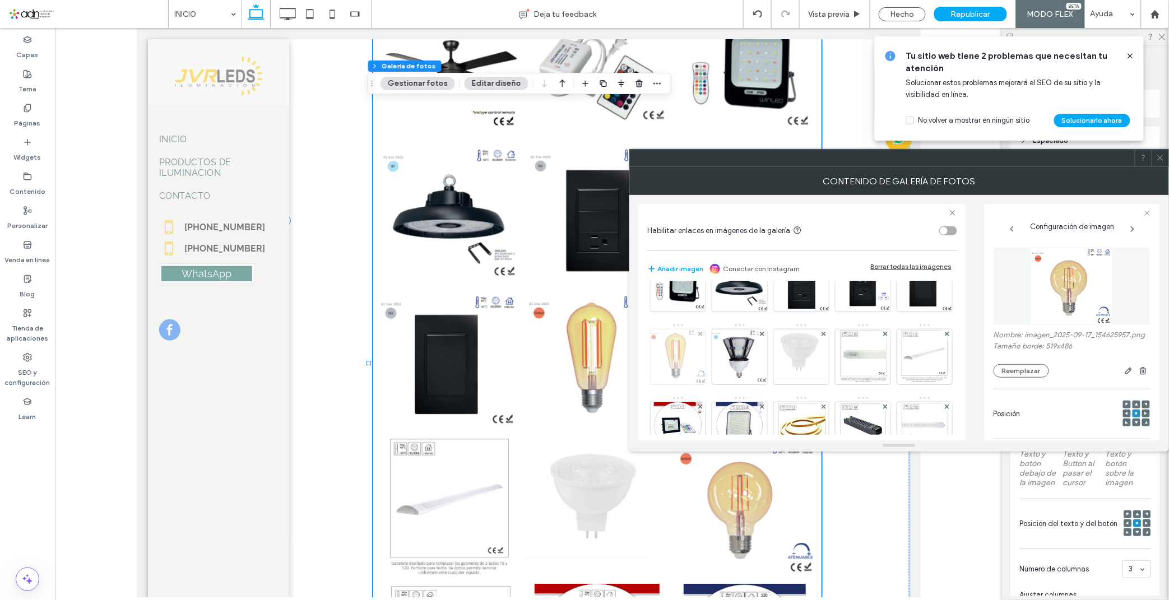
scroll to position [172, 0]
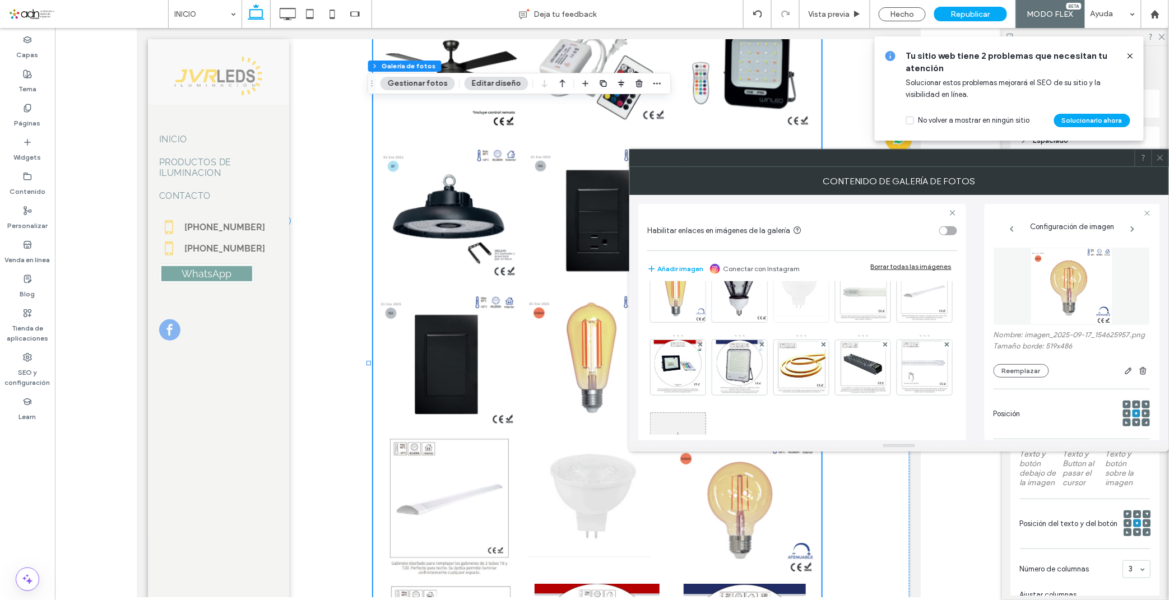
click at [770, 322] on img at bounding box center [801, 294] width 63 height 55
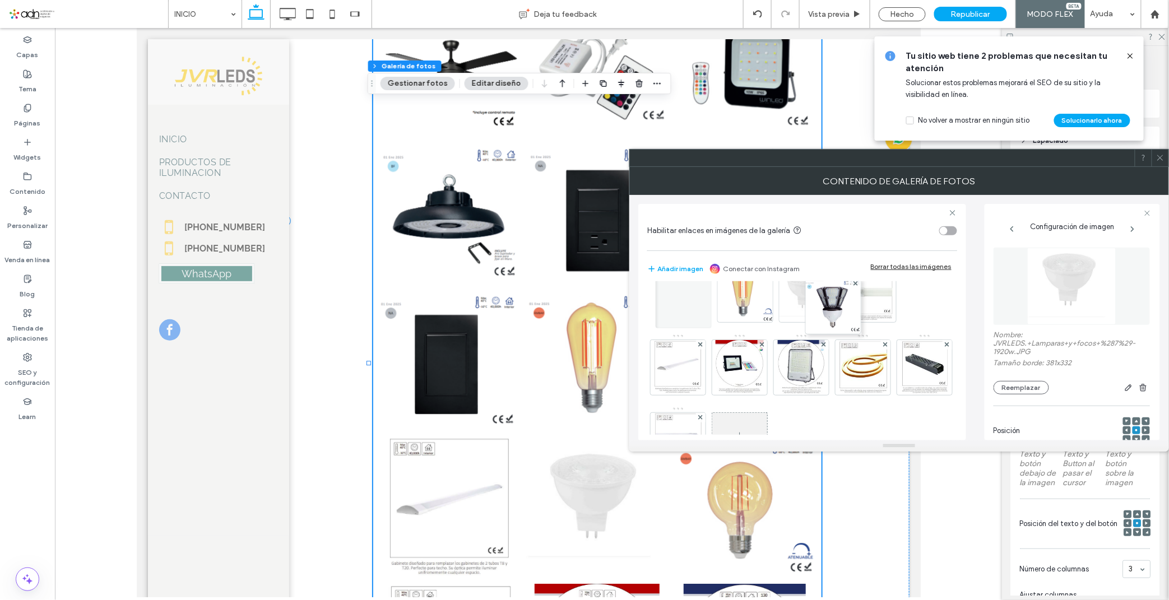
drag, startPoint x: 865, startPoint y: 301, endPoint x: 793, endPoint y: 330, distance: 77.8
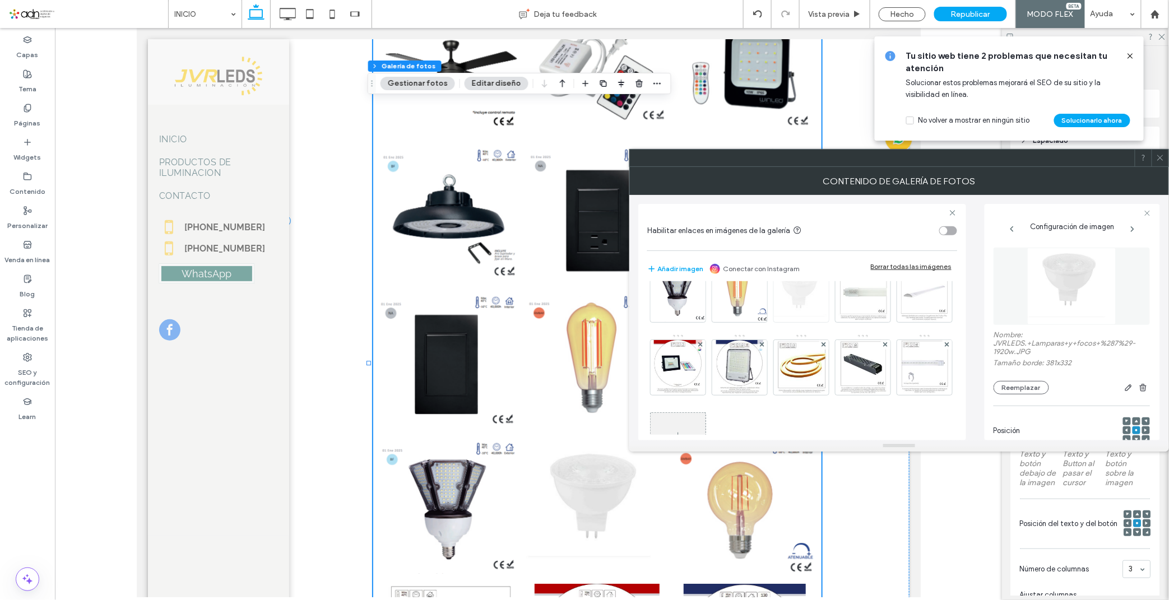
click at [770, 322] on img at bounding box center [801, 294] width 63 height 55
click at [1022, 387] on button "Reemplazar" at bounding box center [1021, 387] width 55 height 13
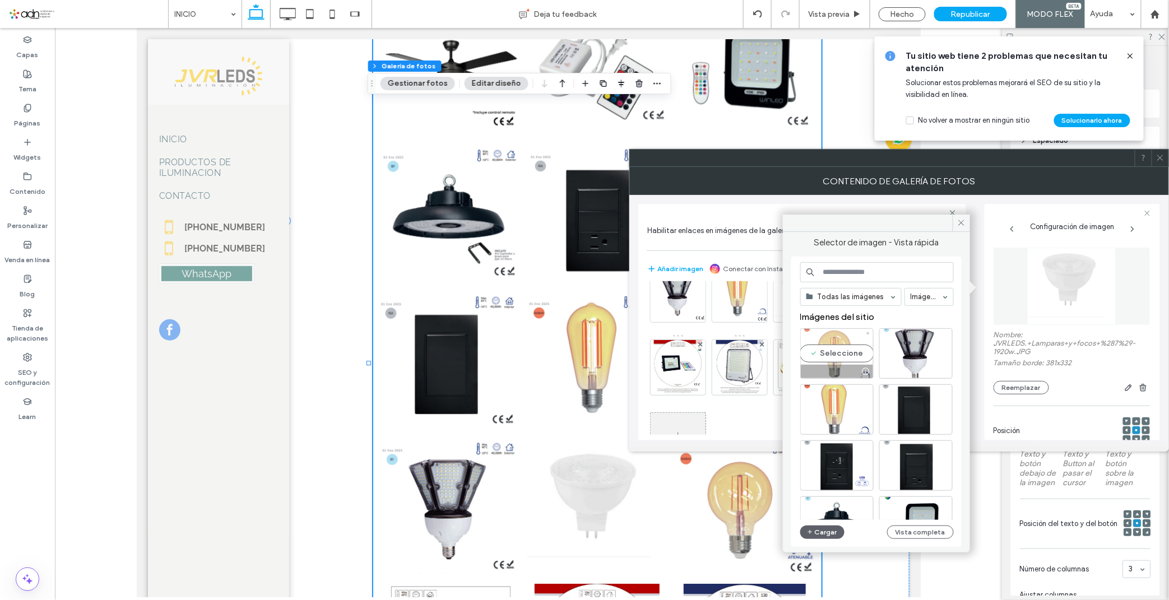
click at [842, 351] on div "Seleccione" at bounding box center [836, 353] width 73 height 50
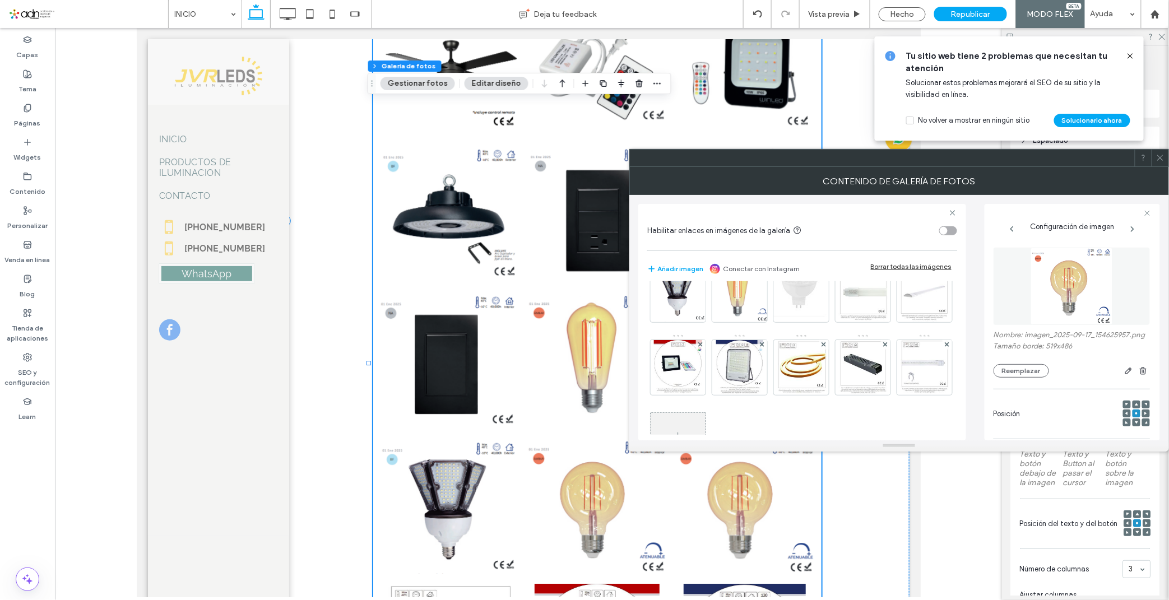
click at [1159, 161] on icon at bounding box center [1160, 158] width 8 height 8
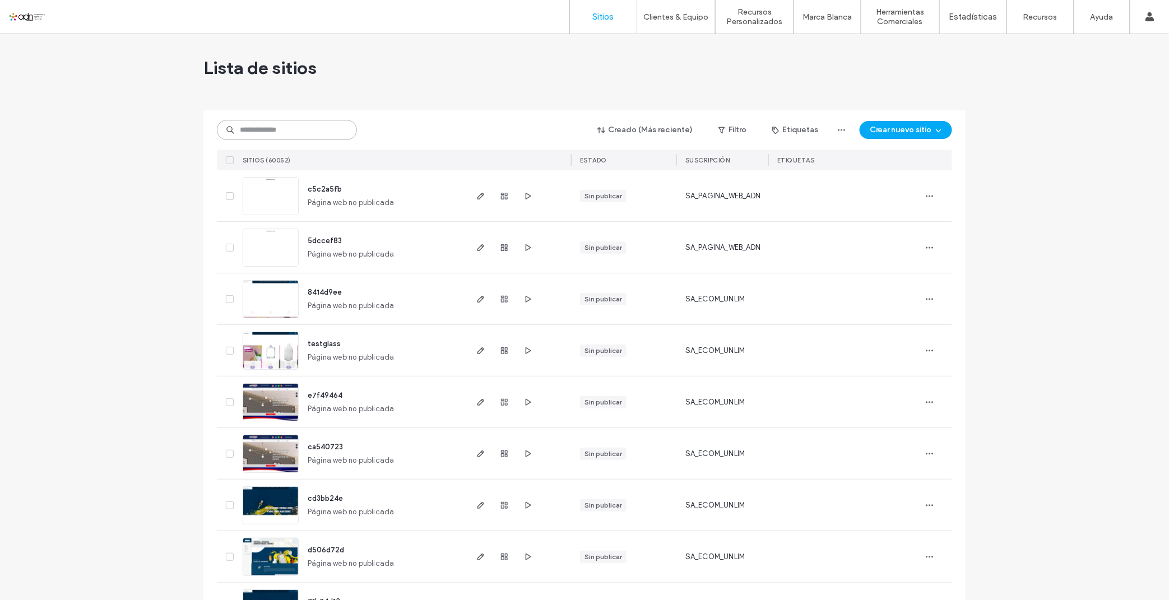
click at [250, 125] on input at bounding box center [287, 130] width 140 height 20
paste input "**********"
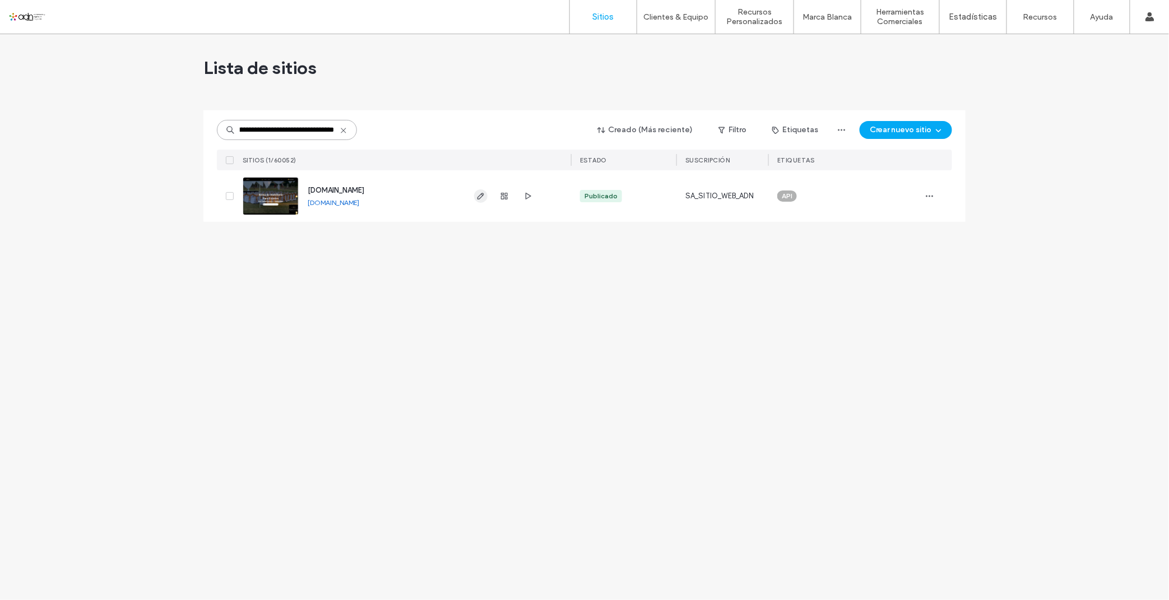
type input "**********"
click at [480, 202] on span "button" at bounding box center [480, 195] width 13 height 13
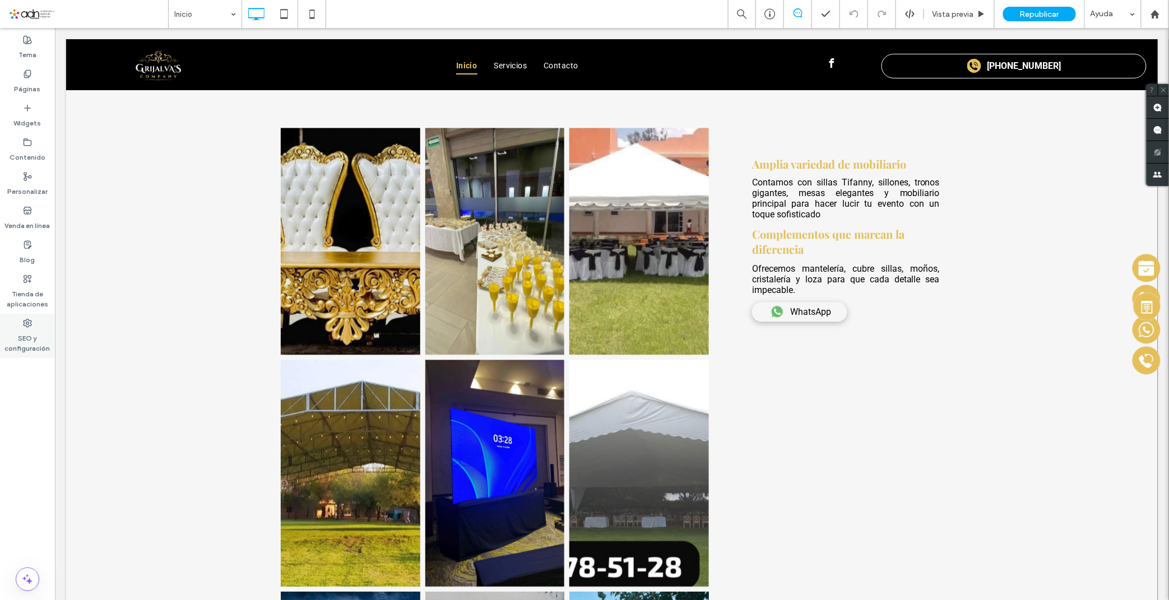
click at [33, 331] on label "SEO y configuración" at bounding box center [27, 341] width 55 height 26
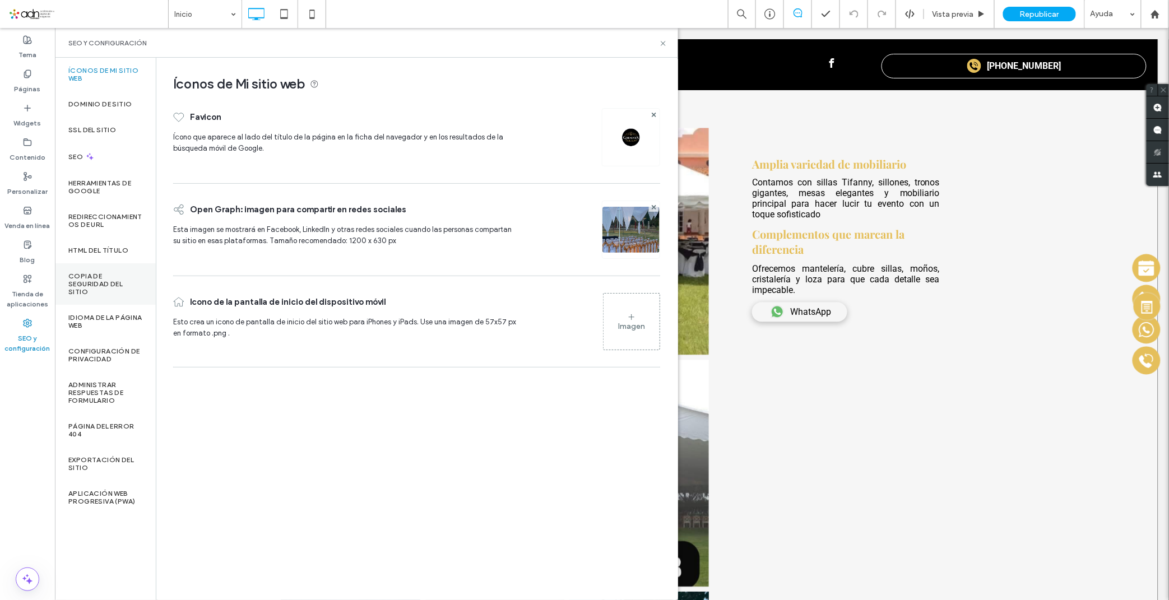
click at [100, 280] on label "Copia de seguridad del sitio" at bounding box center [105, 284] width 74 height 24
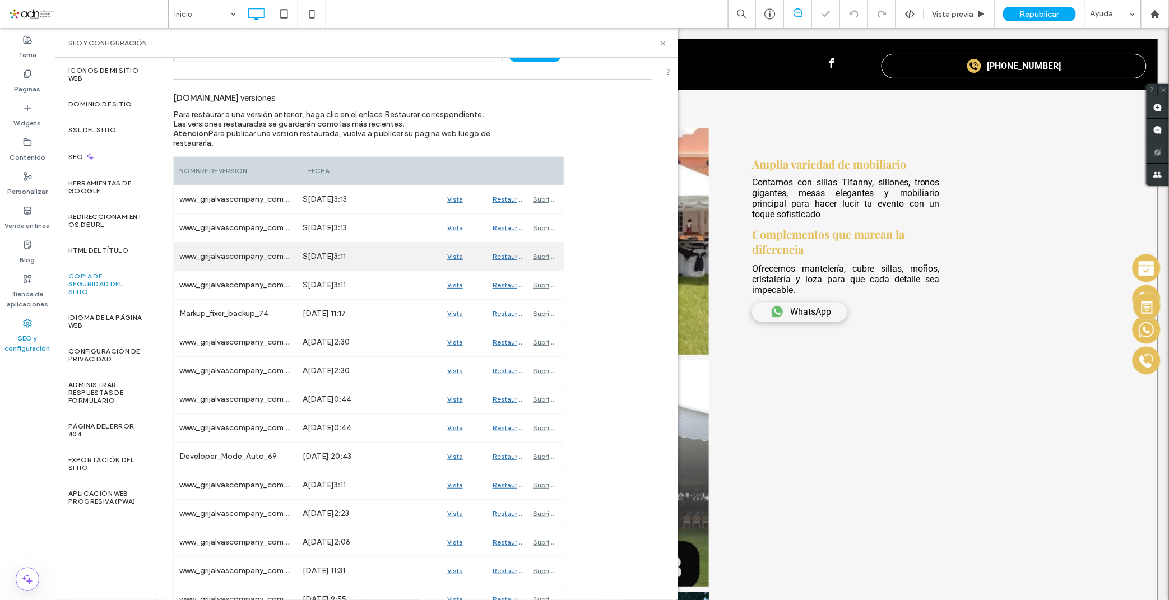
scroll to position [124, 0]
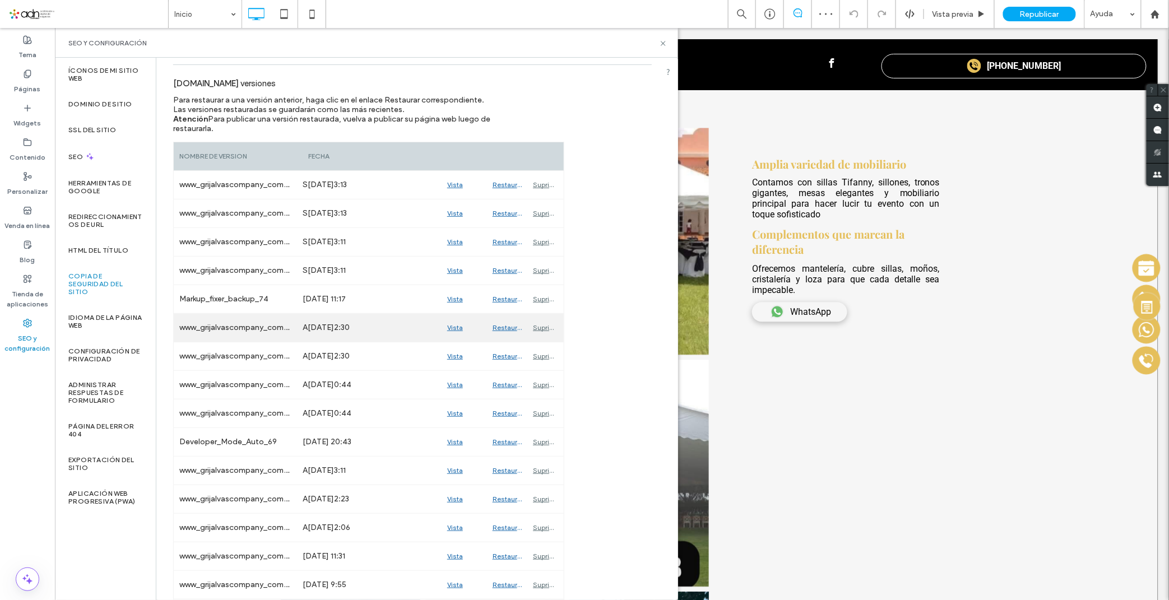
click at [457, 323] on div "Vista previa" at bounding box center [464, 328] width 45 height 28
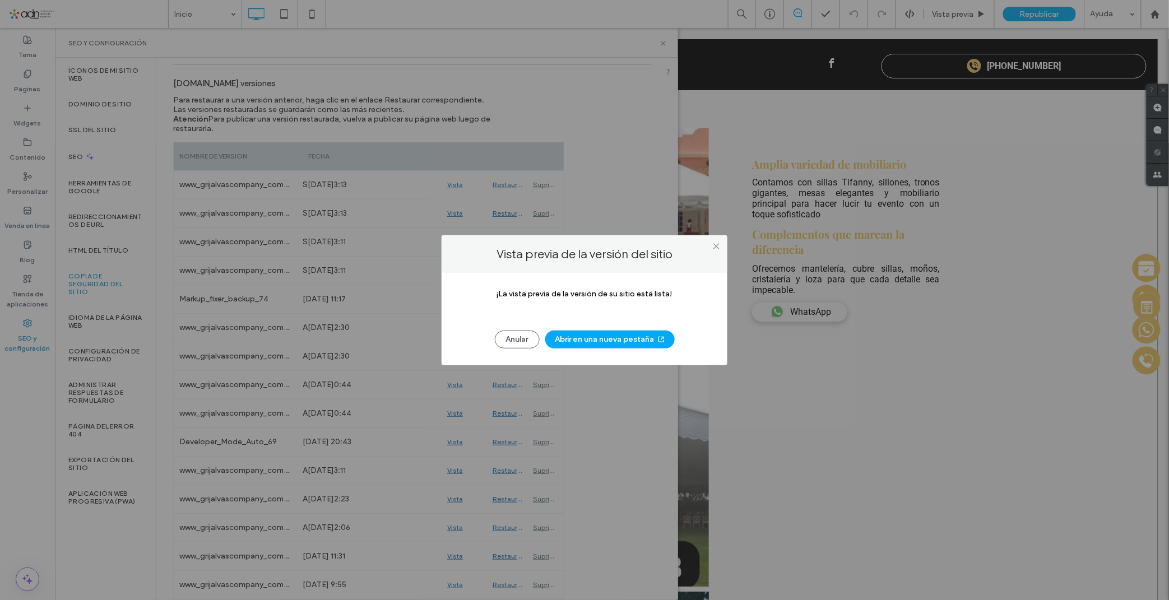
click at [564, 336] on button "Abrir en una nueva pestaña" at bounding box center [609, 340] width 129 height 18
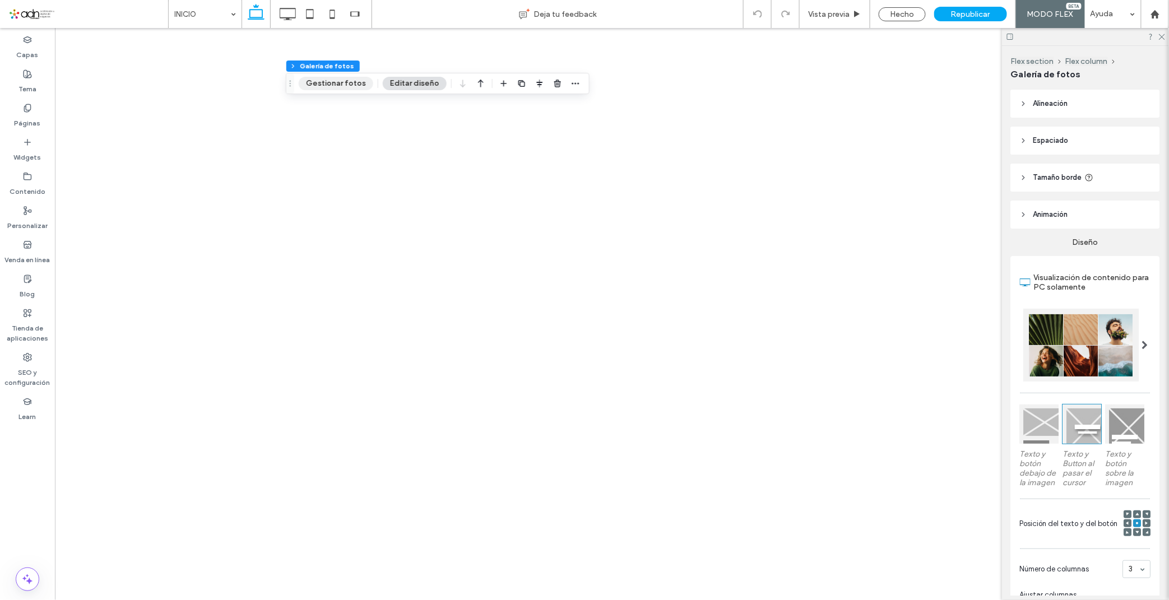
click at [345, 84] on button "Gestionar fotos" at bounding box center [336, 83] width 75 height 13
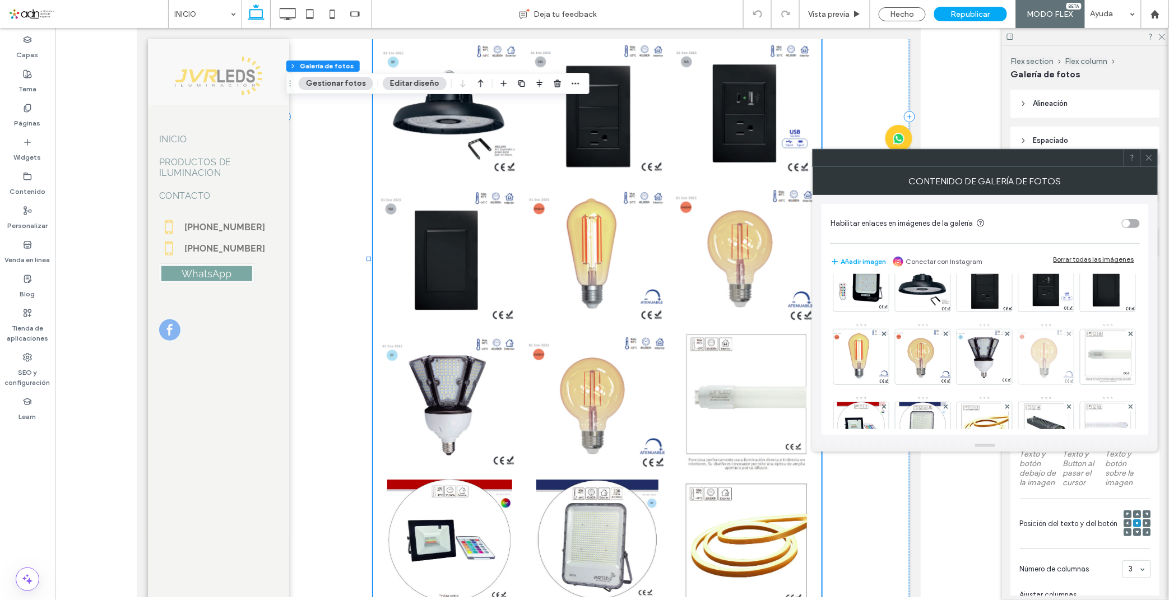
scroll to position [187, 0]
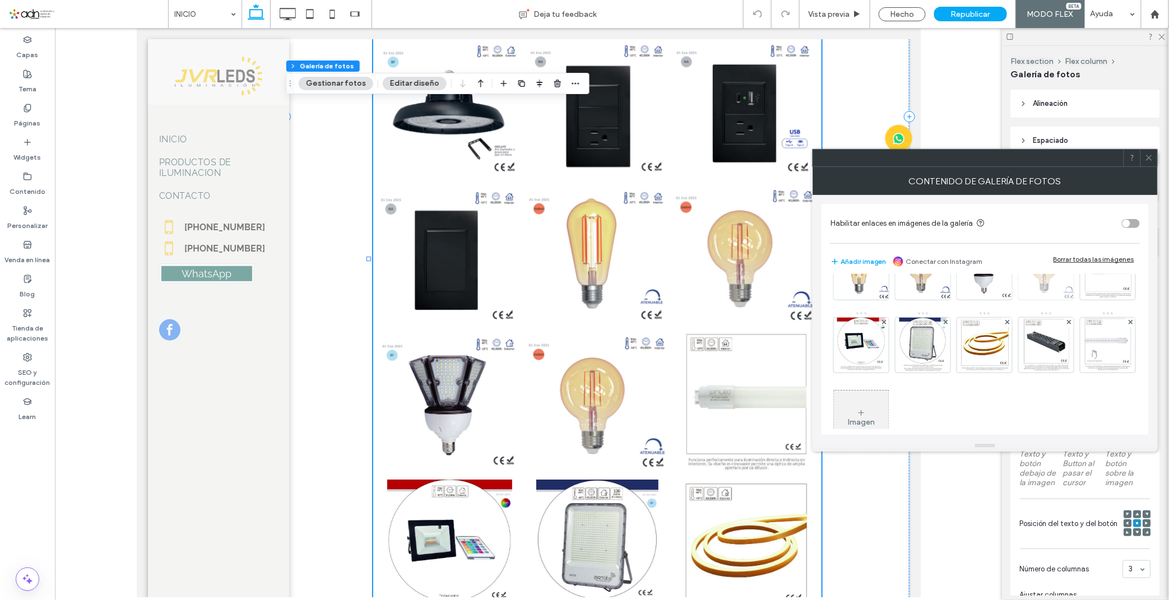
click at [1067, 252] on icon at bounding box center [1069, 249] width 4 height 4
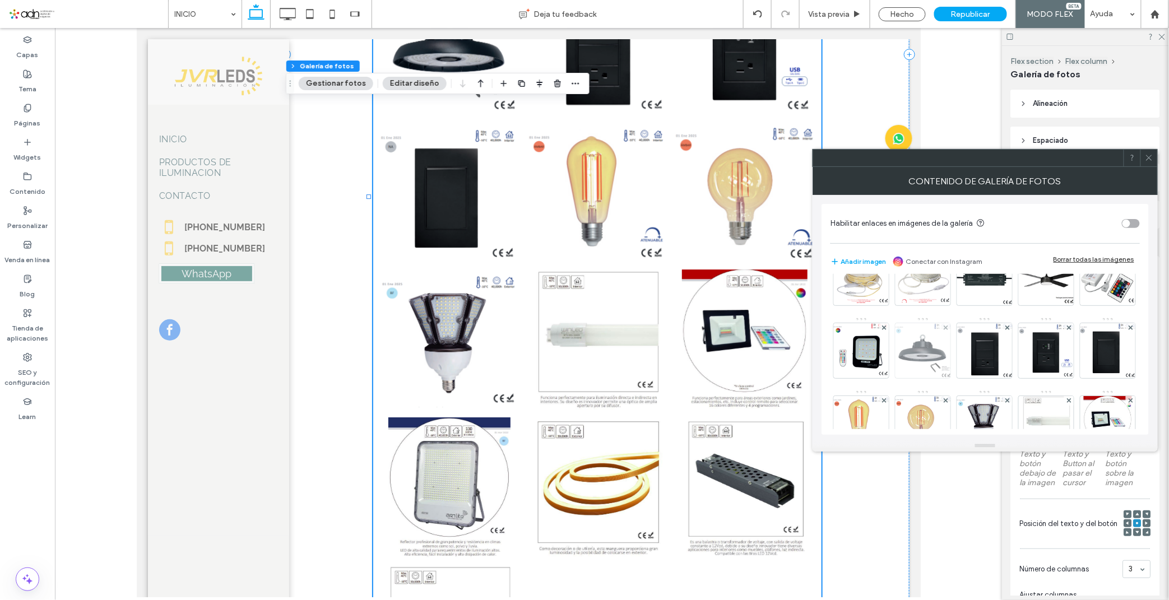
scroll to position [160, 0]
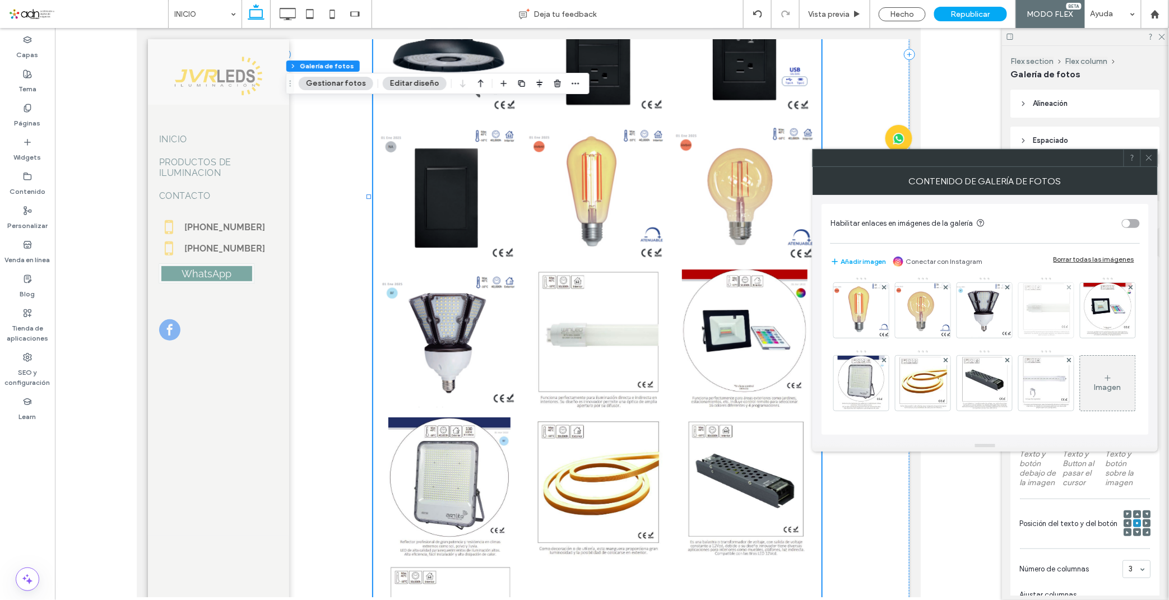
click at [1022, 338] on img at bounding box center [1046, 310] width 49 height 55
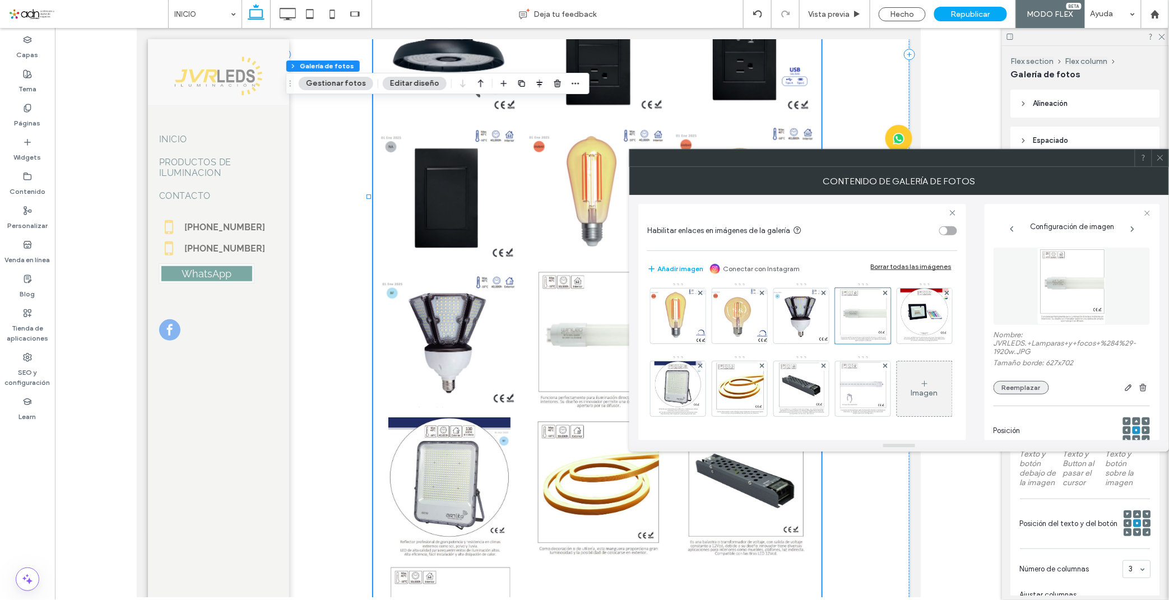
click at [1029, 387] on button "Reemplazar" at bounding box center [1021, 387] width 55 height 13
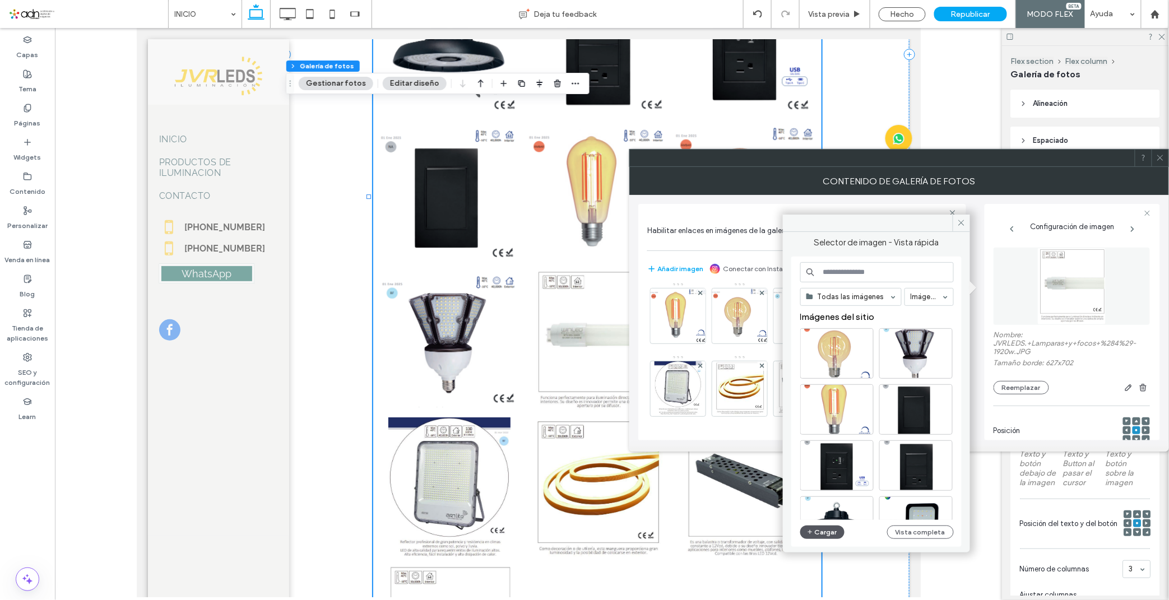
click at [821, 530] on button "Cargar" at bounding box center [822, 532] width 45 height 13
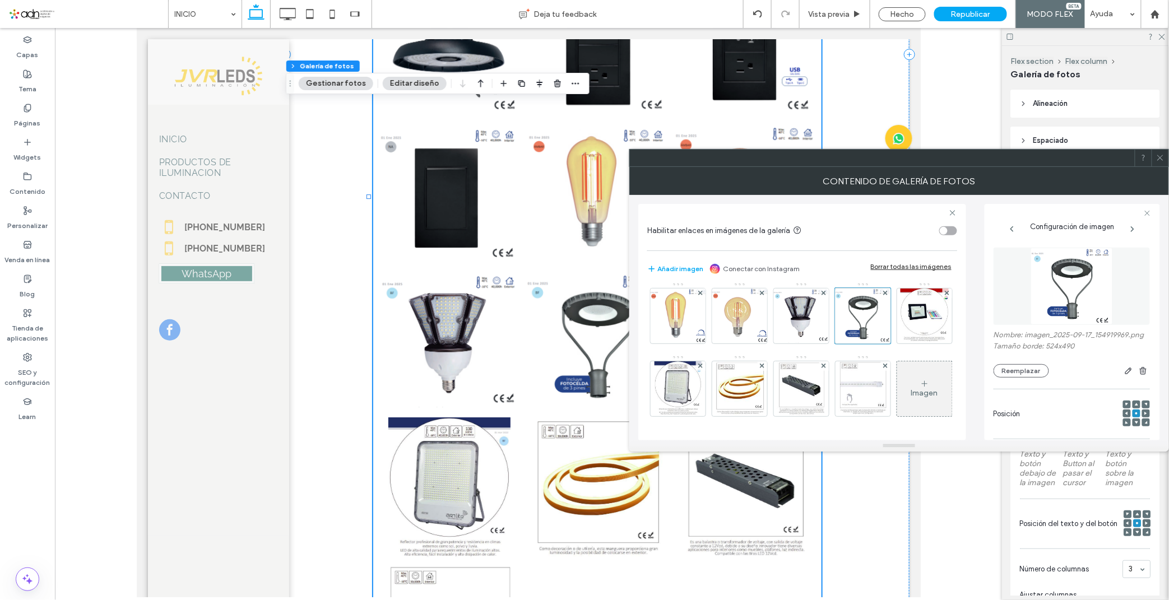
click at [1162, 157] on icon at bounding box center [1160, 158] width 8 height 8
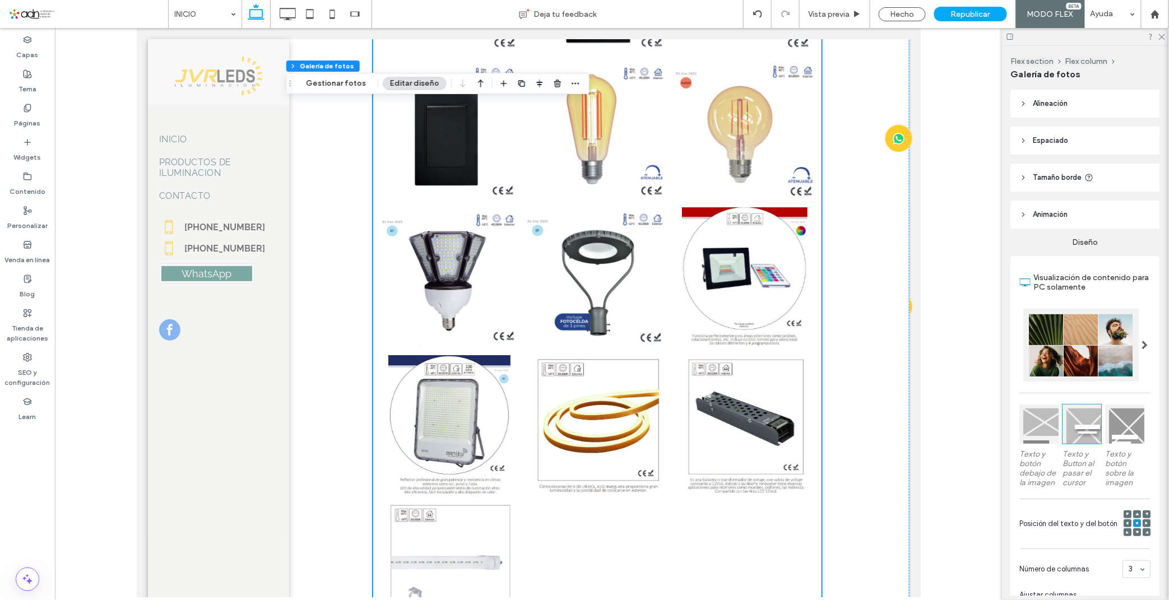
scroll to position [1370, 0]
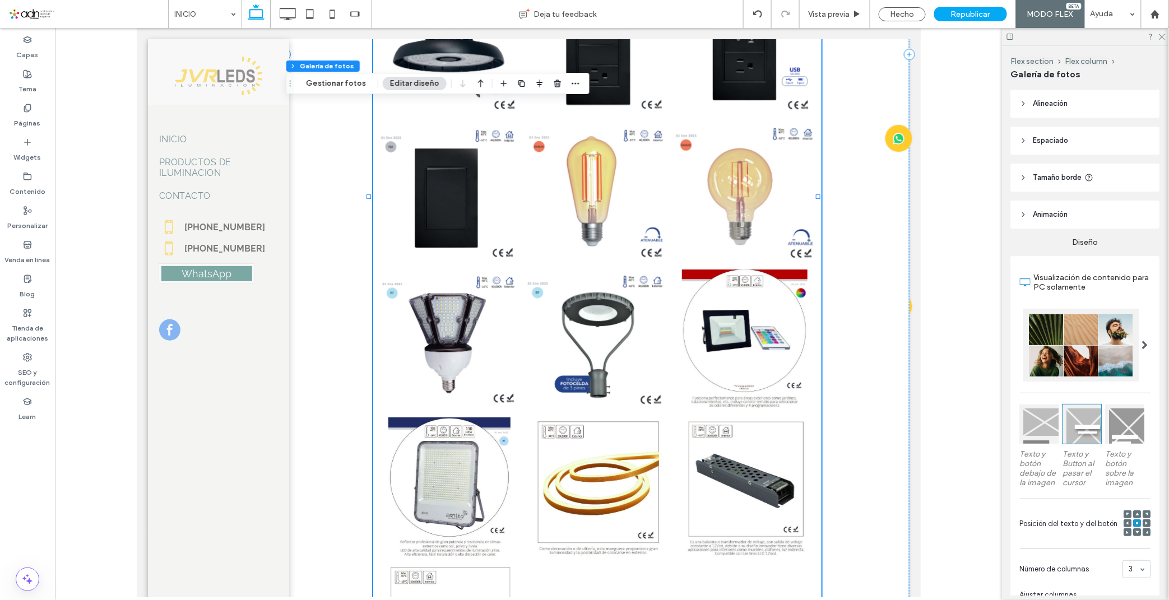
click at [749, 334] on link at bounding box center [744, 340] width 142 height 142
click at [346, 86] on button "Gestionar fotos" at bounding box center [336, 83] width 75 height 13
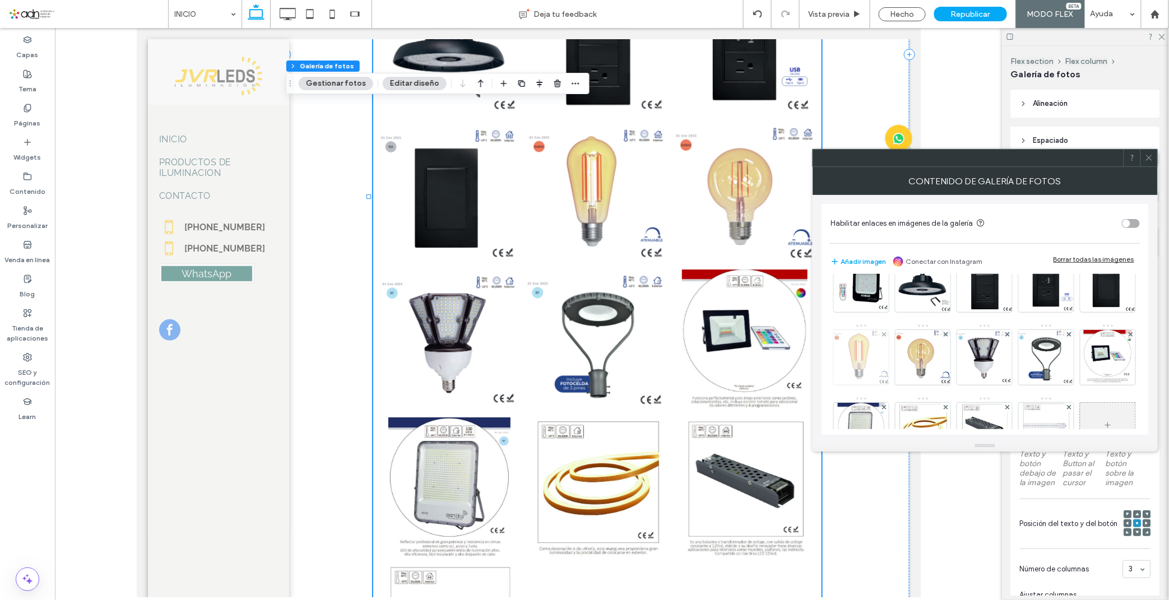
scroll to position [98, 0]
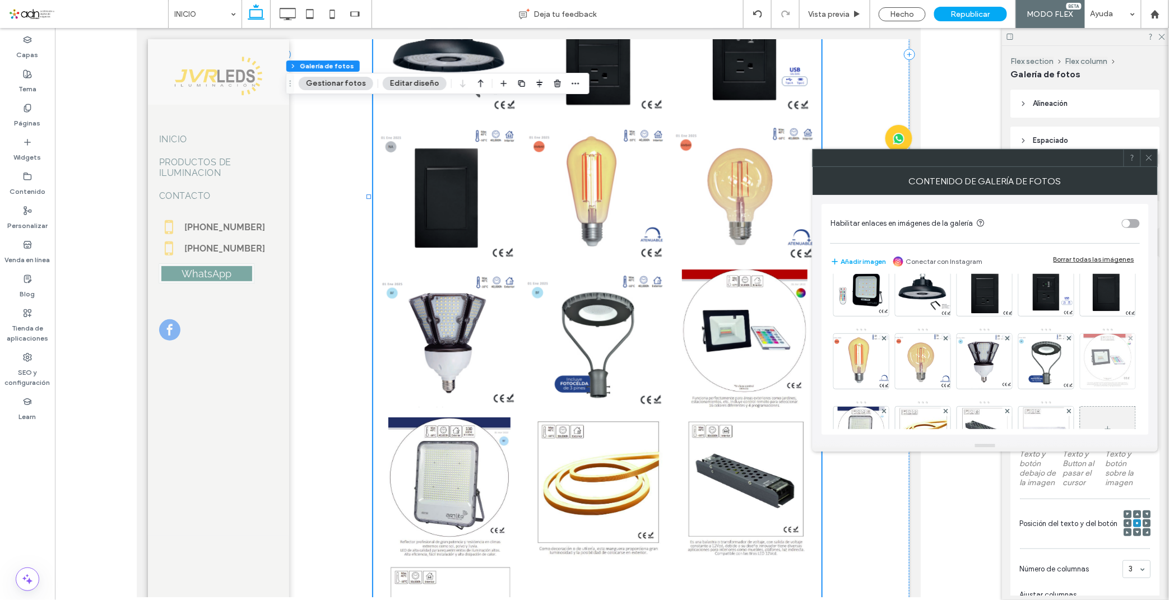
click at [1084, 389] on img at bounding box center [1108, 361] width 48 height 55
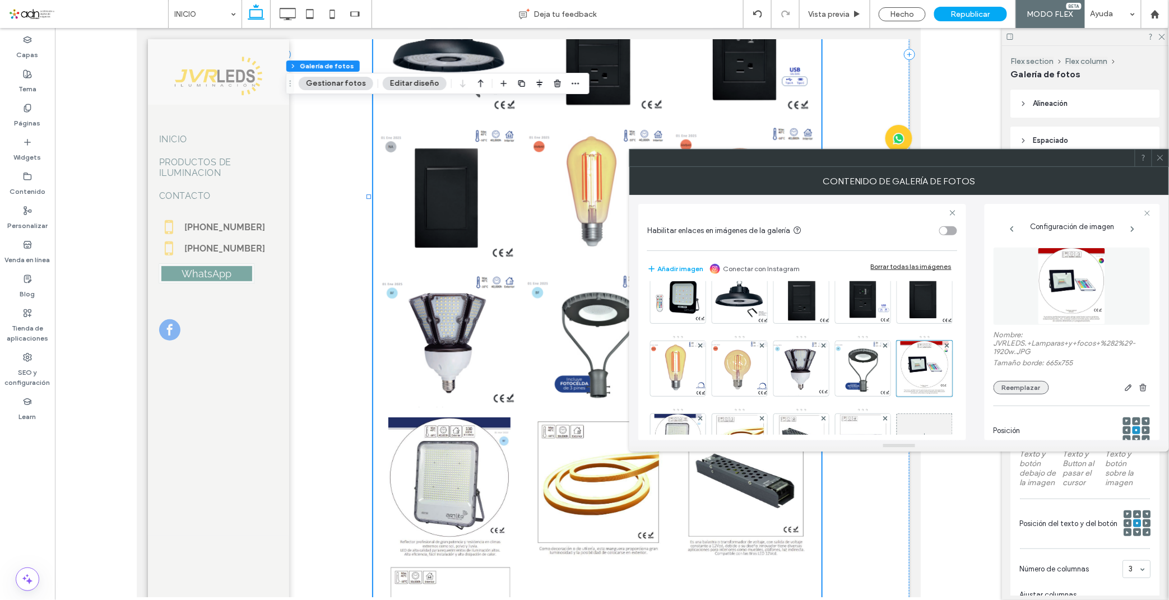
click at [1021, 393] on button "Reemplazar" at bounding box center [1021, 387] width 55 height 13
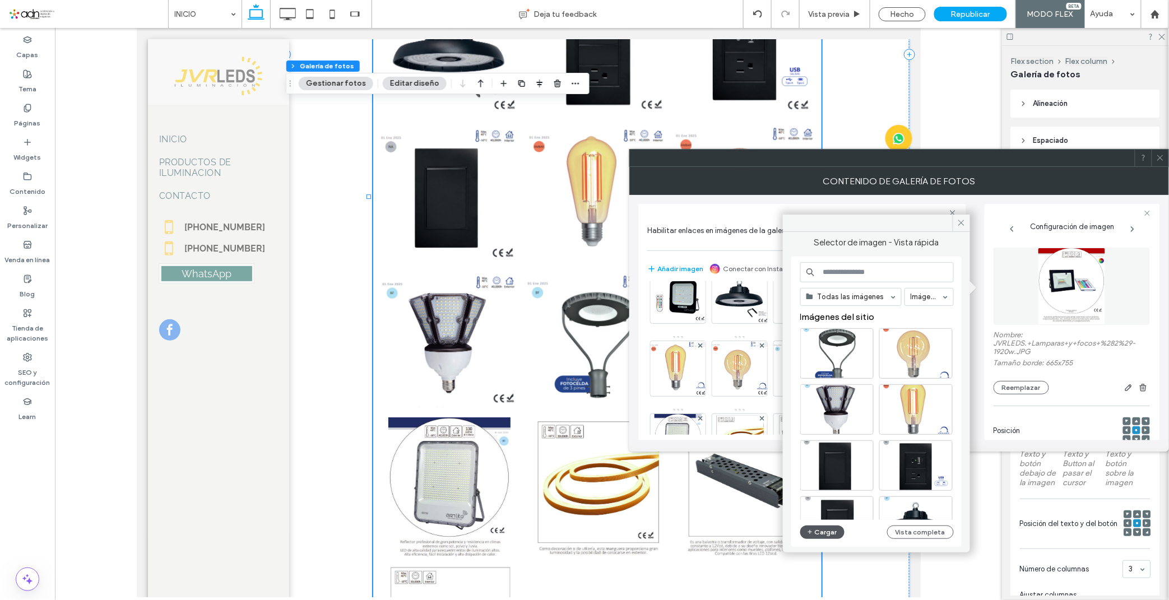
click at [830, 529] on button "Cargar" at bounding box center [822, 532] width 45 height 13
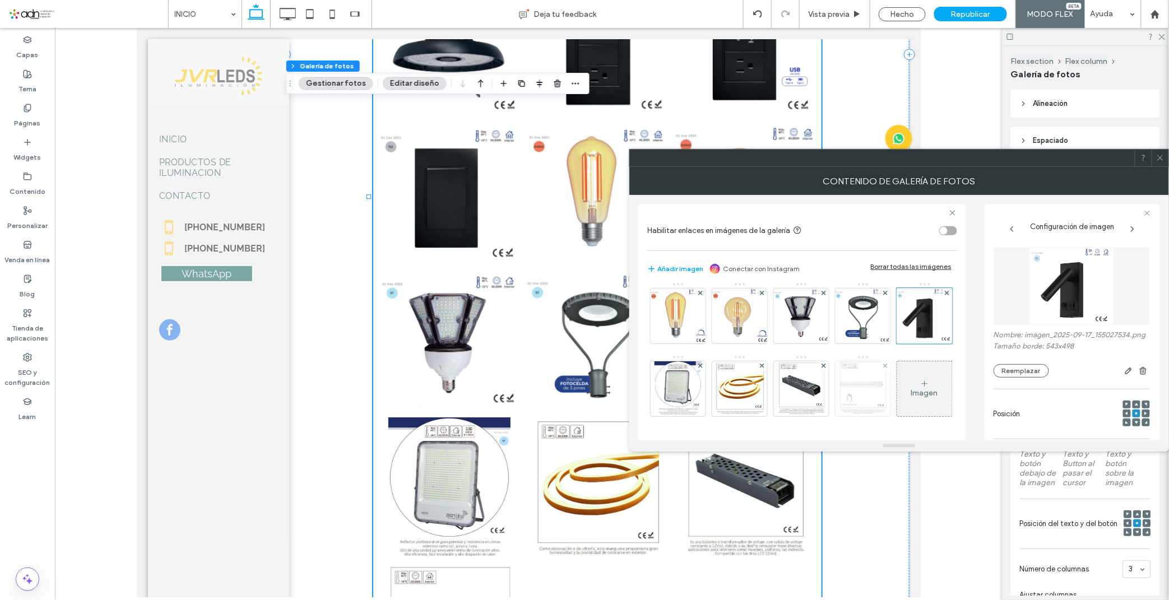
scroll to position [223, 0]
click at [883, 367] on use at bounding box center [885, 366] width 4 height 4
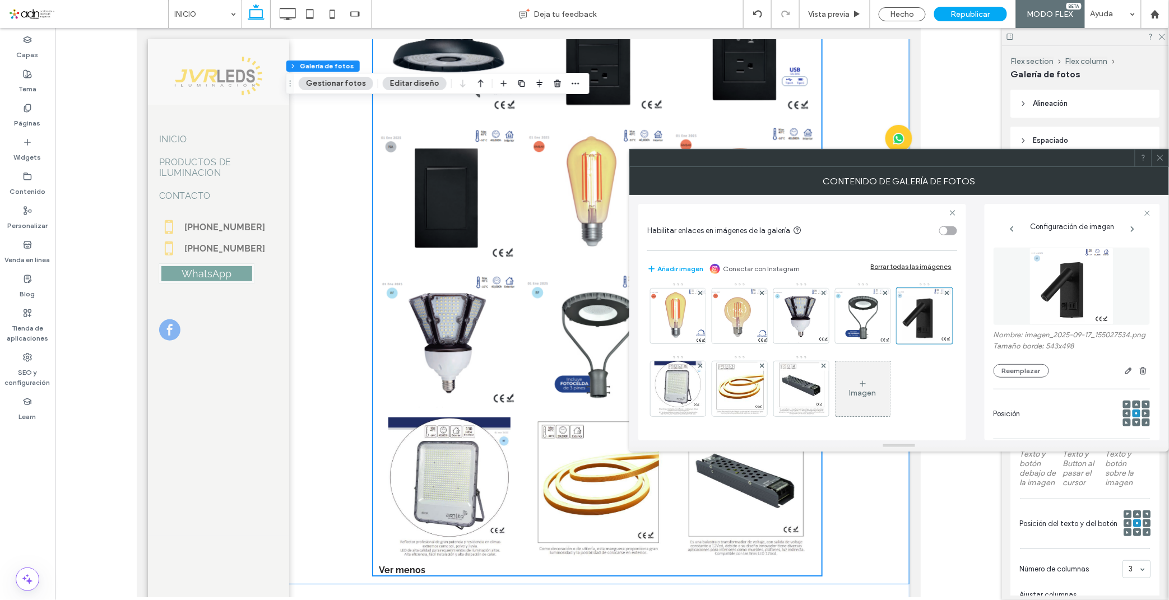
scroll to position [1494, 0]
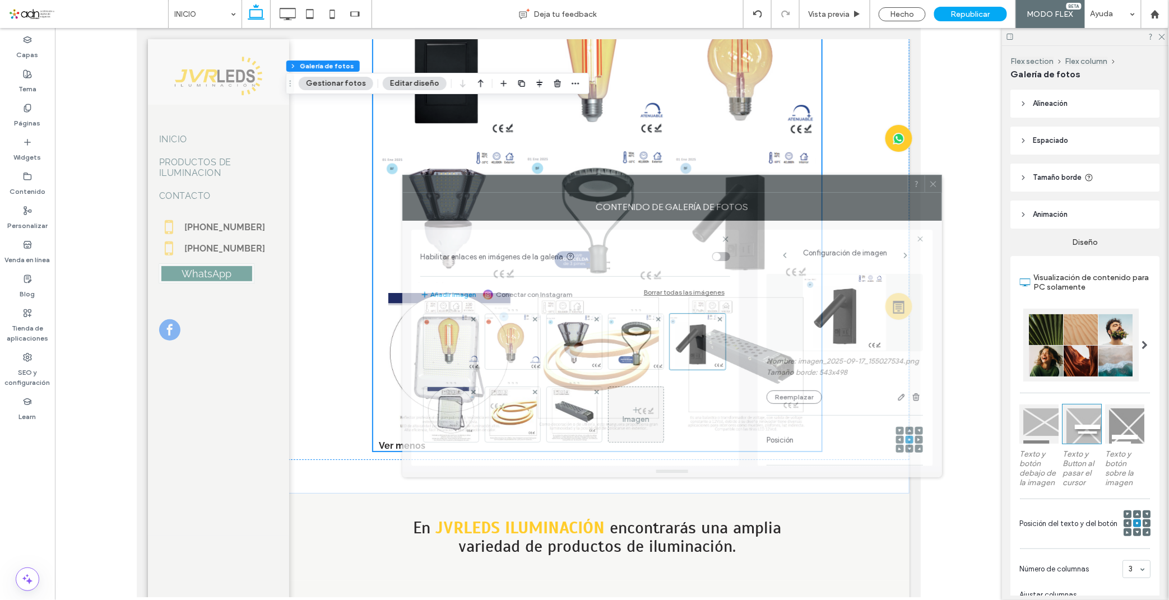
drag, startPoint x: 756, startPoint y: 159, endPoint x: 529, endPoint y: 186, distance: 228.5
click at [529, 186] on div at bounding box center [655, 183] width 505 height 17
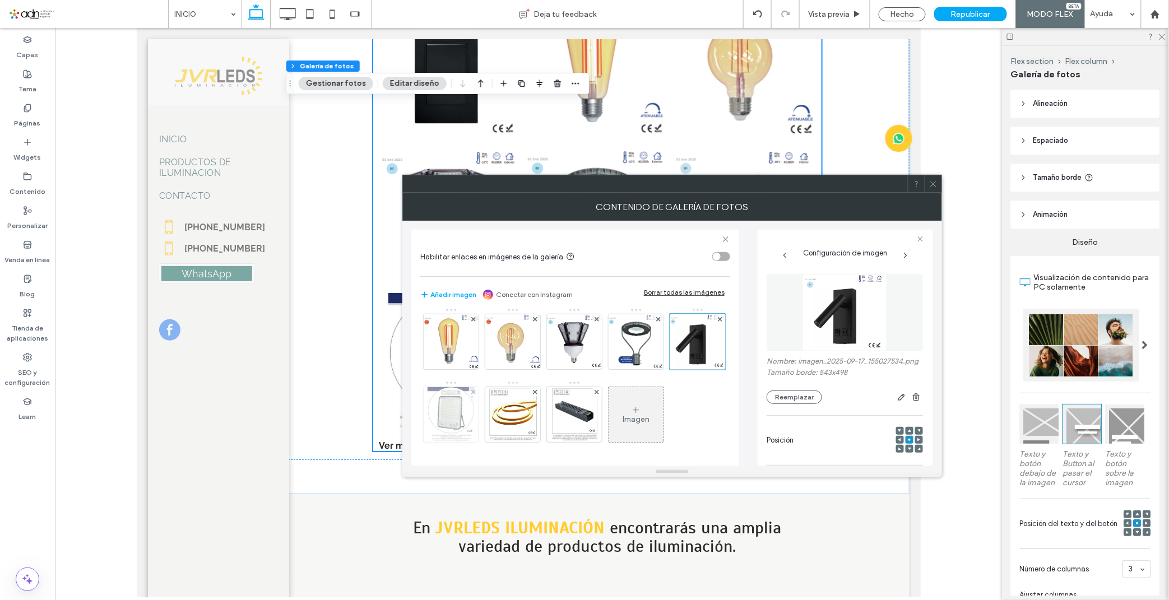
click at [475, 387] on img at bounding box center [451, 414] width 47 height 55
click at [799, 398] on button "Reemplazar" at bounding box center [794, 397] width 55 height 13
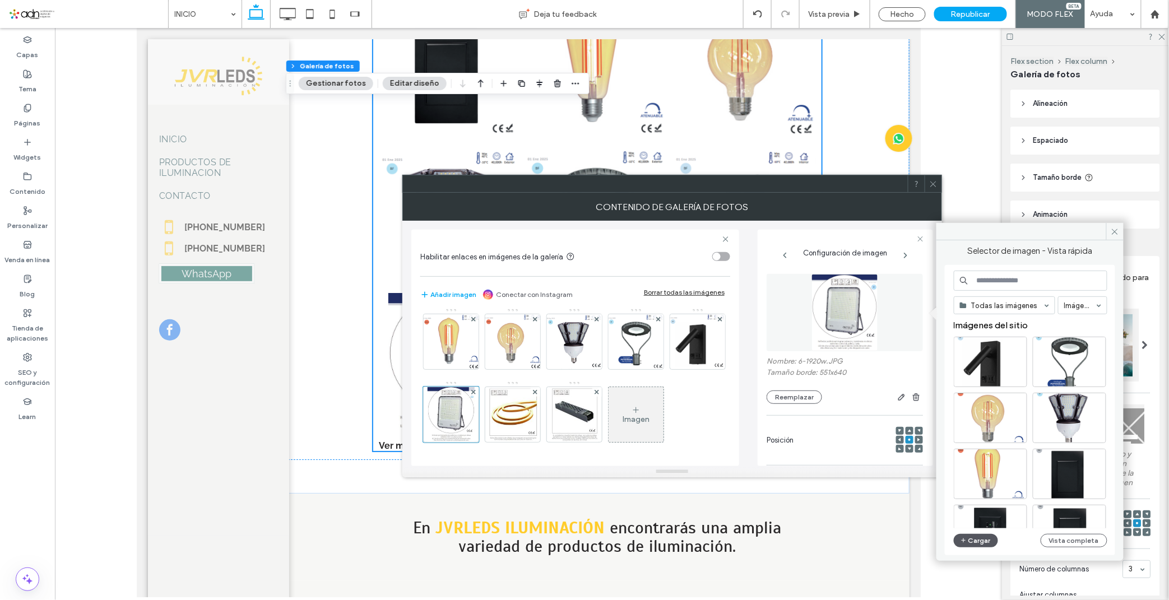
click at [979, 534] on button "Cargar" at bounding box center [976, 540] width 45 height 13
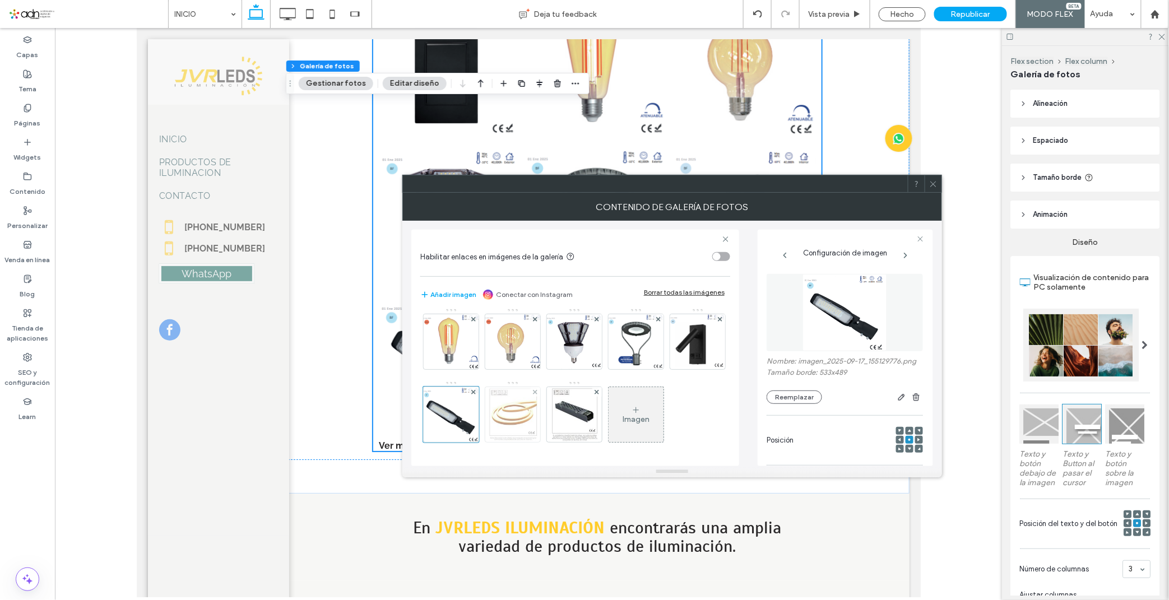
click at [487, 398] on img at bounding box center [513, 414] width 52 height 55
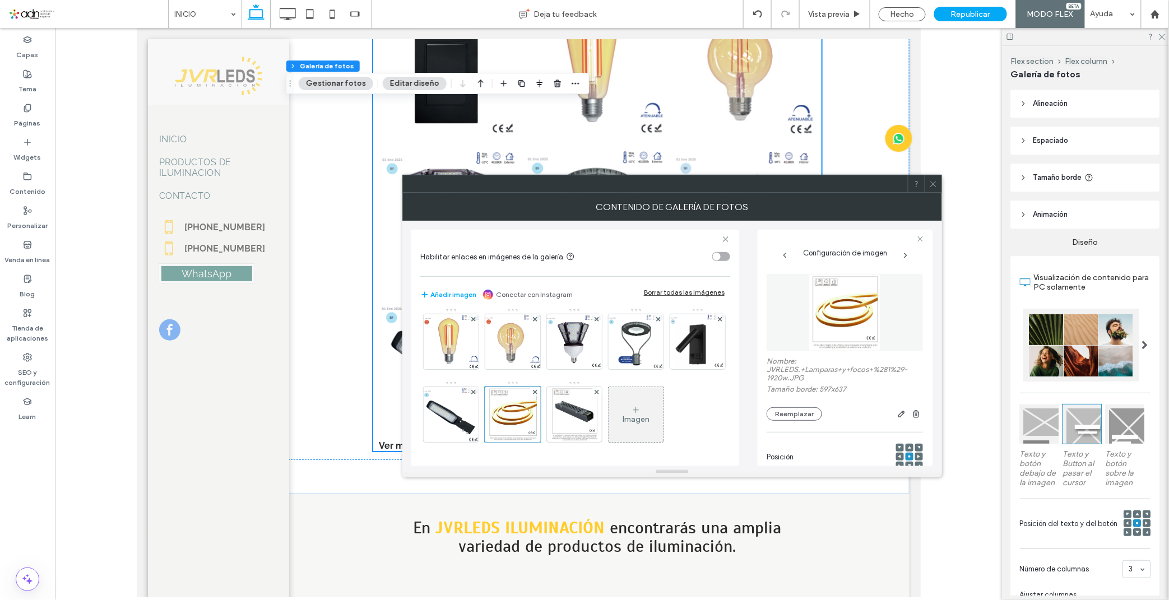
click at [811, 424] on div "Nombre: JVRLEDS.+Lamparas+y+focos+%281%29-1920w.JPG Tamaño borde: 597x637 Reemp…" at bounding box center [845, 347] width 156 height 158
click at [789, 410] on button "Reemplazar" at bounding box center [794, 414] width 55 height 13
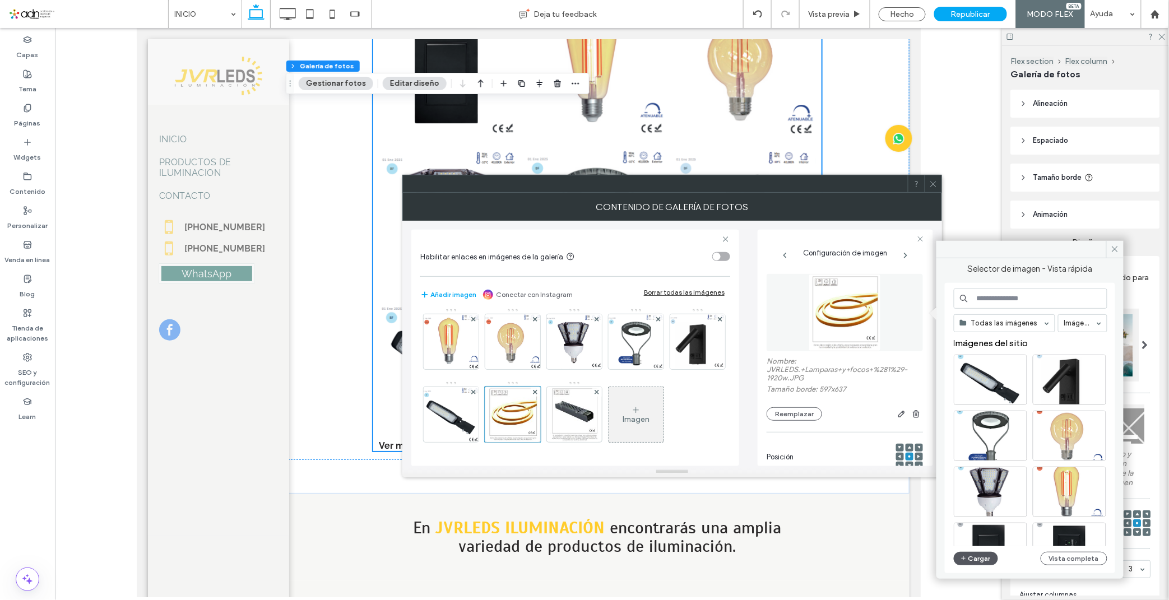
click at [955, 563] on button "Cargar" at bounding box center [976, 558] width 45 height 13
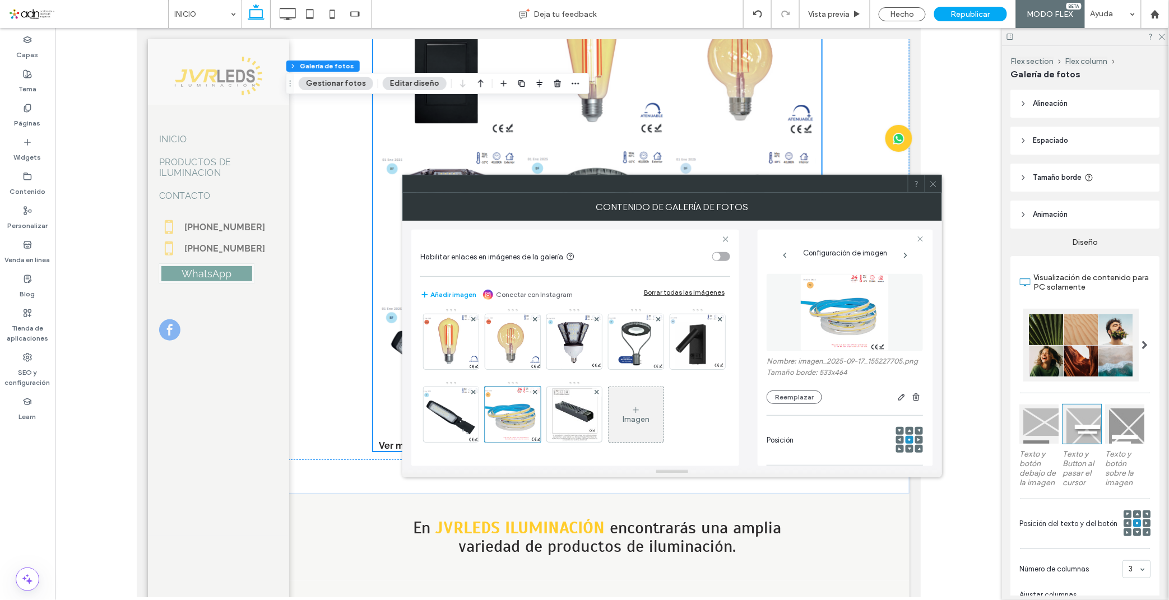
scroll to position [224, 0]
click at [550, 420] on img at bounding box center [574, 414] width 48 height 55
click at [797, 399] on button "Reemplazar" at bounding box center [794, 397] width 55 height 13
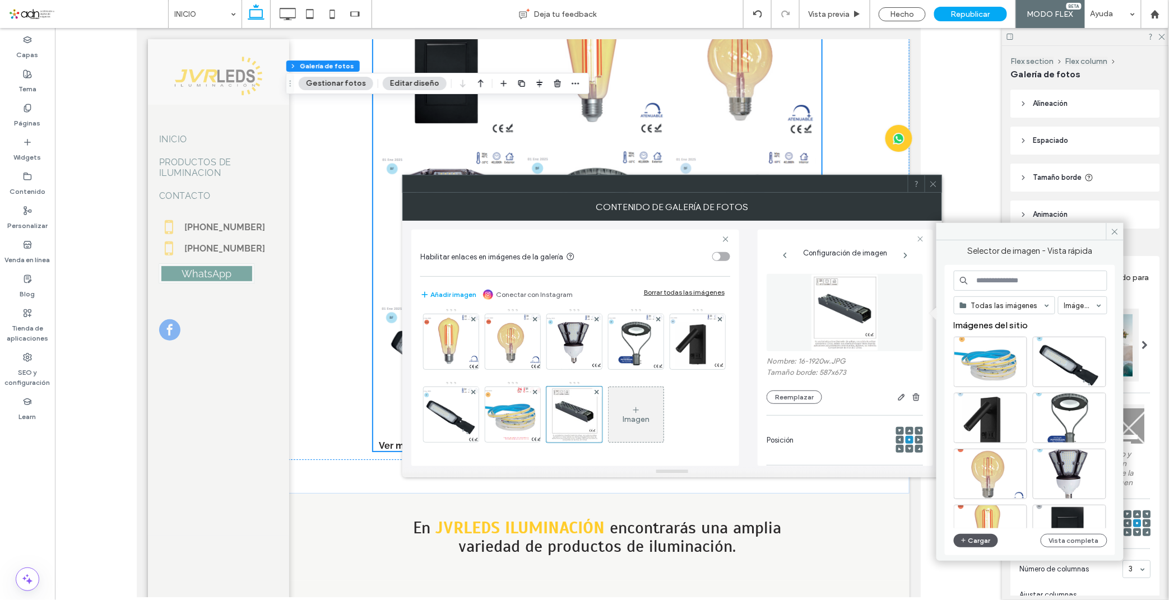
click at [969, 545] on button "Cargar" at bounding box center [976, 540] width 45 height 13
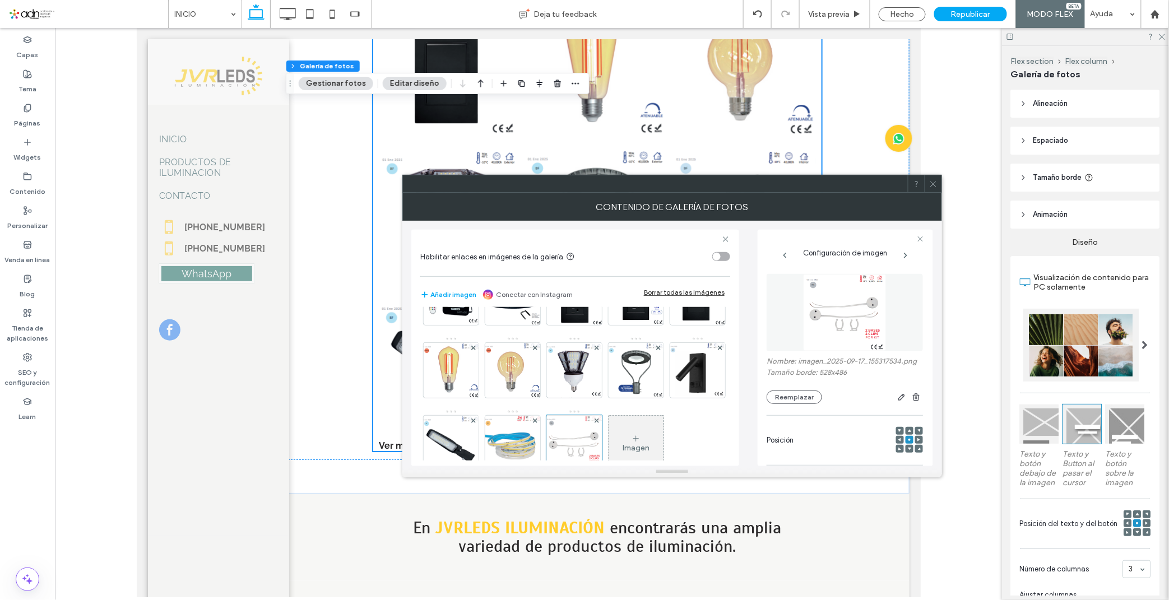
scroll to position [0, 0]
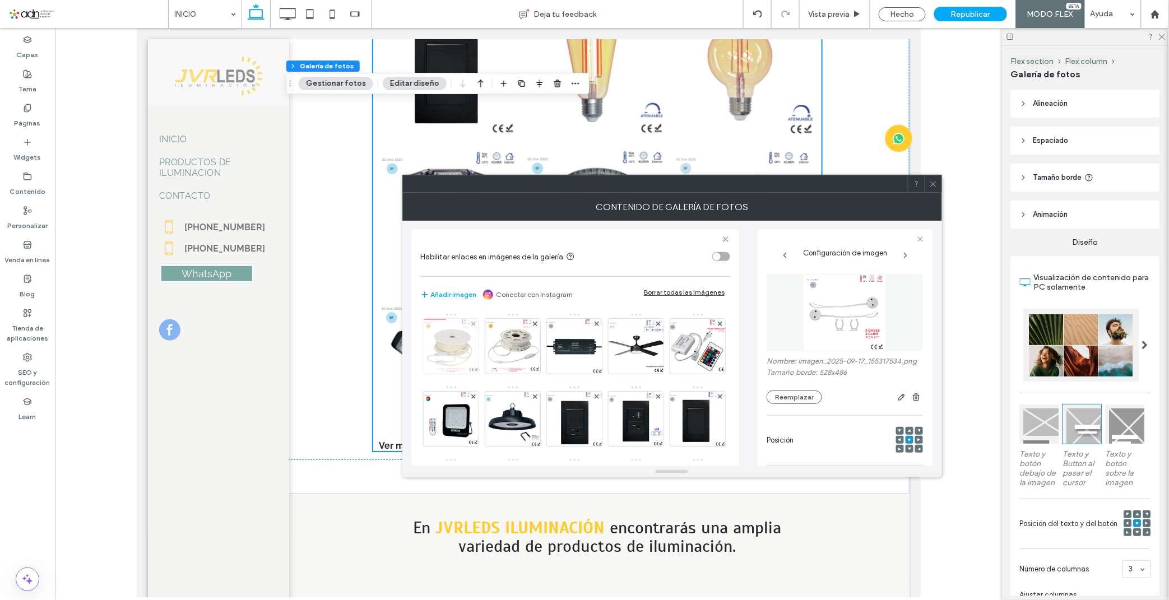
click at [439, 345] on img at bounding box center [451, 346] width 59 height 55
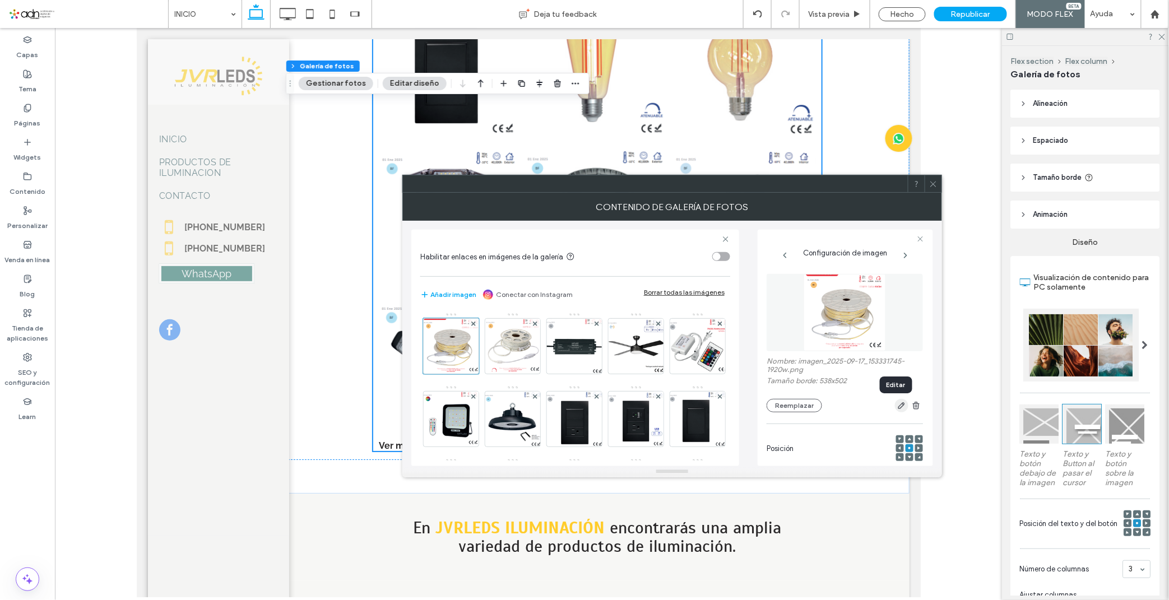
click at [899, 408] on use "button" at bounding box center [902, 405] width 7 height 7
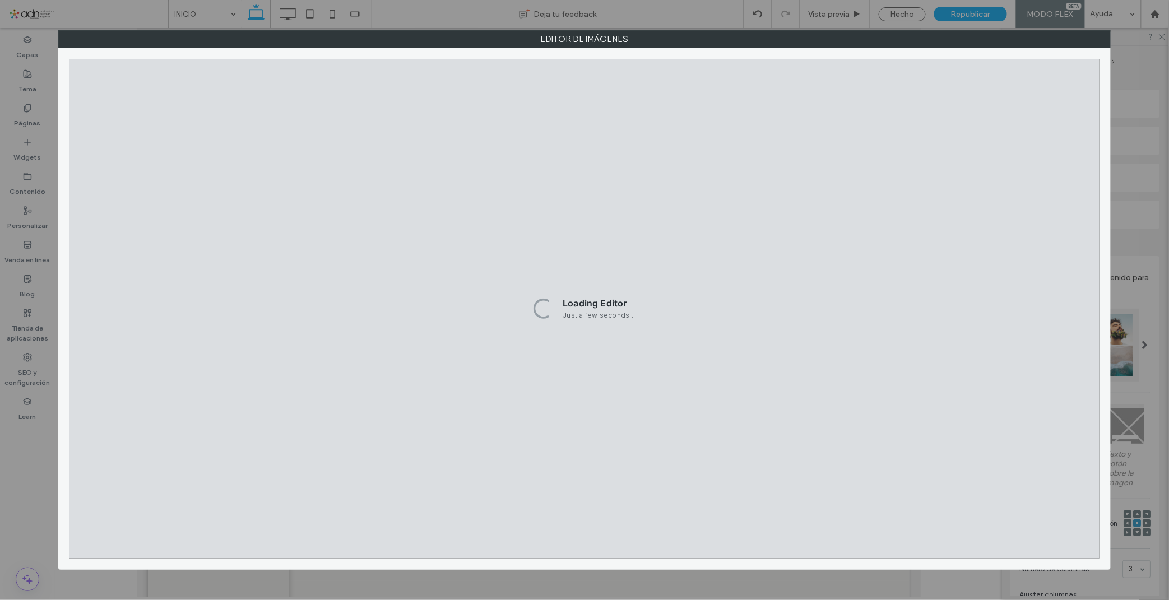
click at [1126, 54] on div "Editor de imágenes" at bounding box center [584, 300] width 1169 height 600
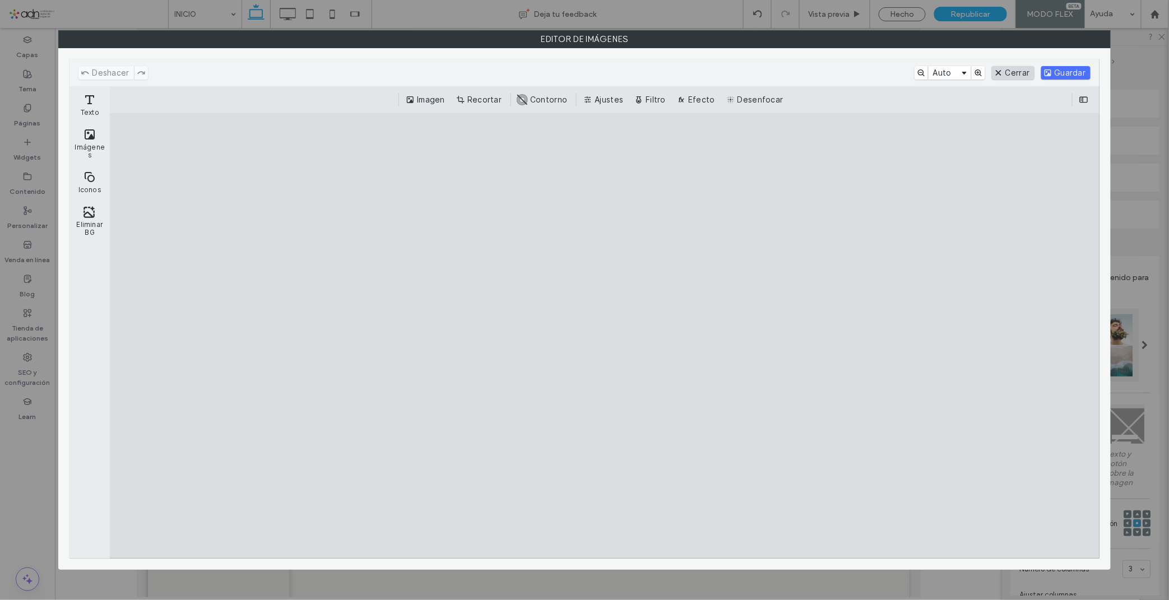
click at [1017, 68] on button "Cerrar" at bounding box center [1013, 72] width 43 height 13
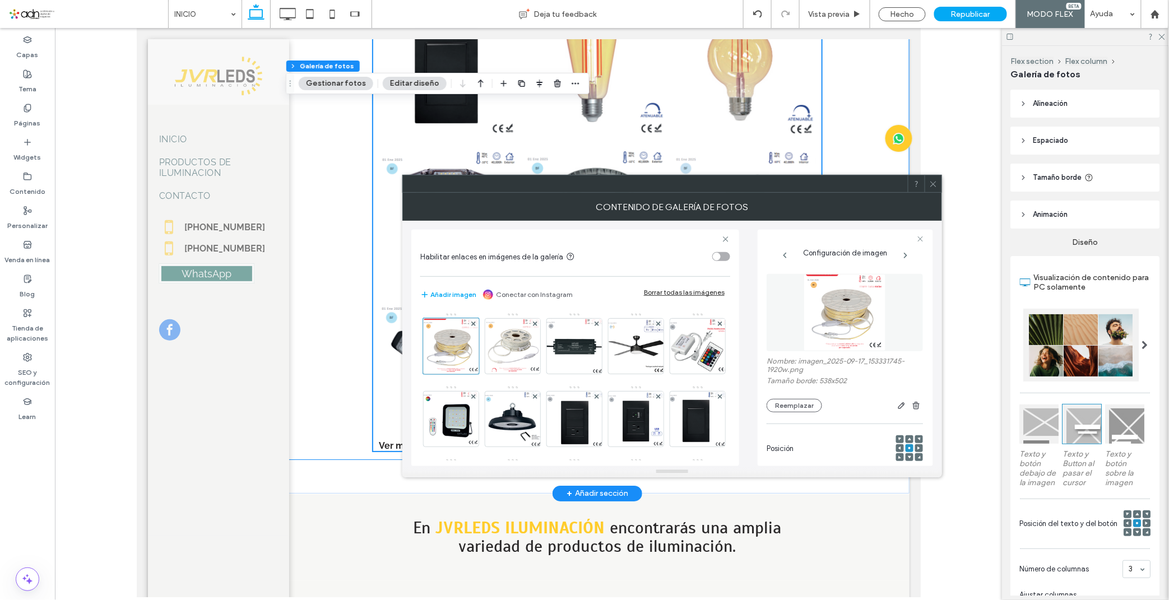
scroll to position [1121, 0]
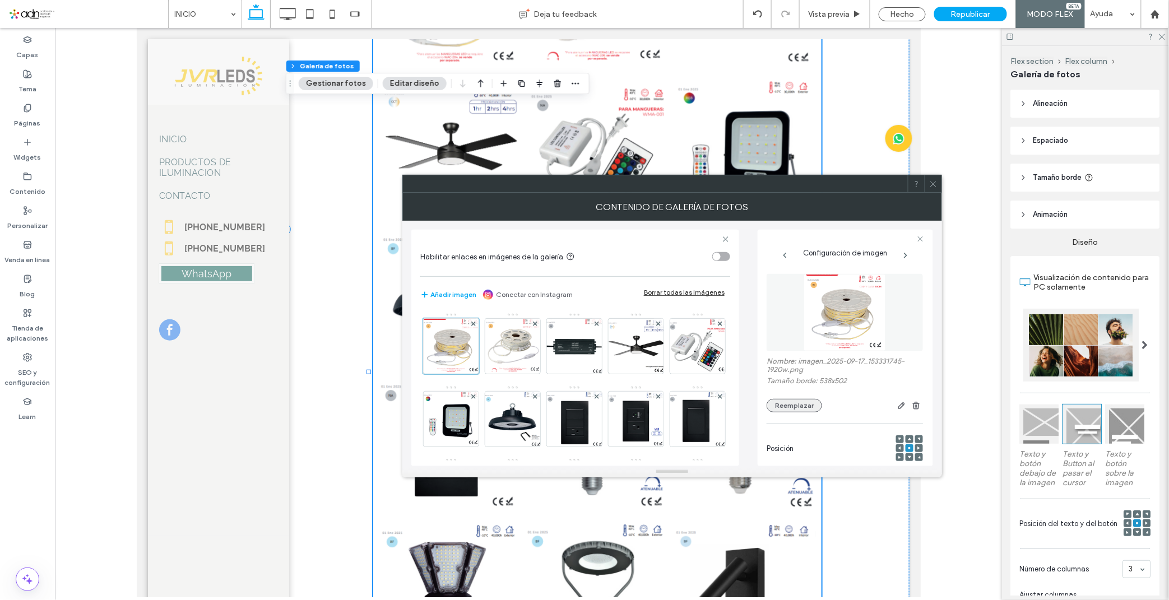
click at [799, 407] on button "Reemplazar" at bounding box center [794, 405] width 55 height 13
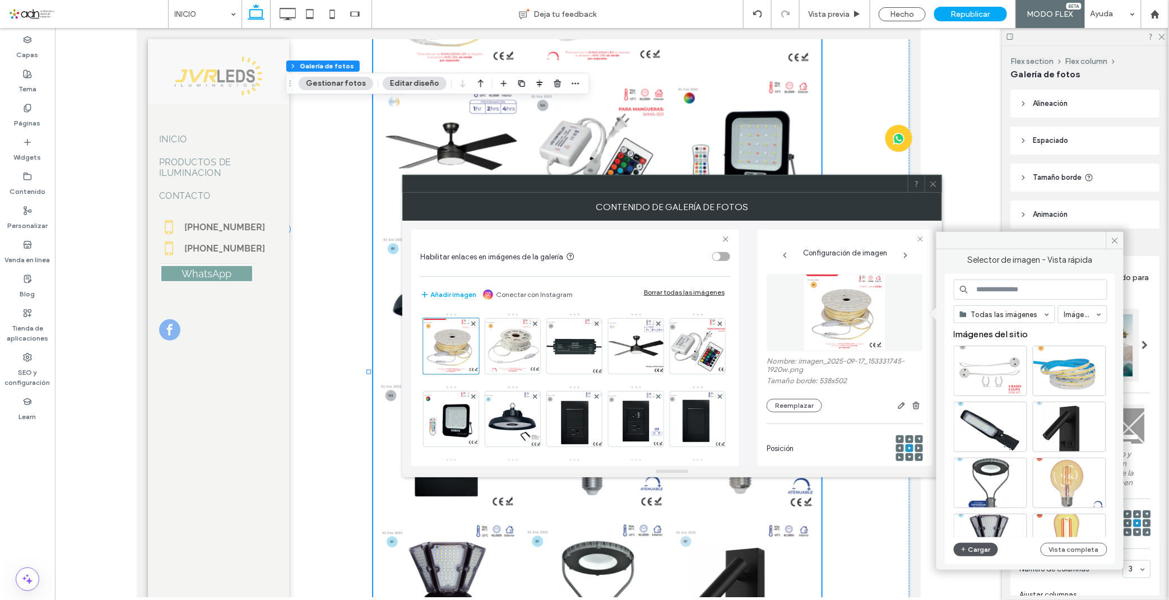
click at [974, 545] on button "Cargar" at bounding box center [976, 549] width 45 height 13
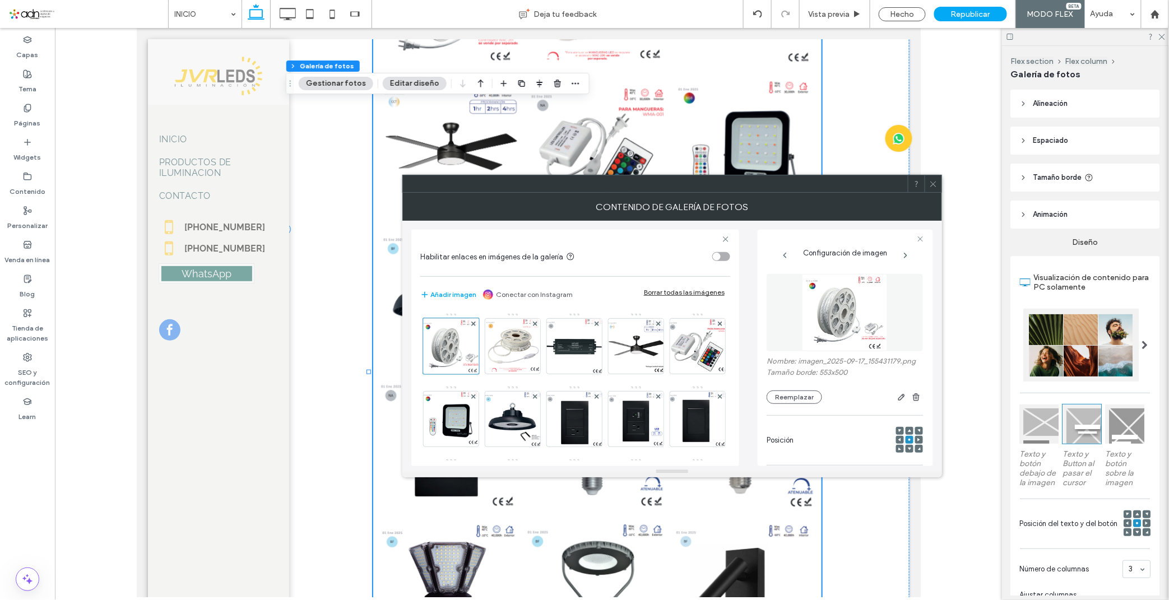
click at [939, 184] on div at bounding box center [933, 183] width 17 height 17
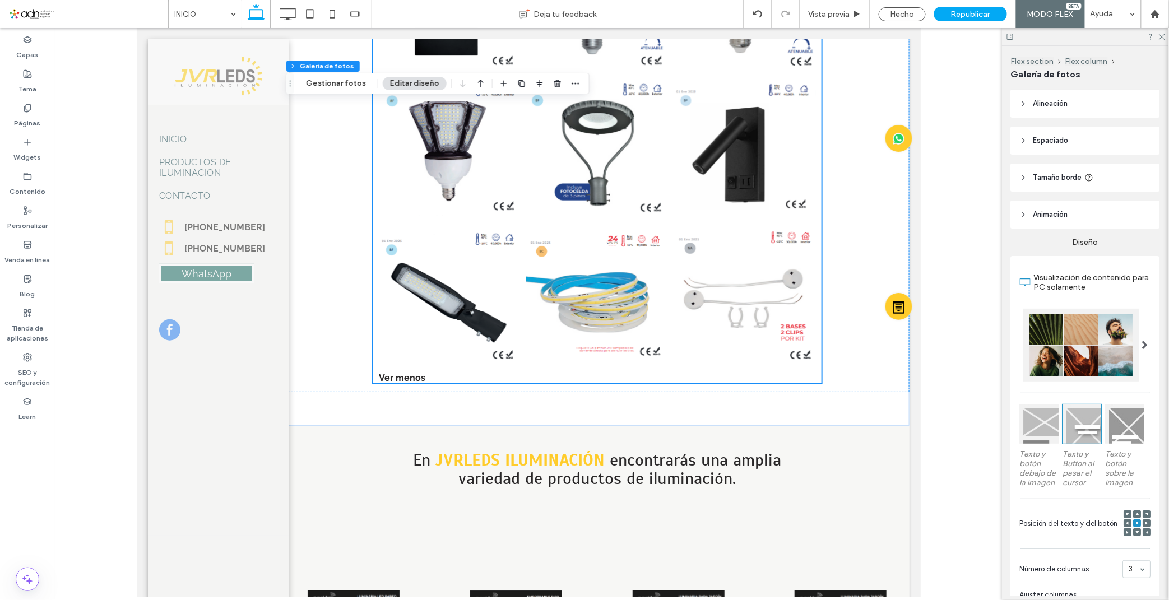
scroll to position [1557, 0]
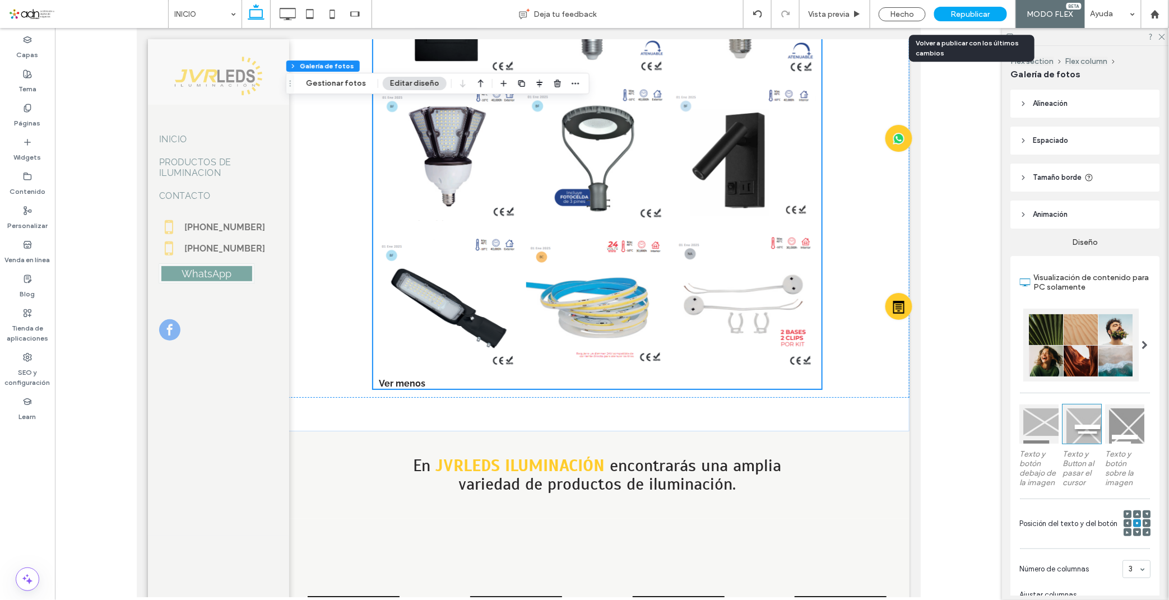
click at [959, 16] on span "Republicar" at bounding box center [970, 15] width 39 height 10
